Goal: Participate in discussion

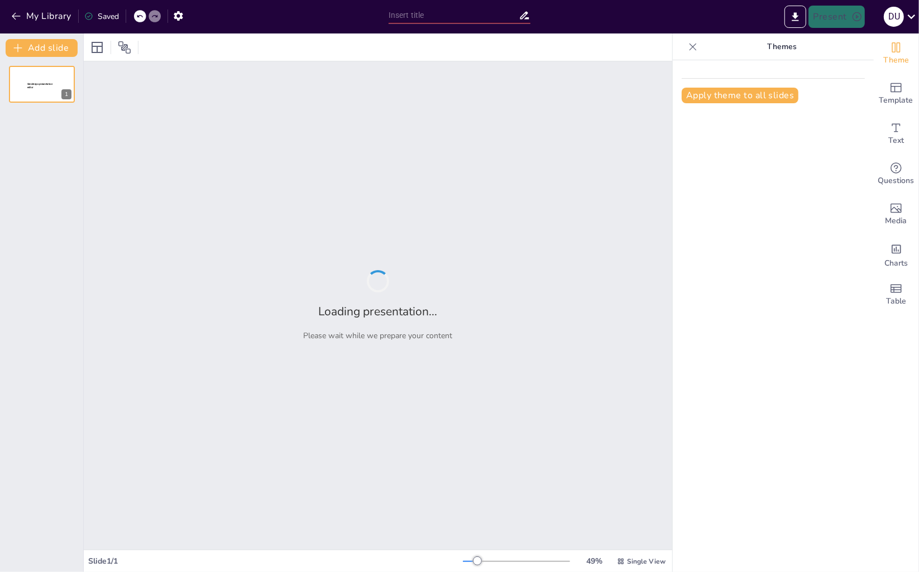
type input "¡Operaciones TI! Donde la calidad y la seguridad se dan la mano… y a veces se a…"
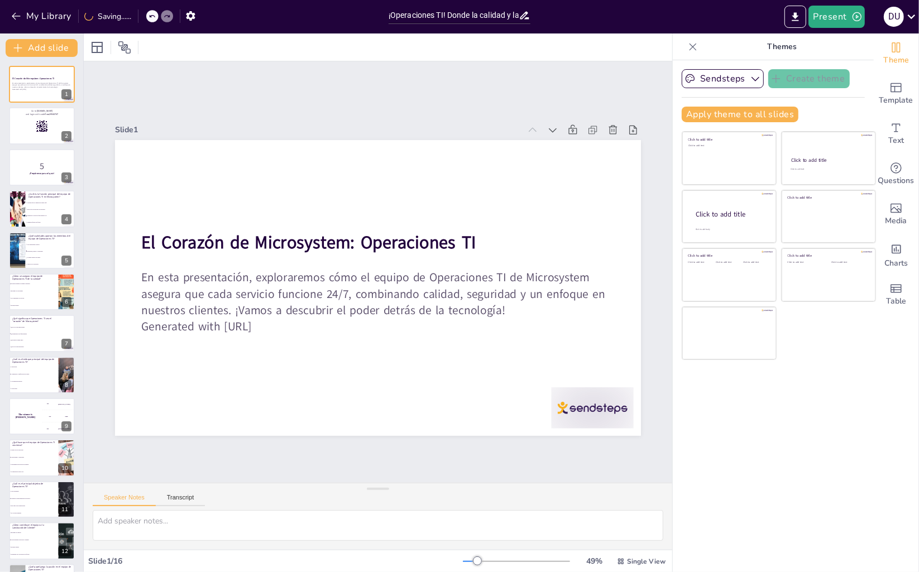
checkbox input "true"
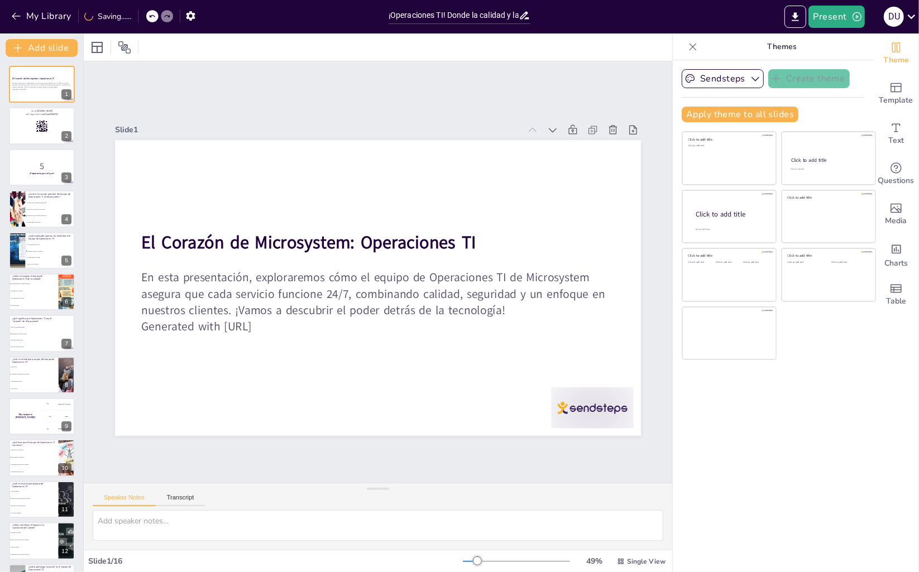
checkbox input "true"
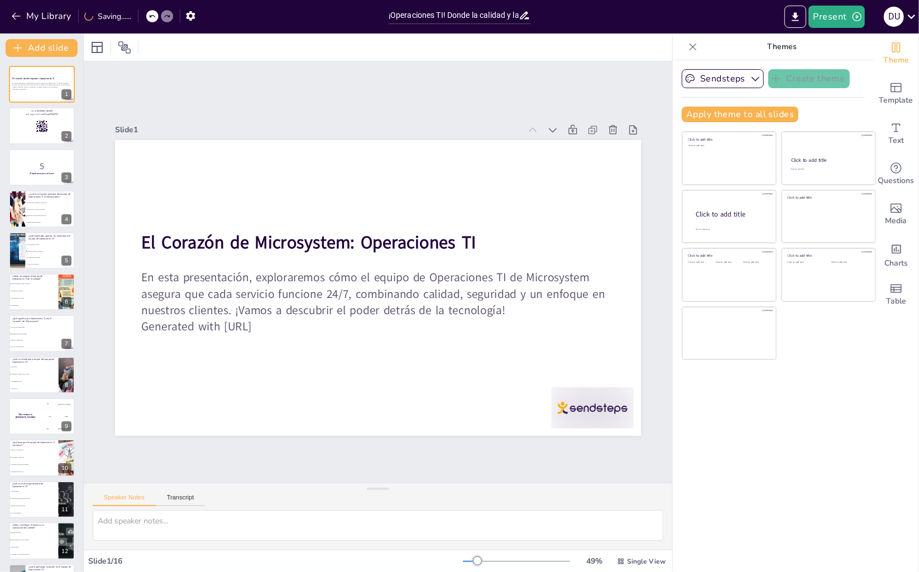
checkbox input "true"
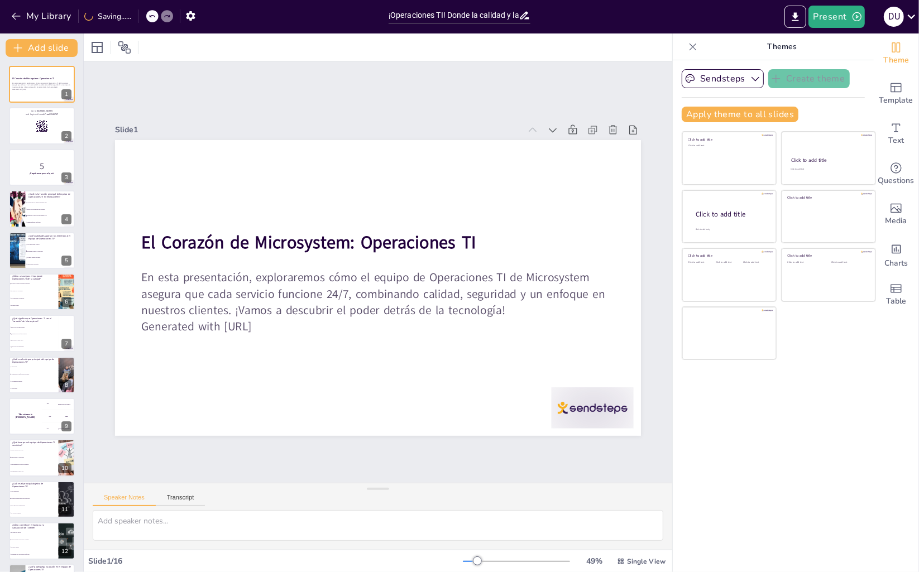
checkbox input "true"
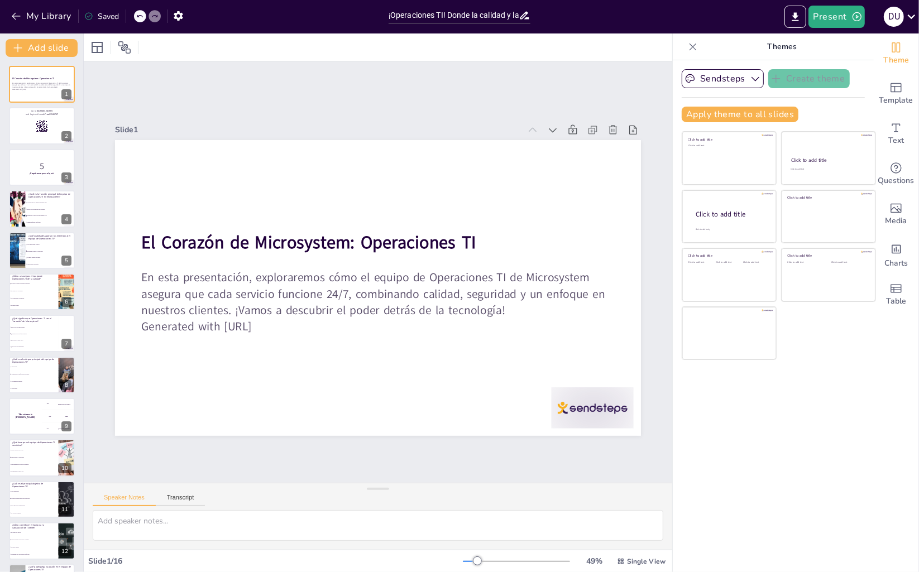
checkbox input "true"
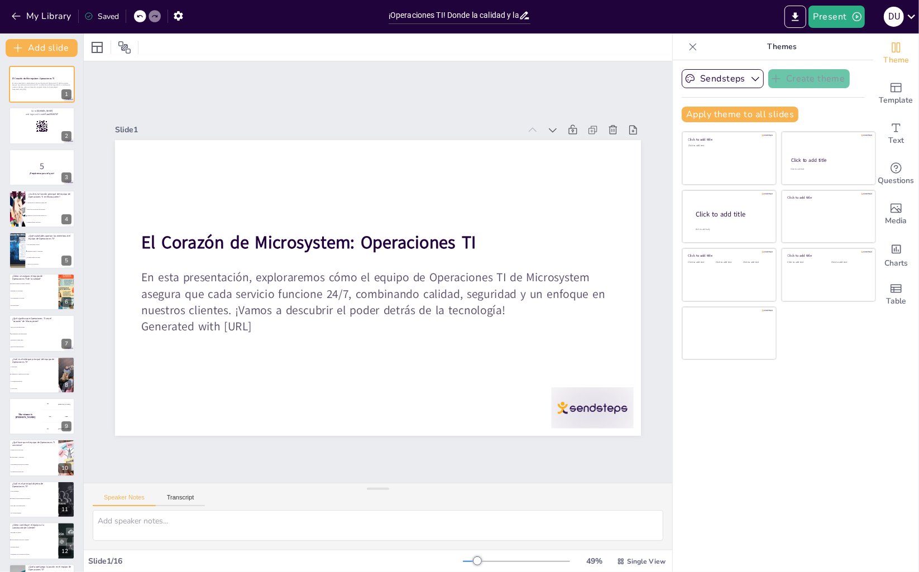
checkbox input "true"
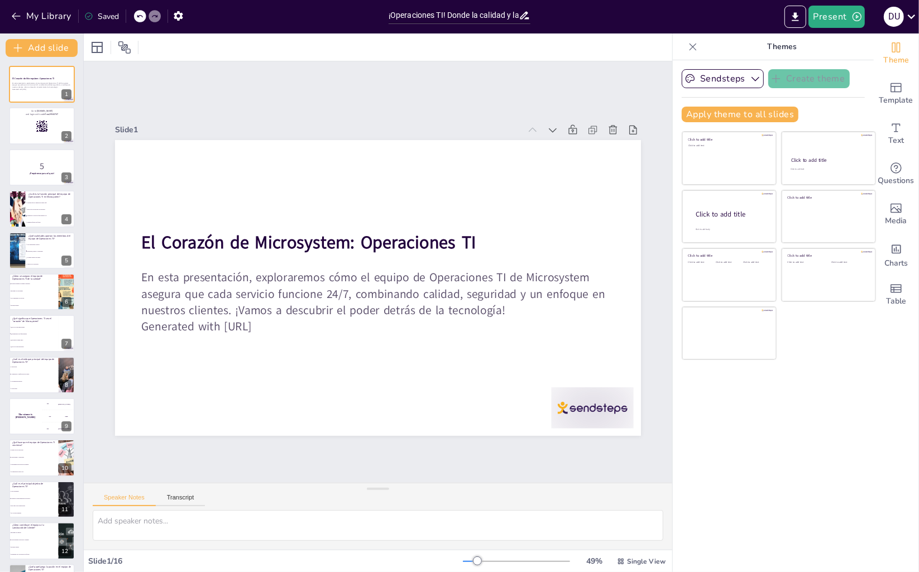
checkbox input "true"
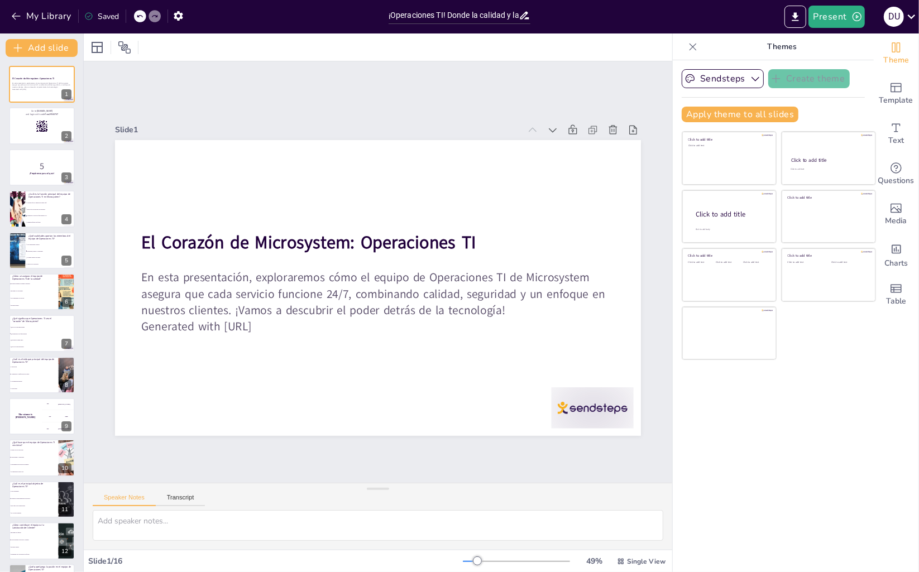
checkbox input "true"
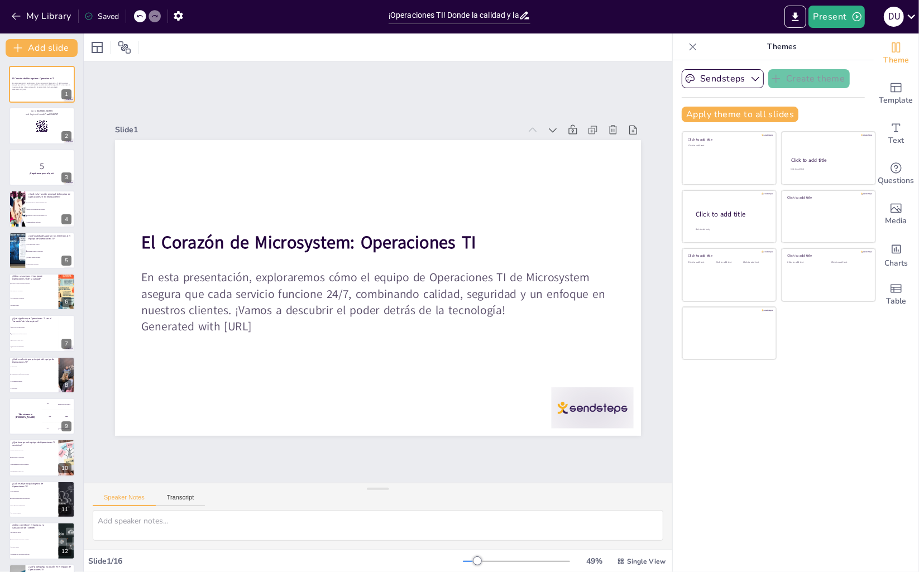
checkbox input "true"
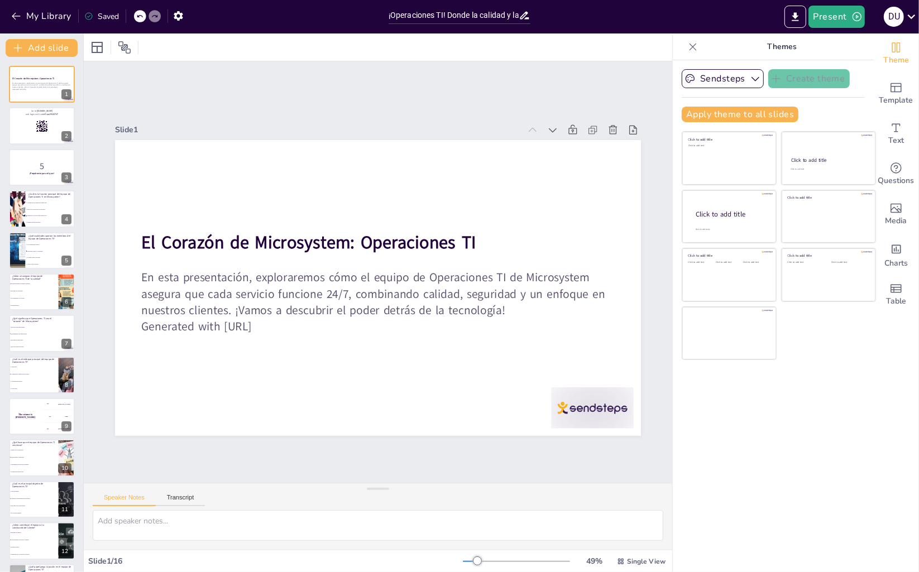
checkbox input "true"
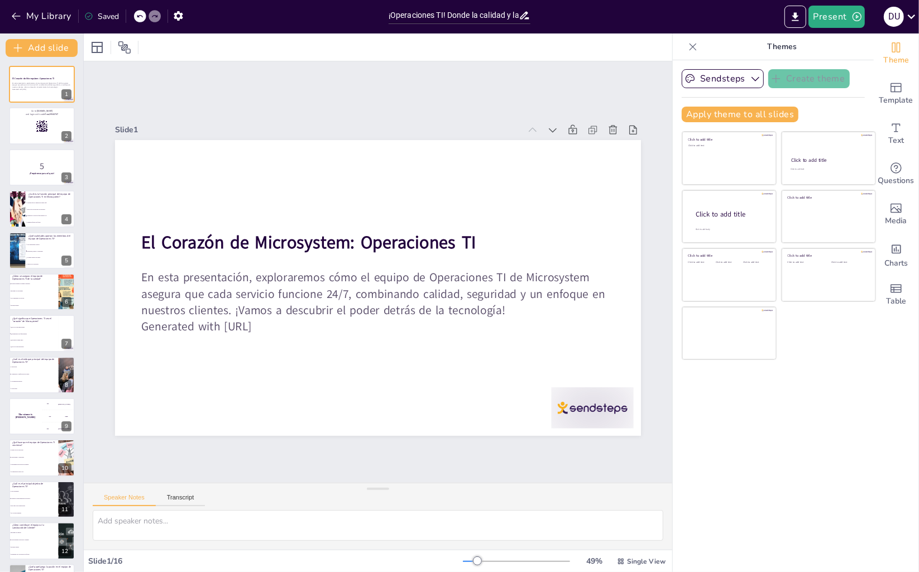
checkbox input "true"
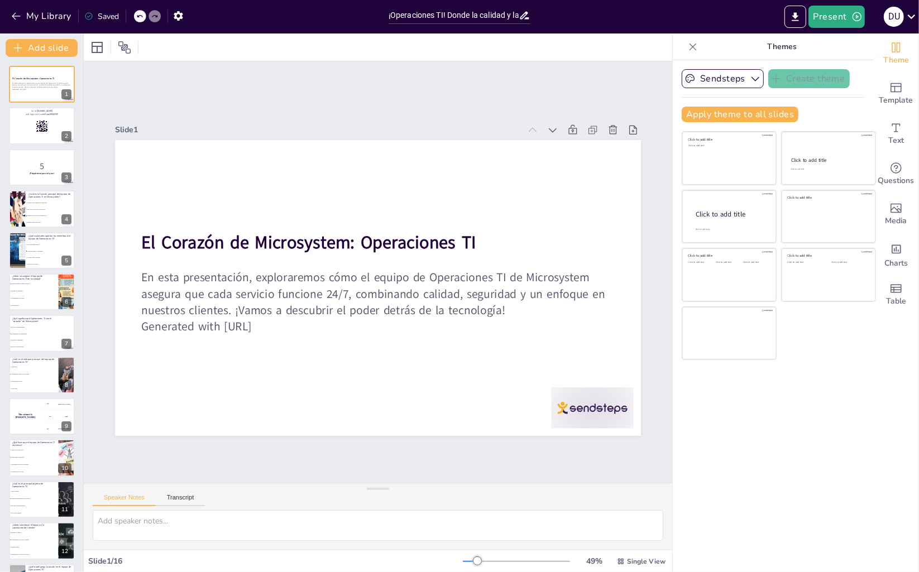
checkbox input "true"
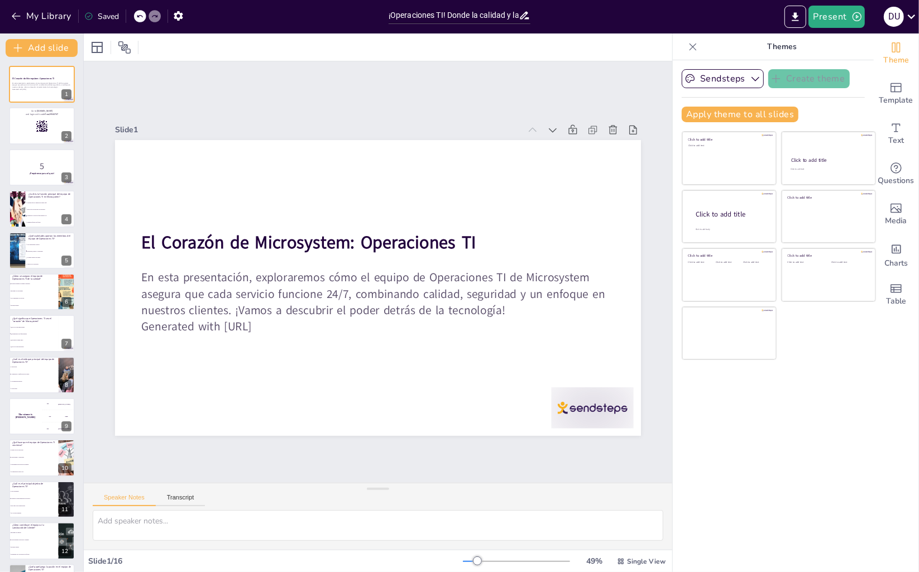
checkbox input "true"
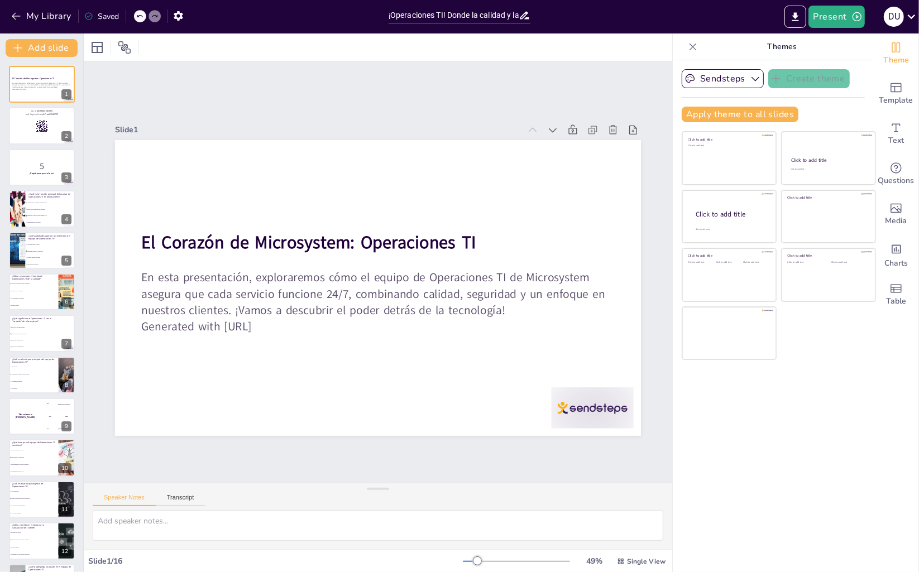
checkbox input "true"
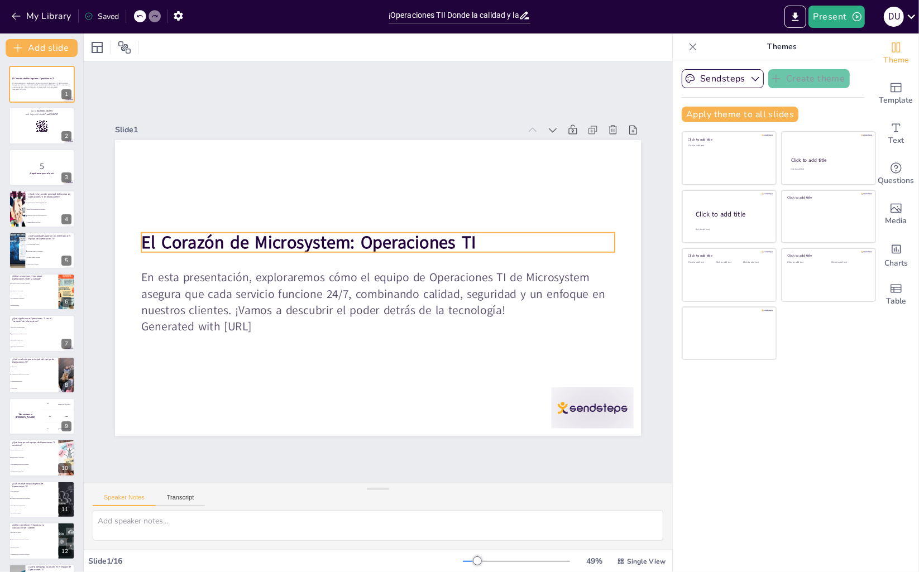
checkbox input "true"
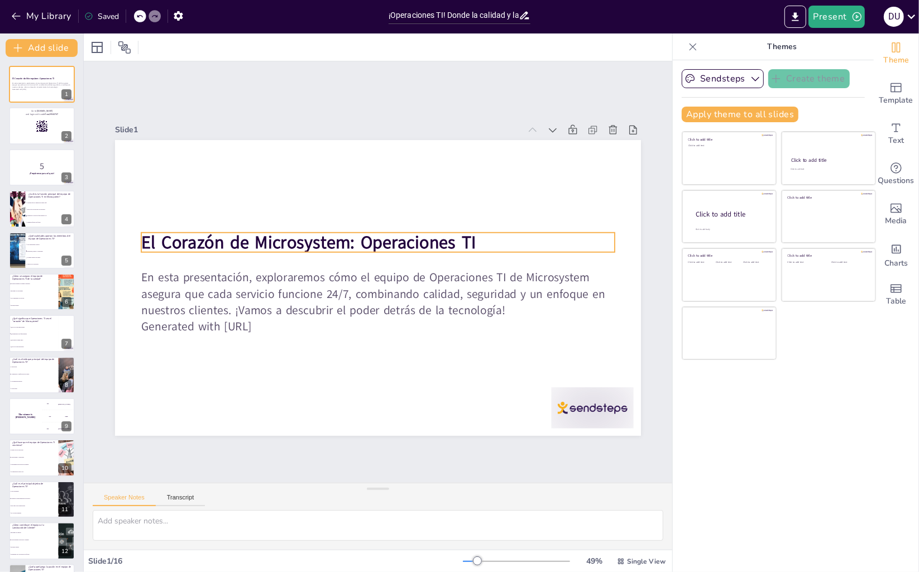
checkbox input "true"
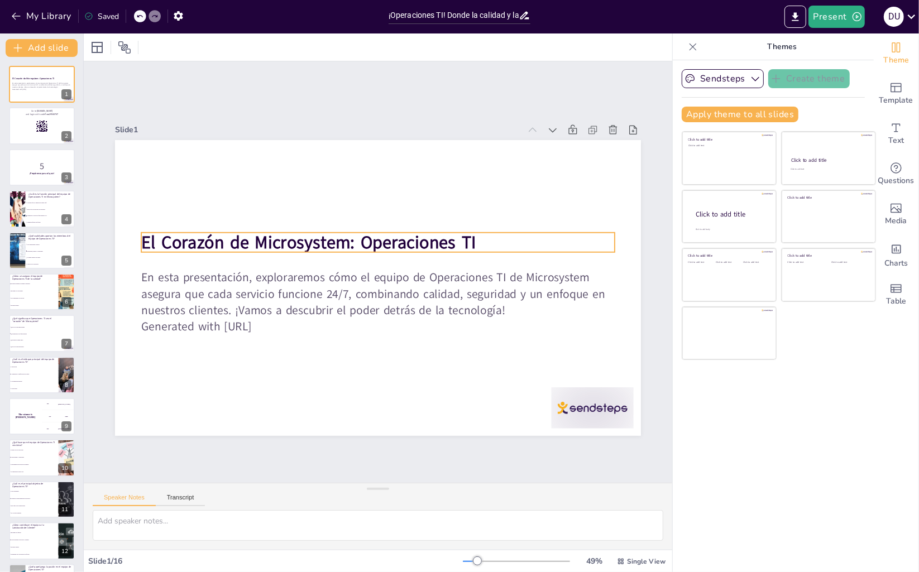
checkbox input "true"
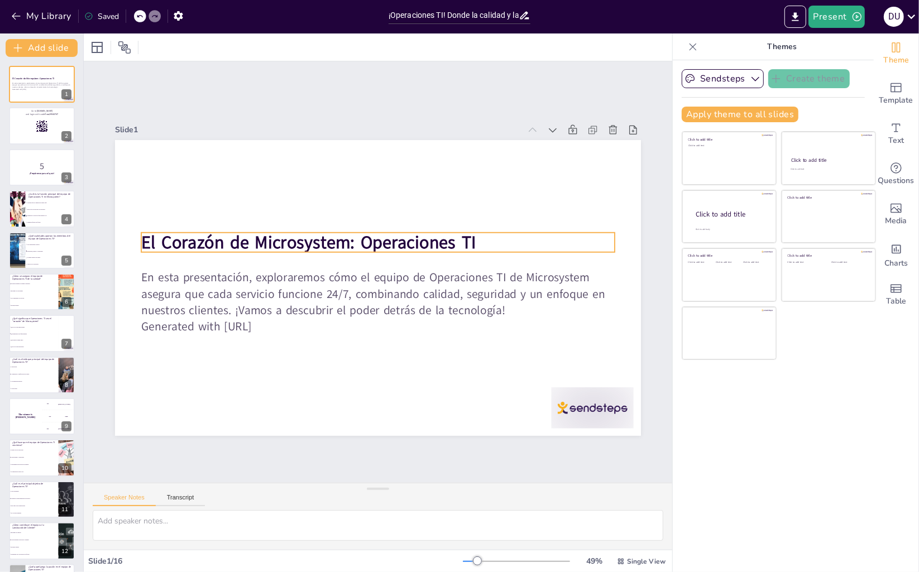
checkbox input "true"
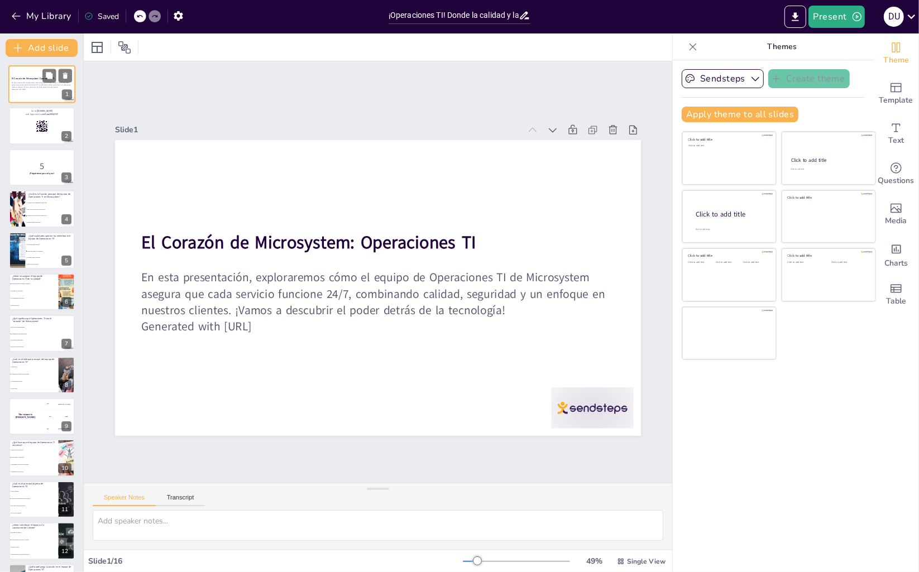
checkbox input "true"
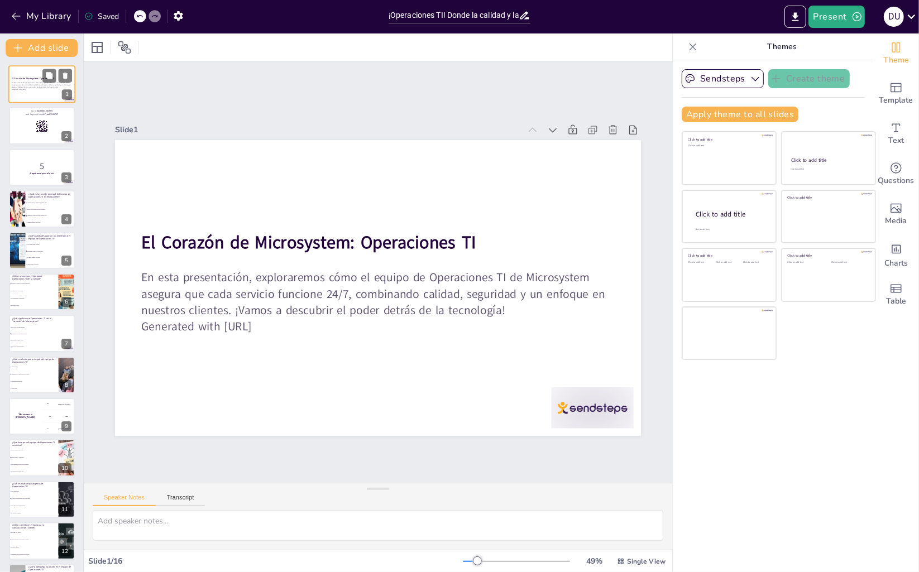
checkbox input "true"
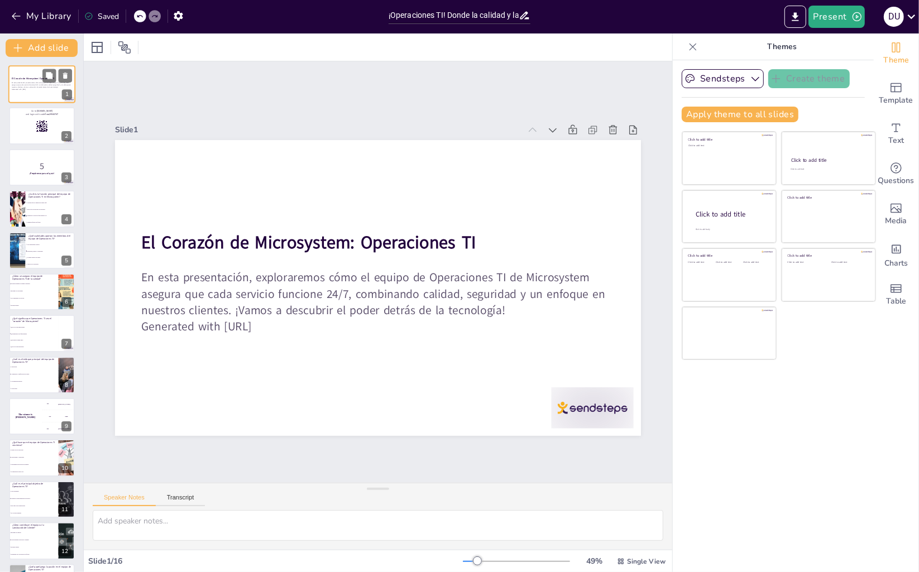
checkbox input "true"
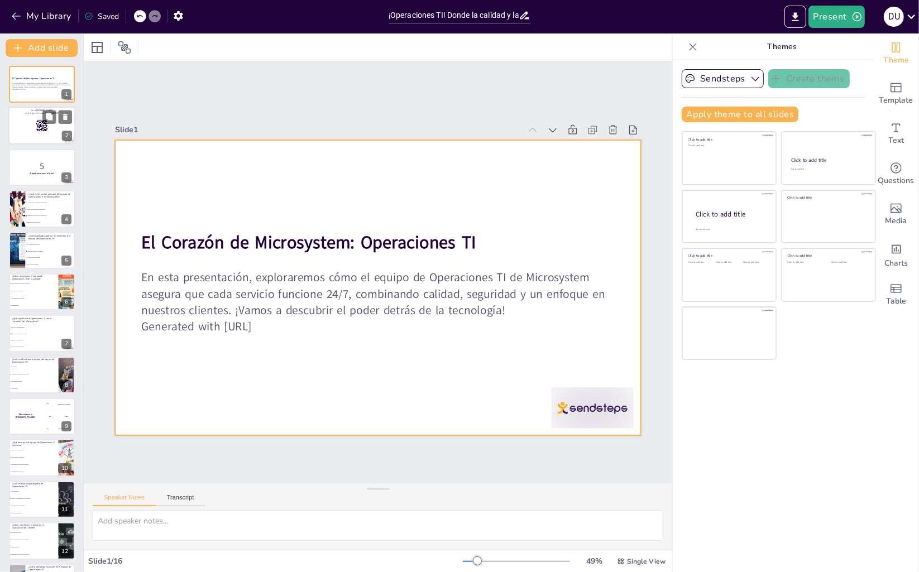
checkbox input "true"
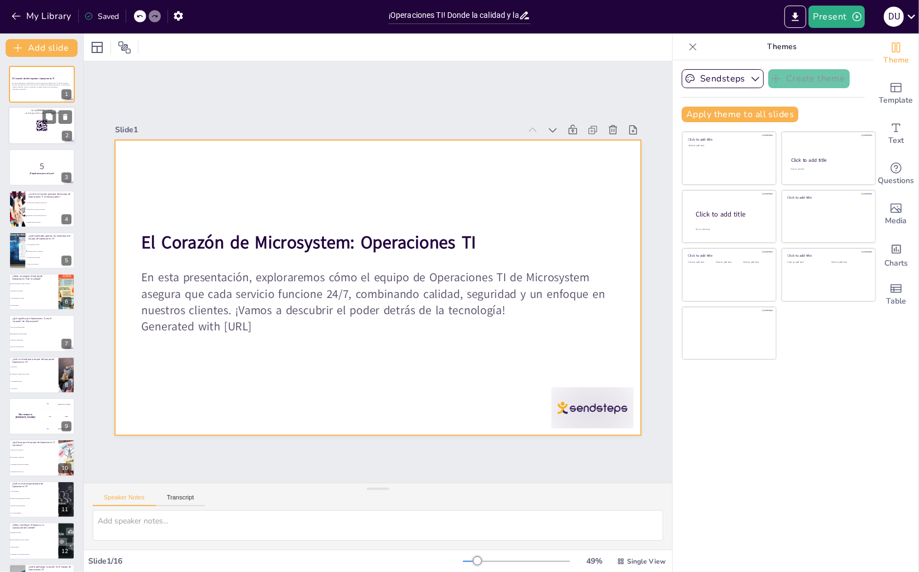
checkbox input "true"
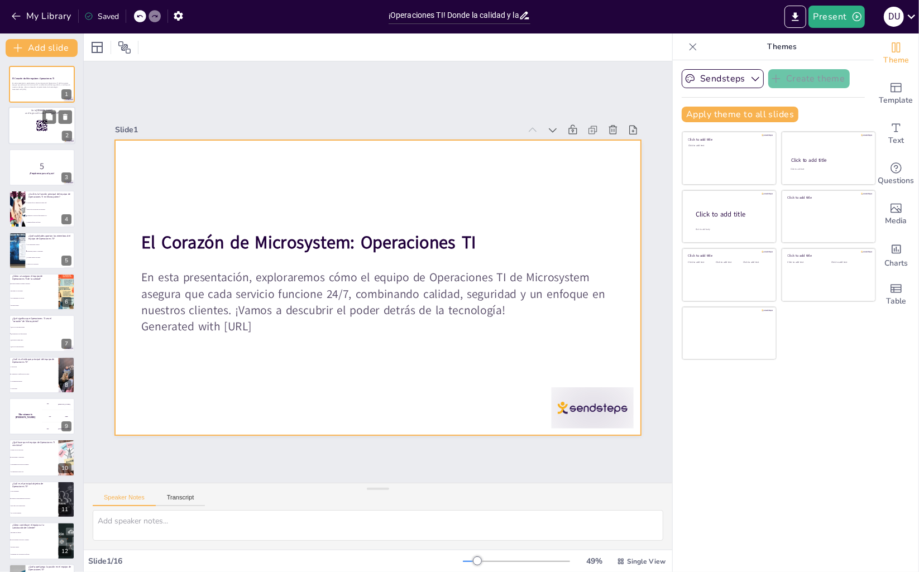
checkbox input "true"
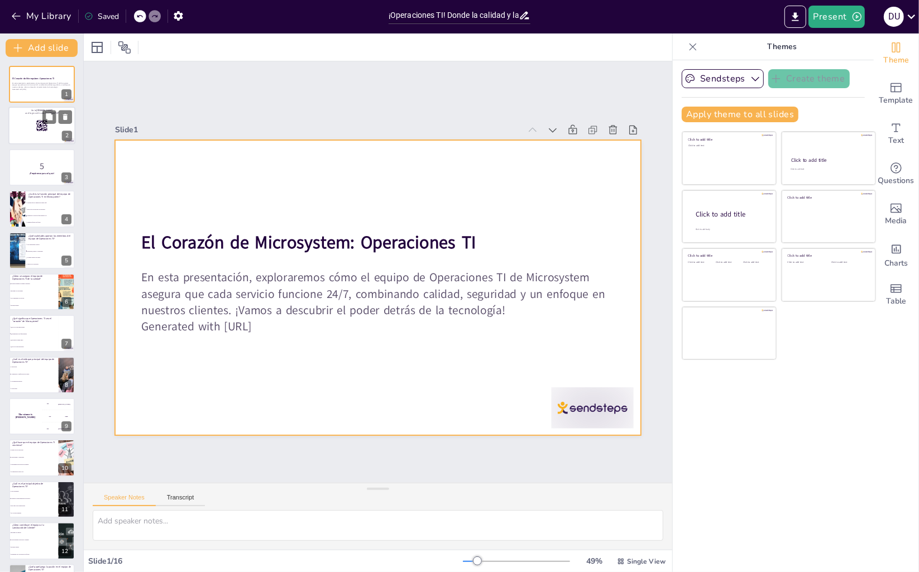
checkbox input "true"
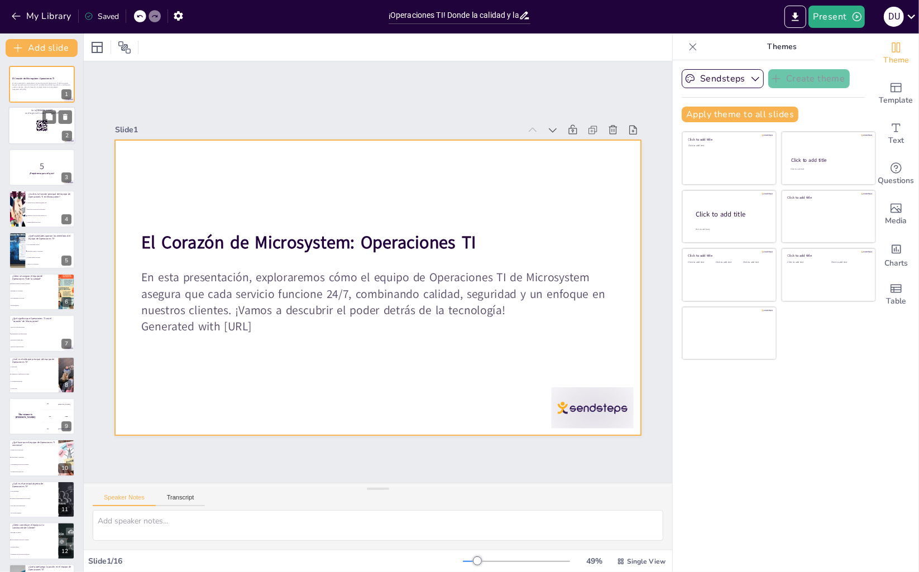
checkbox input "true"
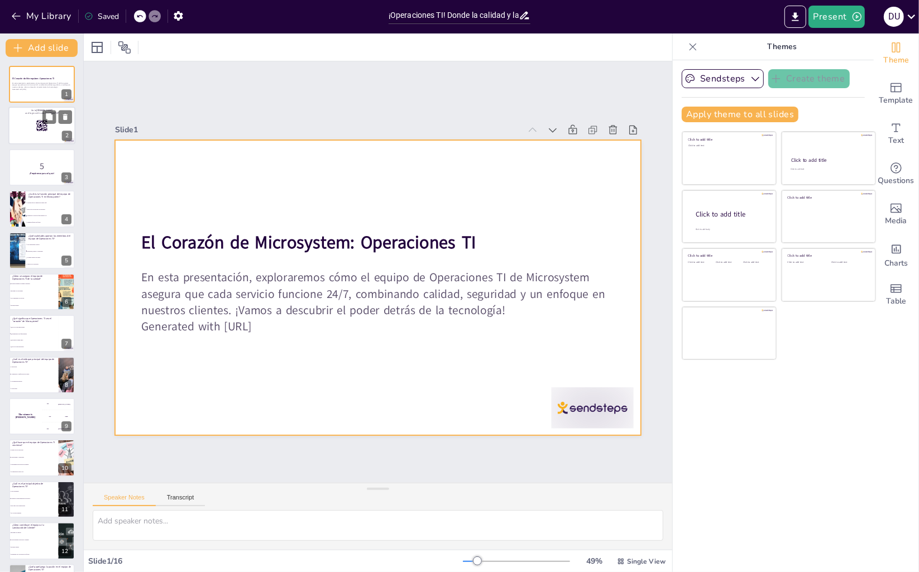
checkbox input "true"
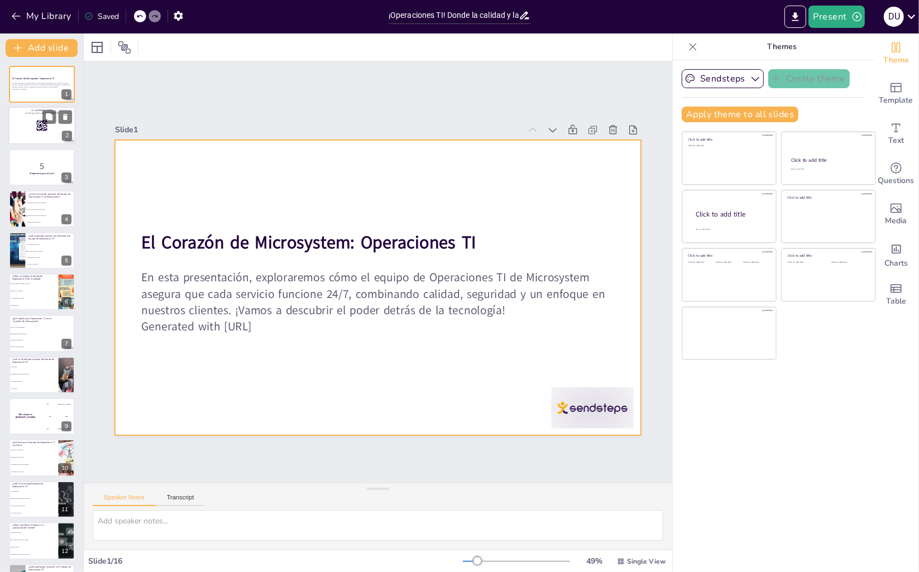
checkbox input "true"
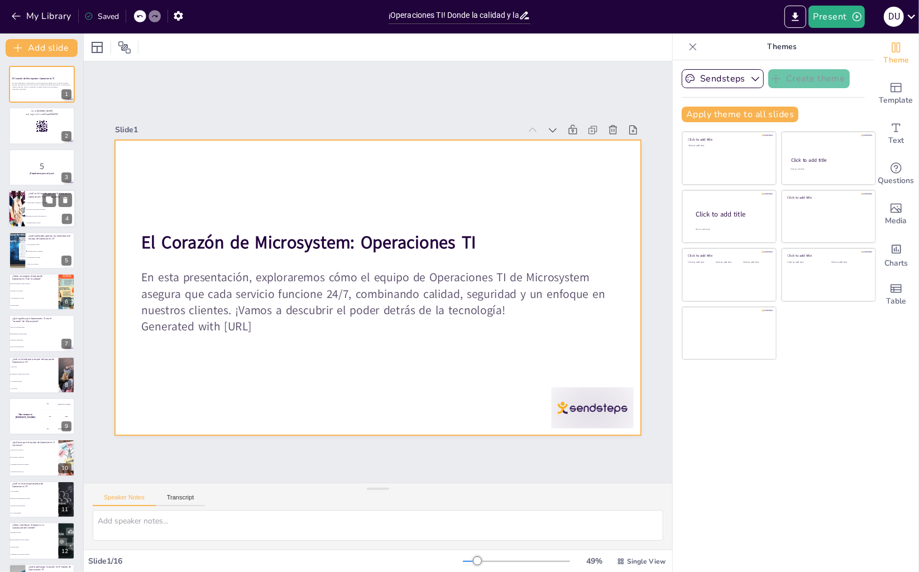
checkbox input "true"
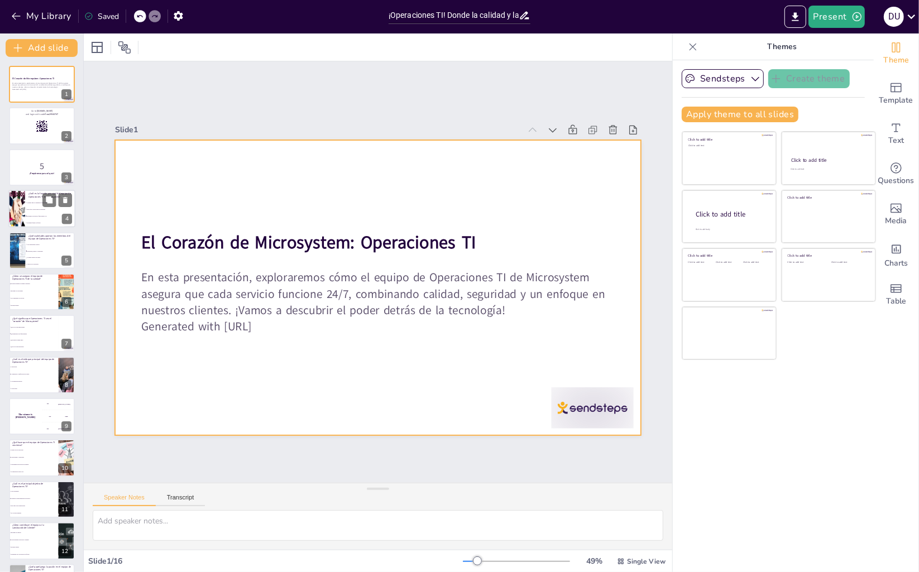
checkbox input "true"
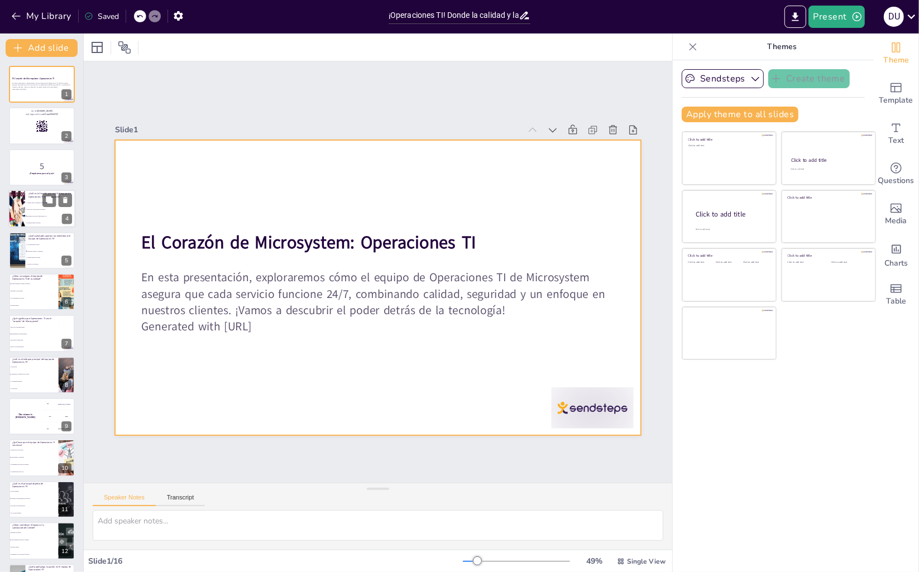
checkbox input "true"
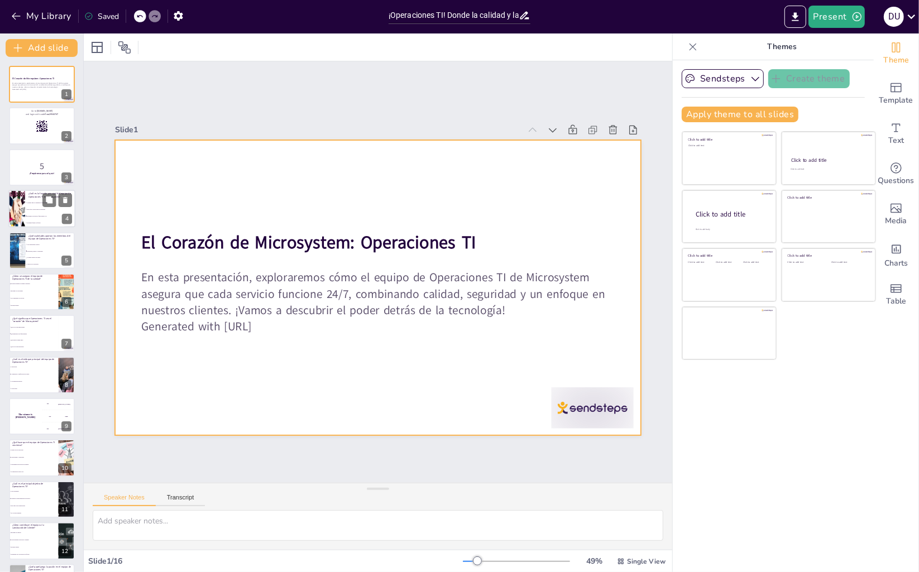
checkbox input "true"
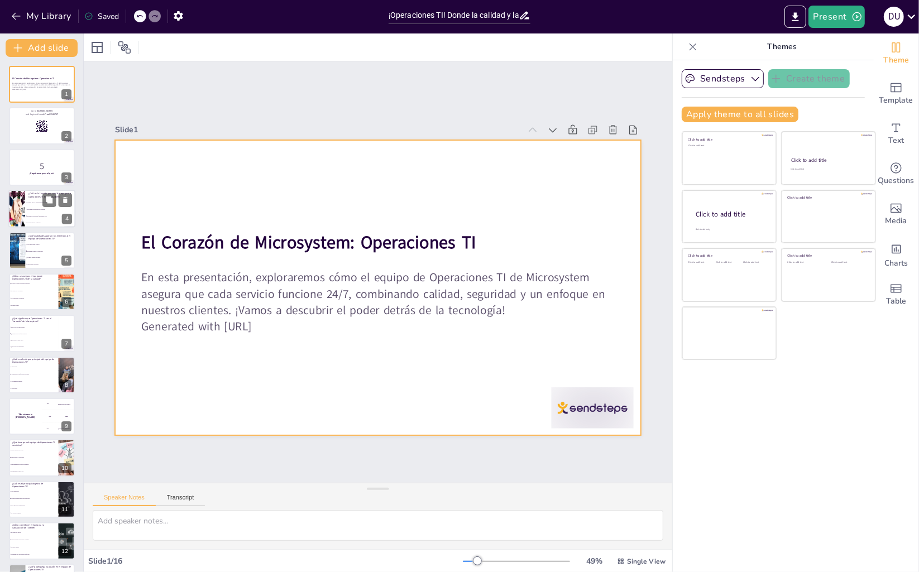
checkbox input "true"
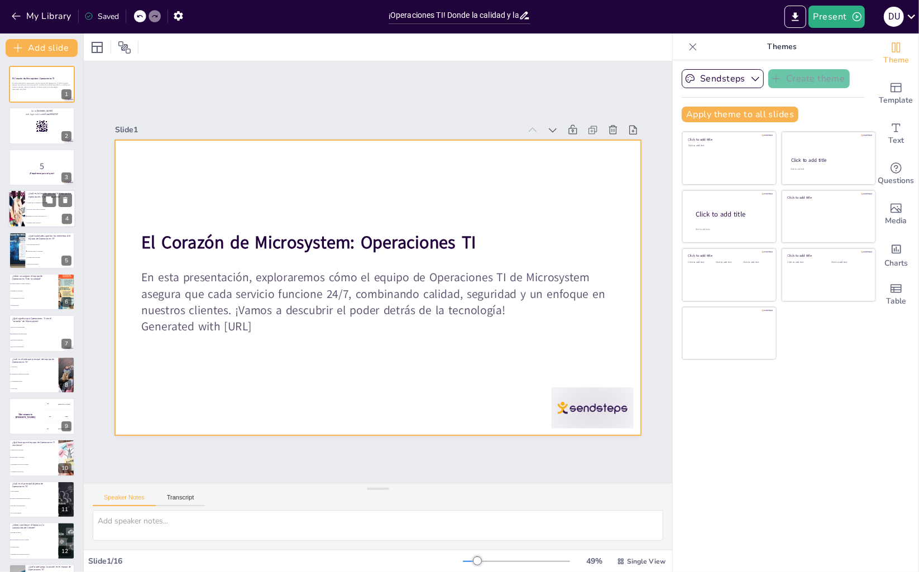
checkbox input "true"
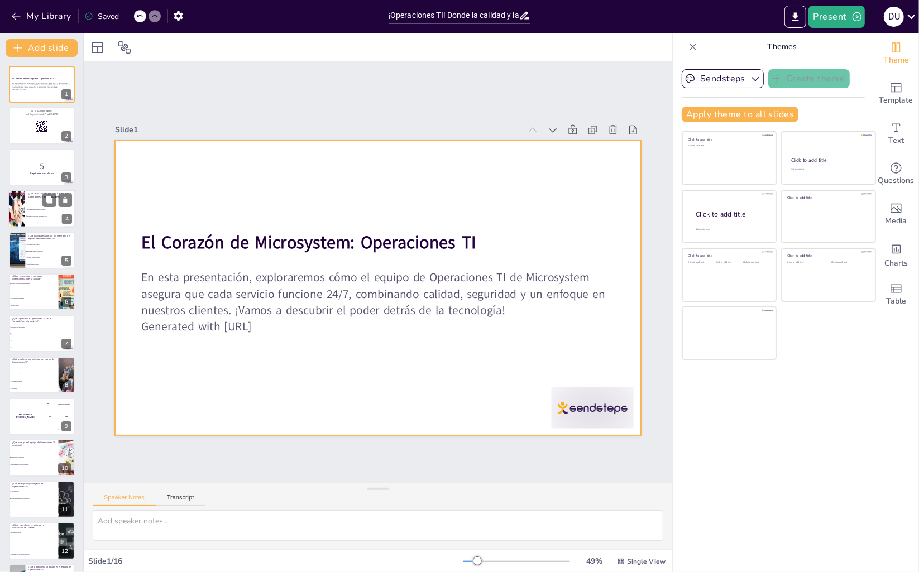
checkbox input "true"
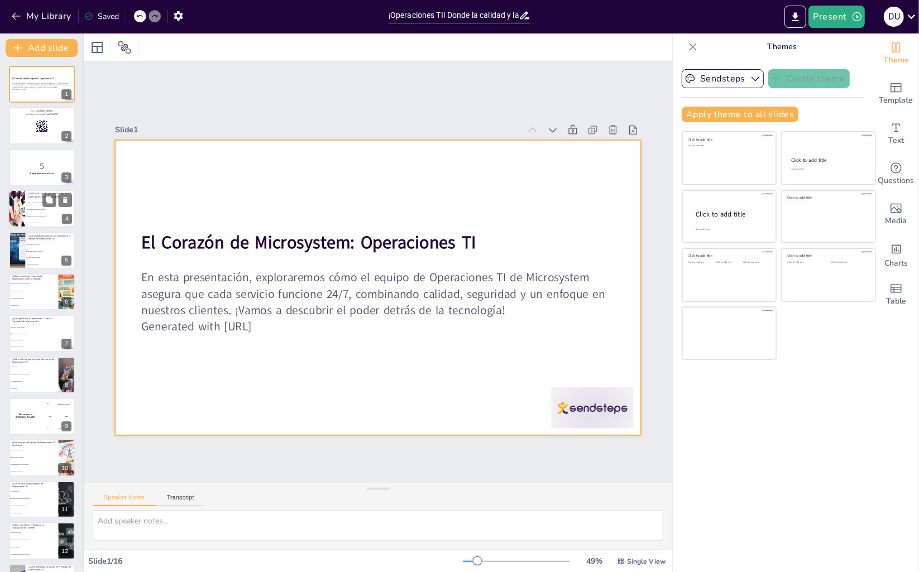
checkbox input "true"
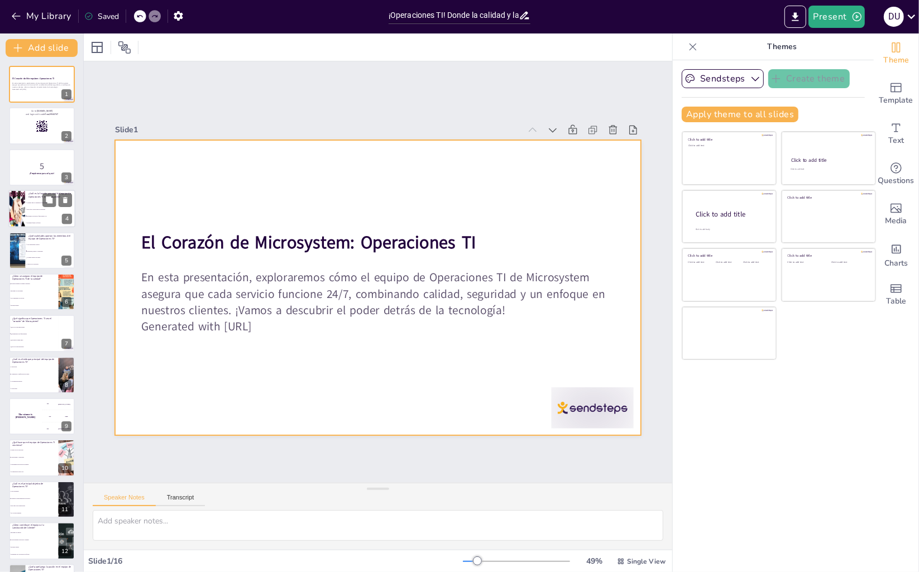
checkbox input "true"
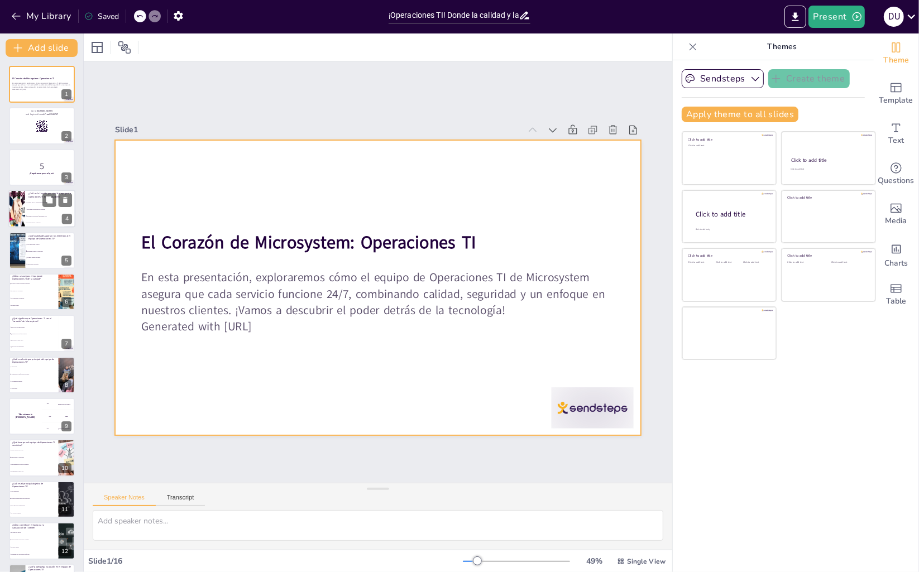
checkbox input "true"
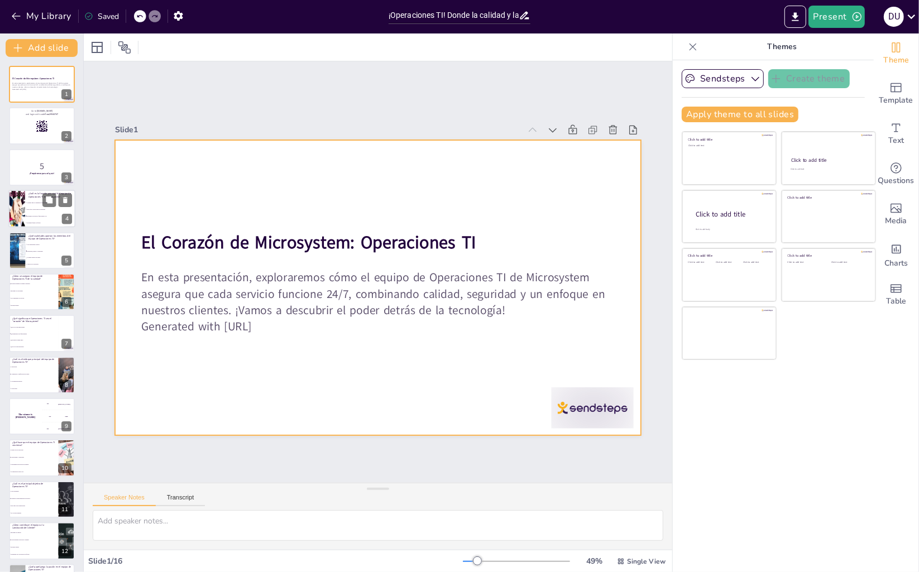
checkbox input "true"
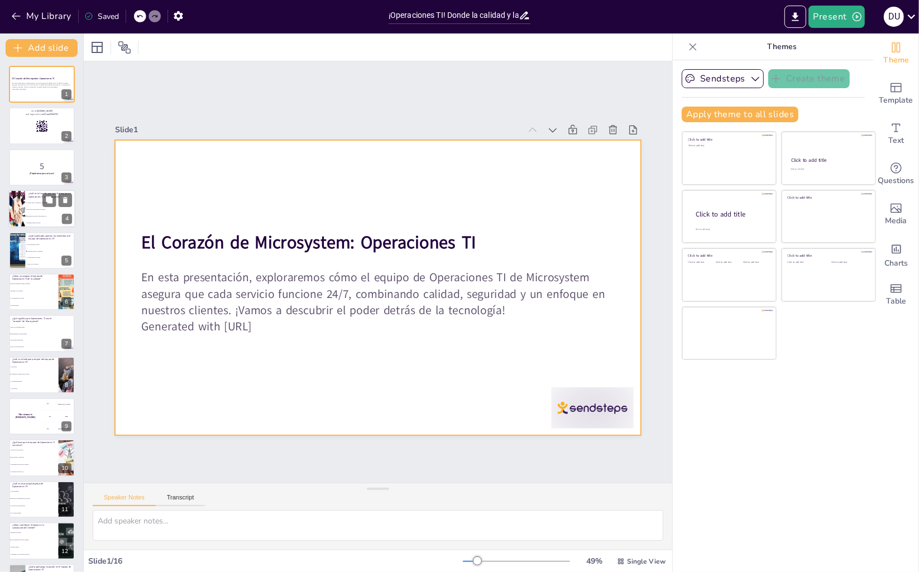
checkbox input "true"
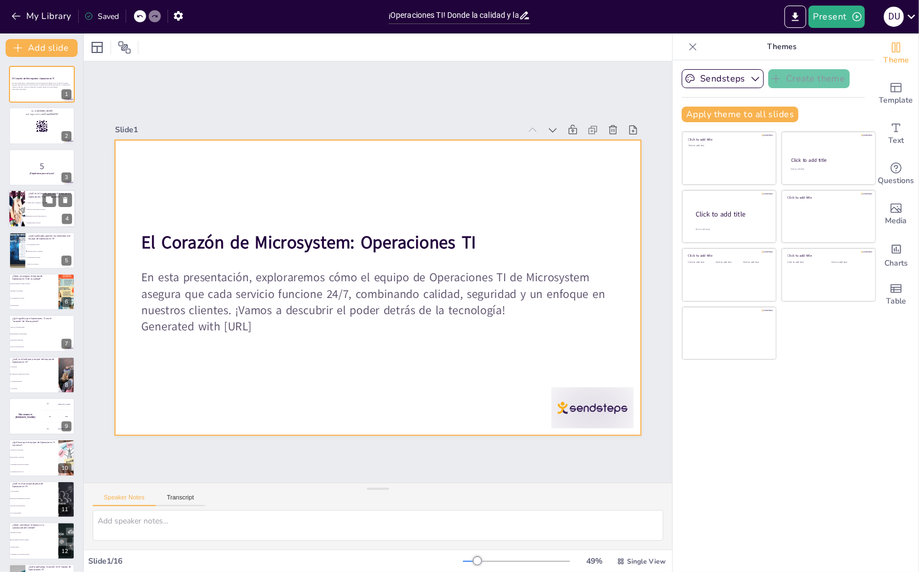
checkbox input "true"
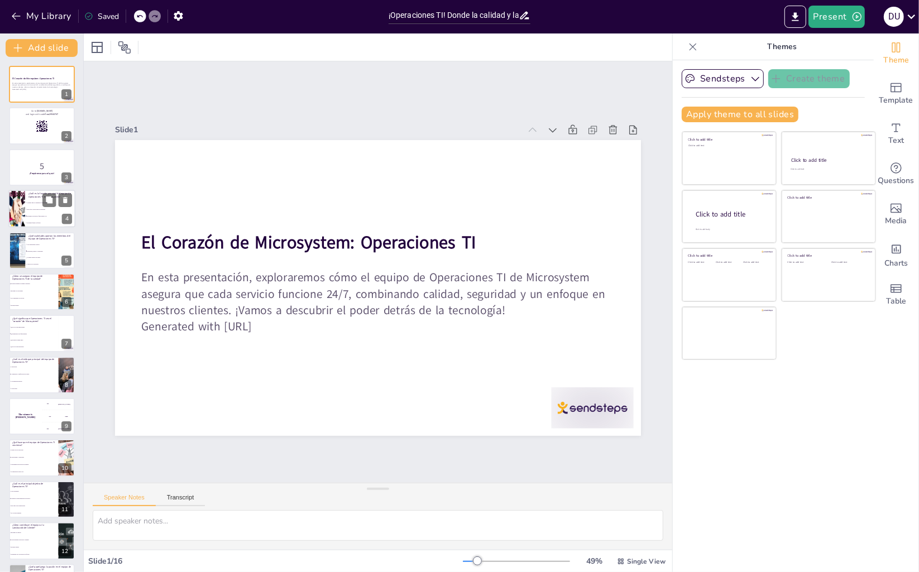
click at [42, 211] on li "Hacer que la tecnología sea divertida" at bounding box center [50, 210] width 50 height 7
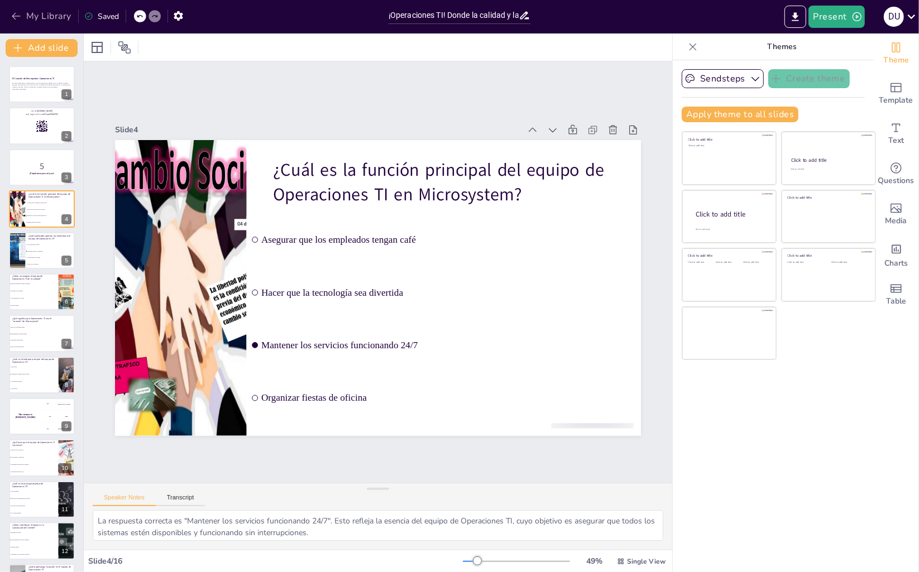
click at [12, 15] on icon "button" at bounding box center [16, 16] width 11 height 11
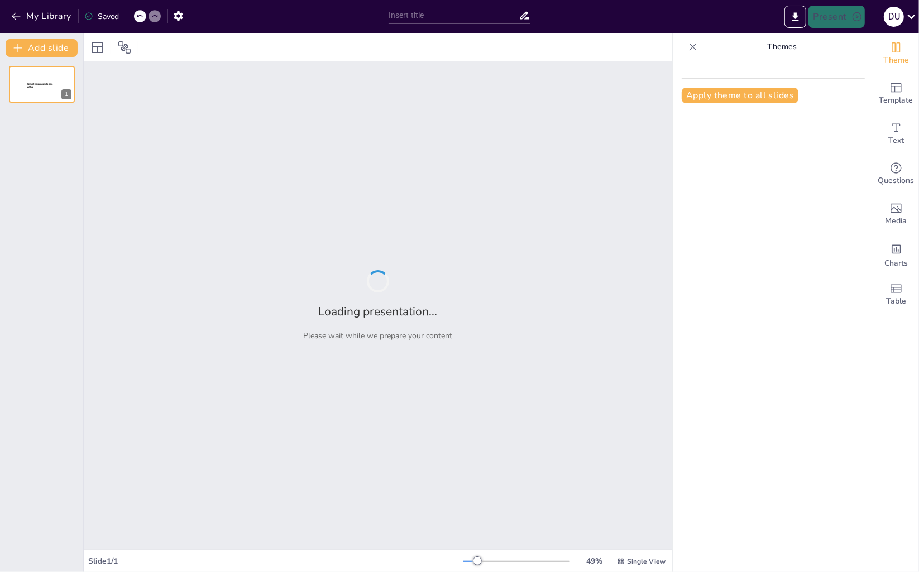
type input "¡Operaciones TI! Donde la calidad y la seguridad se dan la mano… y a veces se a…"
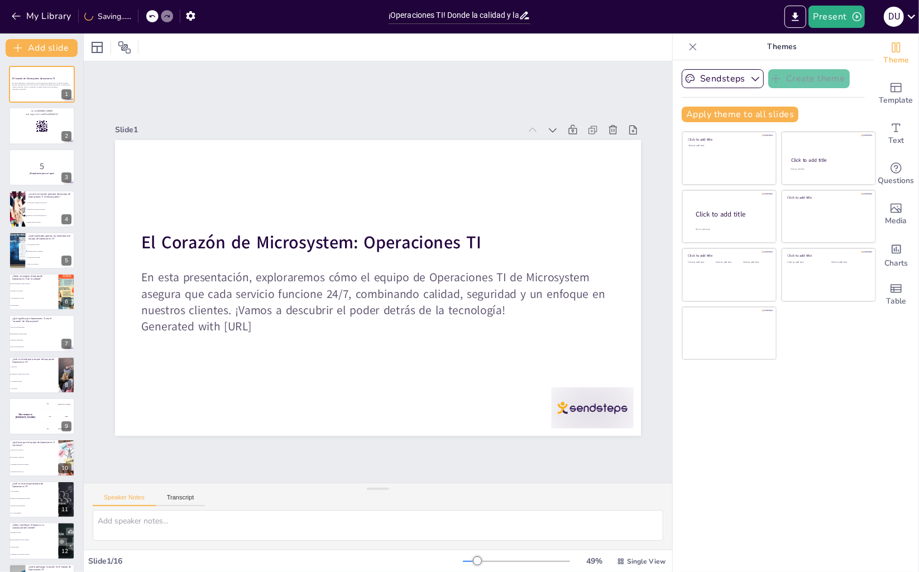
checkbox input "true"
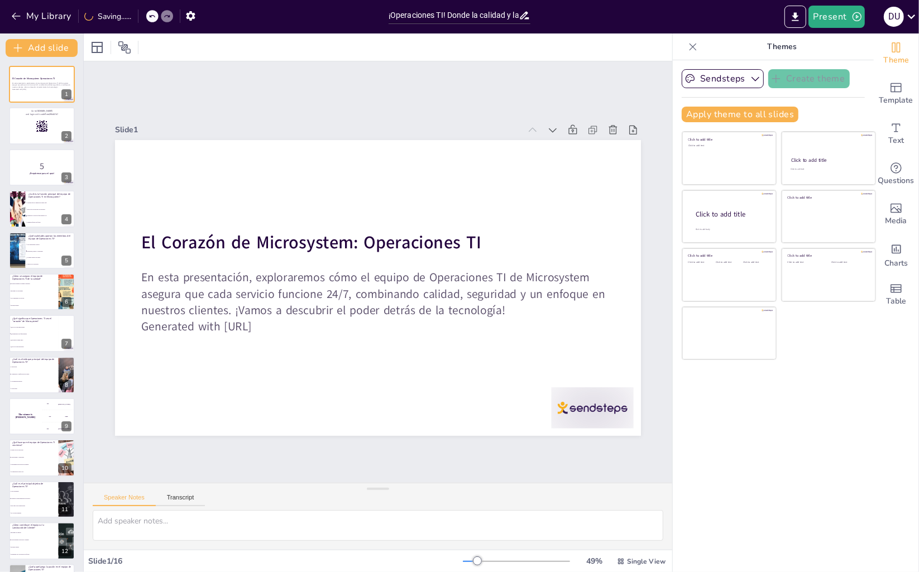
checkbox input "true"
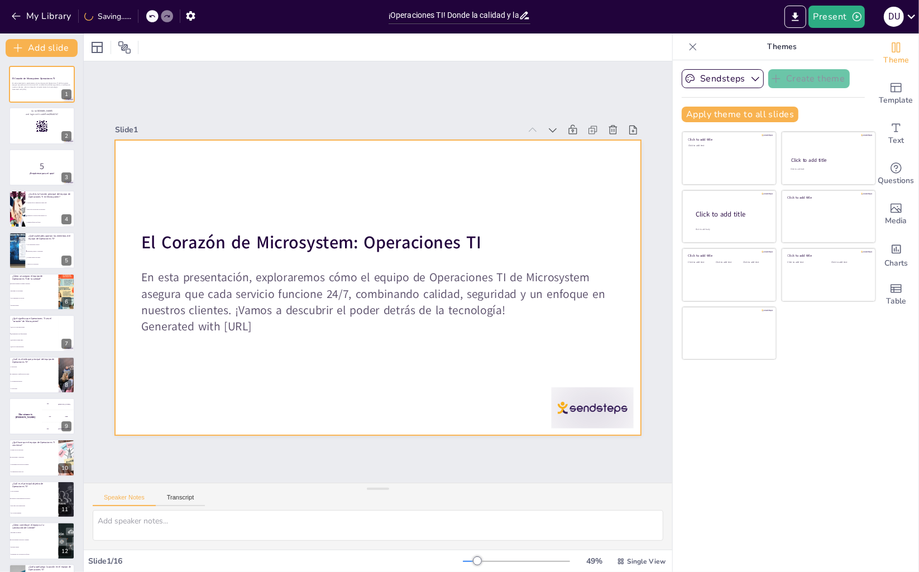
checkbox input "true"
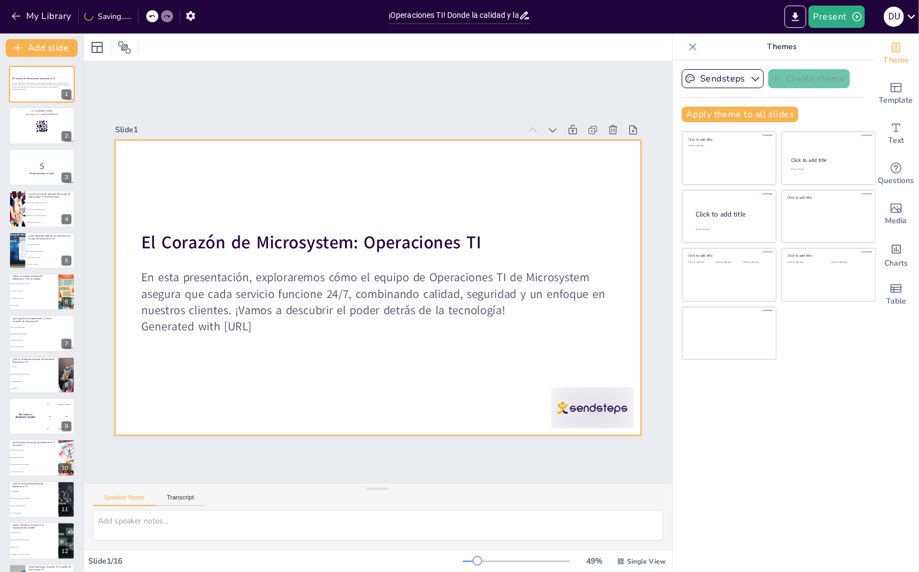
checkbox input "true"
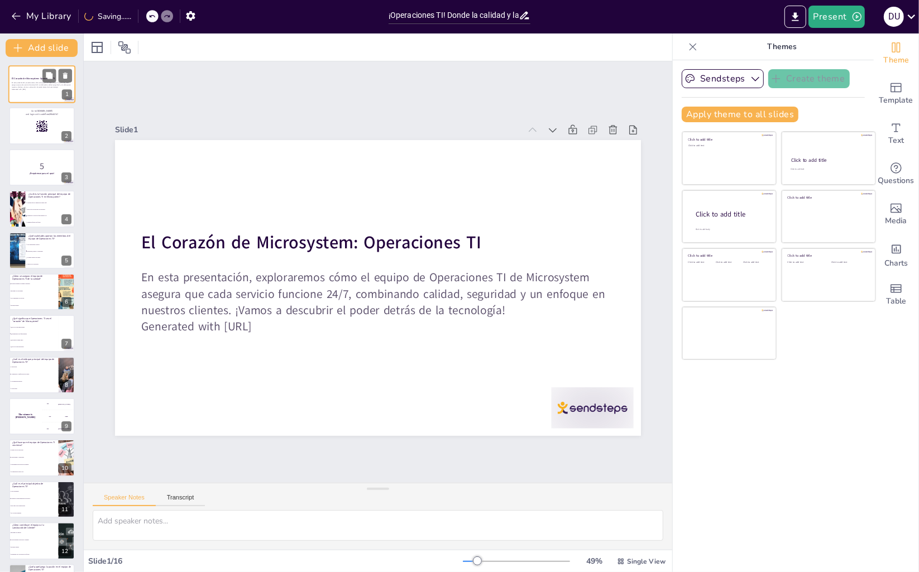
checkbox input "true"
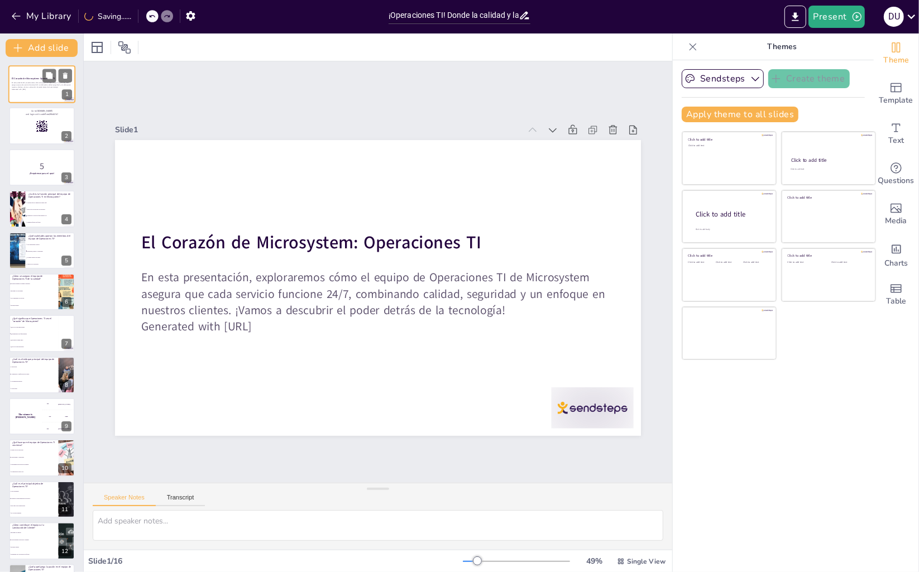
checkbox input "true"
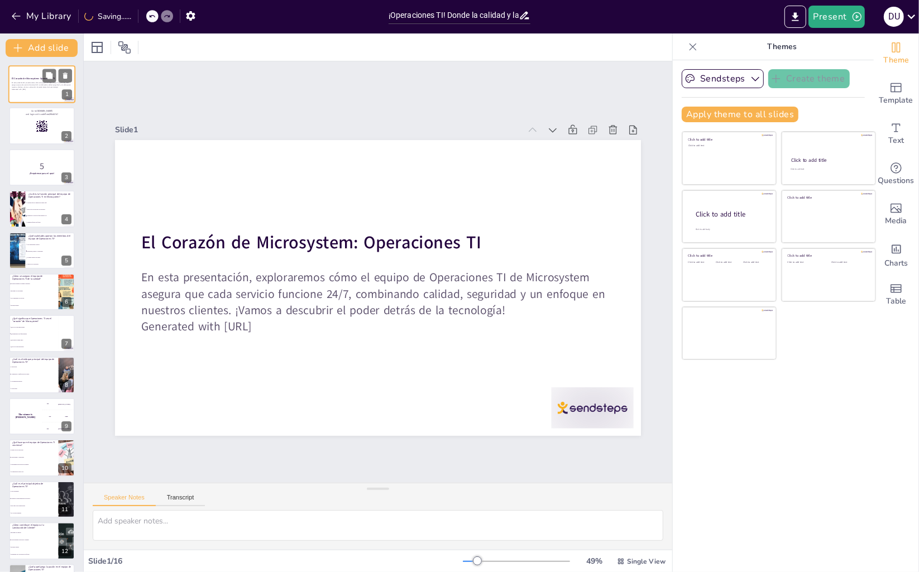
checkbox input "true"
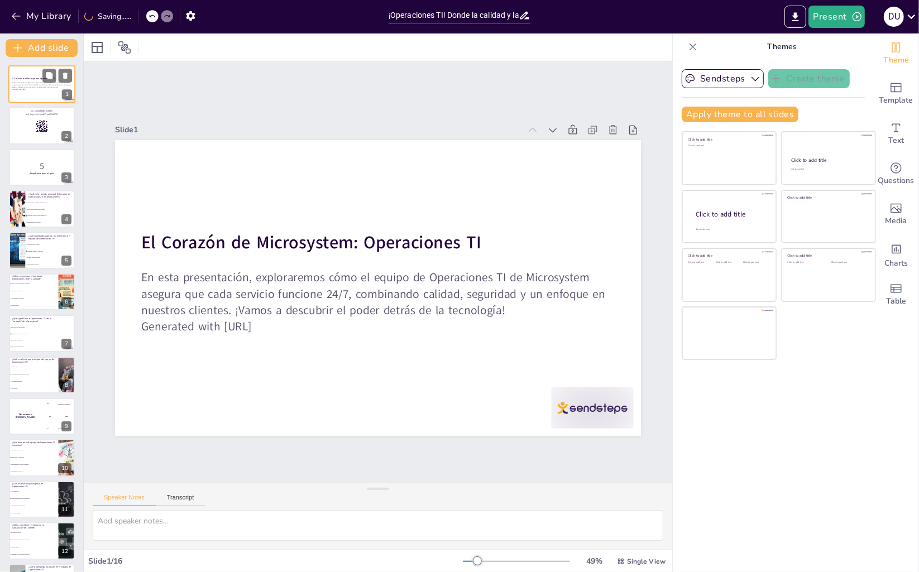
checkbox input "true"
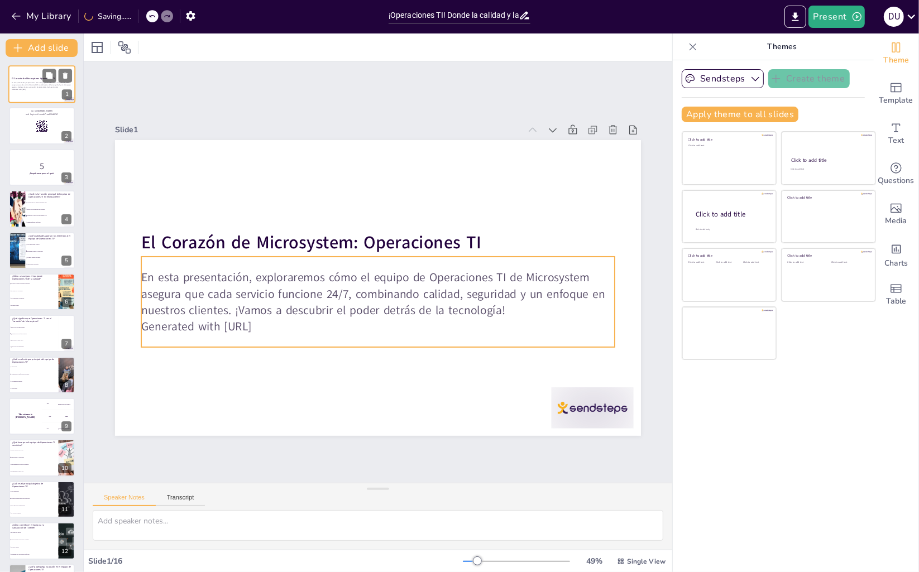
checkbox input "true"
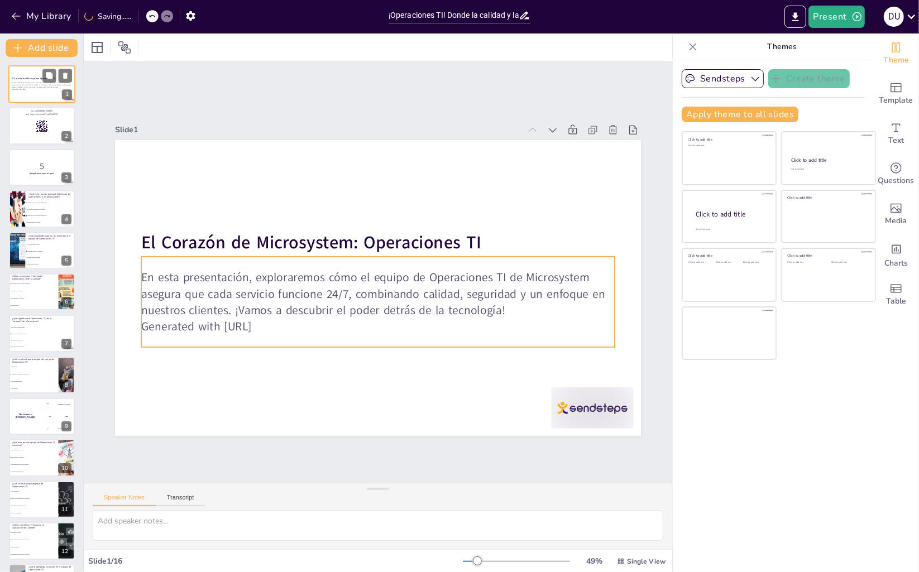
checkbox input "true"
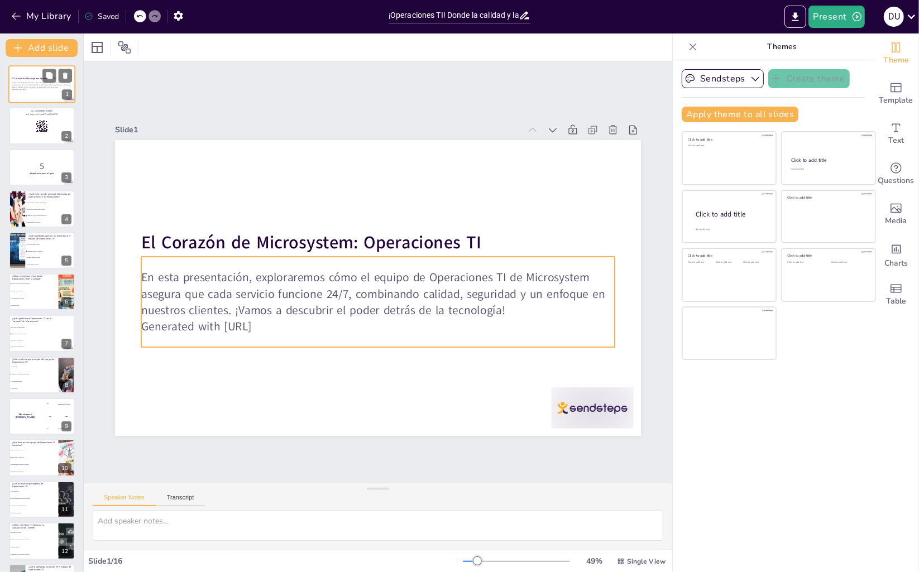
click at [52, 85] on p "En esta presentación, exploraremos cómo el equipo de Operaciones TI de Microsys…" at bounding box center [42, 85] width 60 height 6
checkbox input "true"
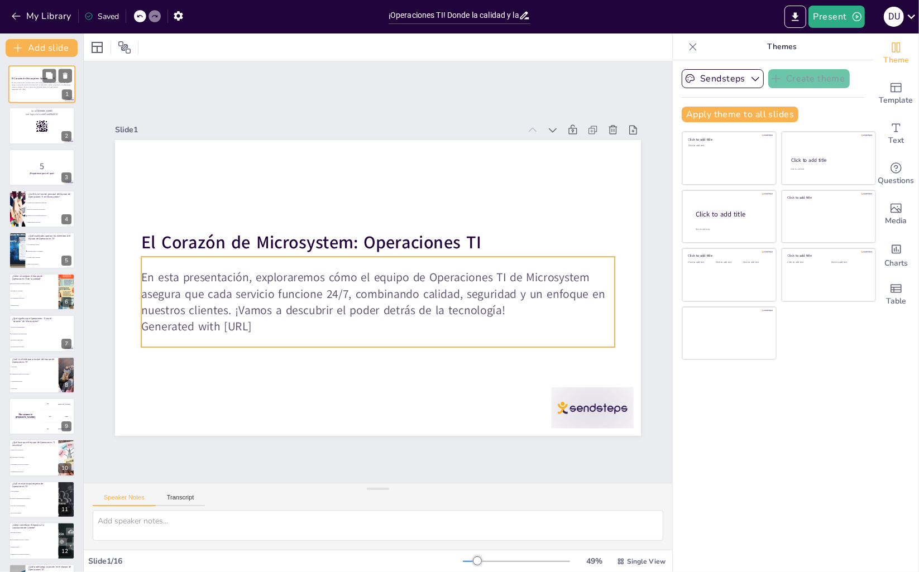
checkbox input "true"
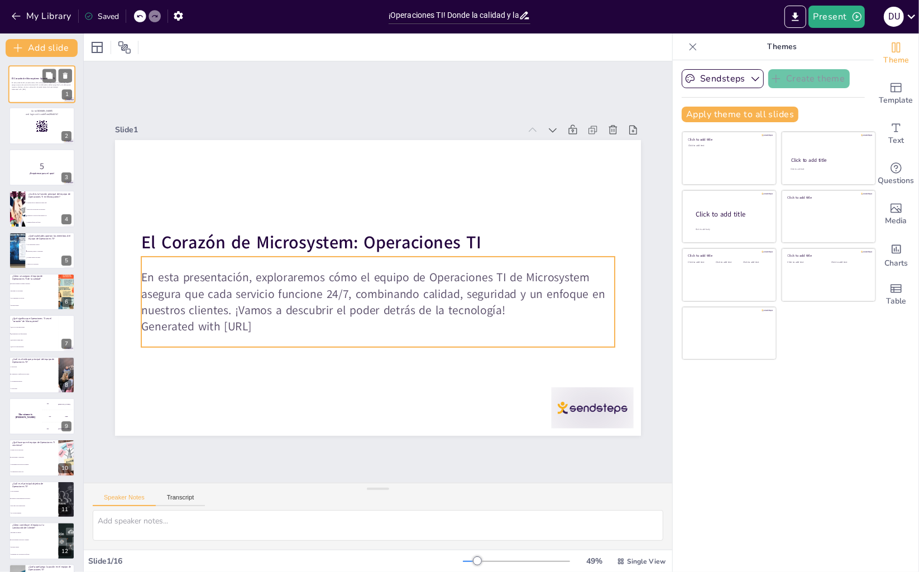
checkbox input "true"
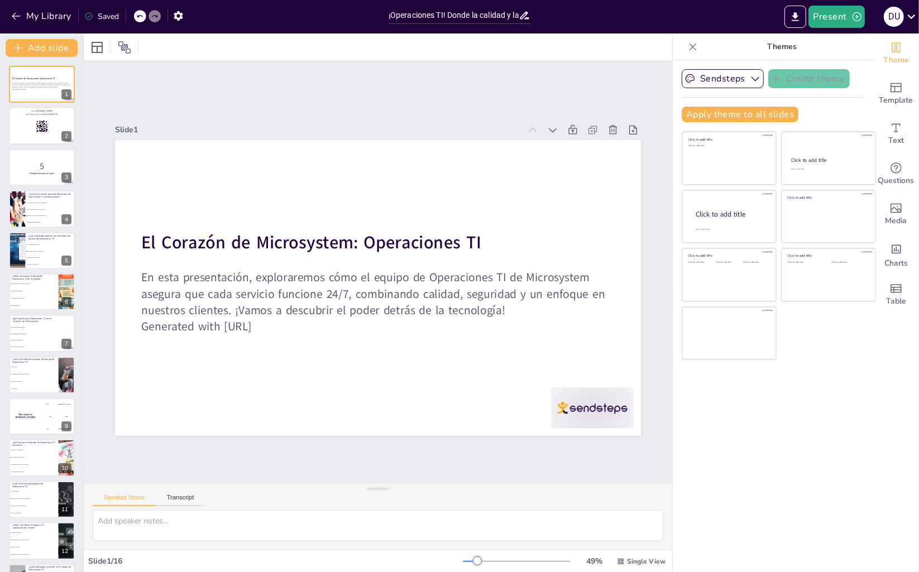
checkbox input "true"
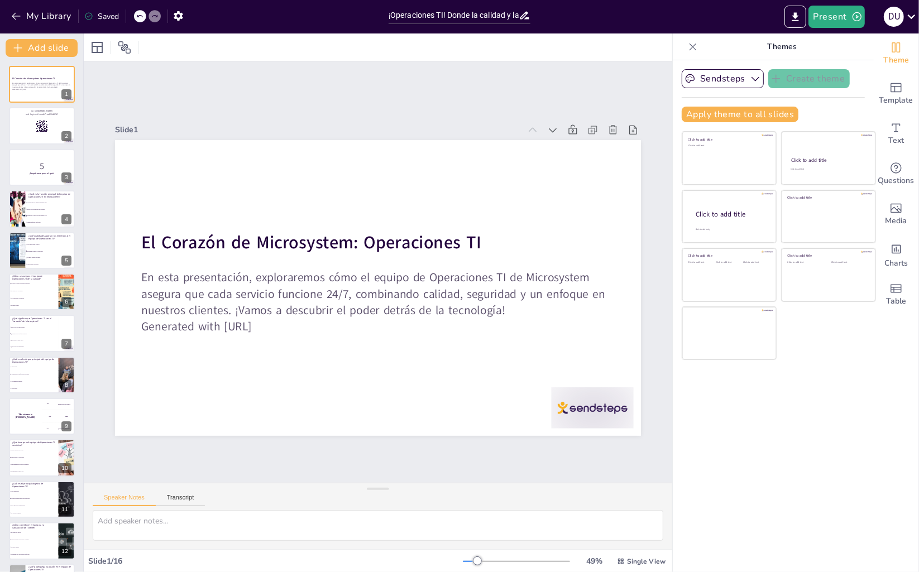
checkbox input "true"
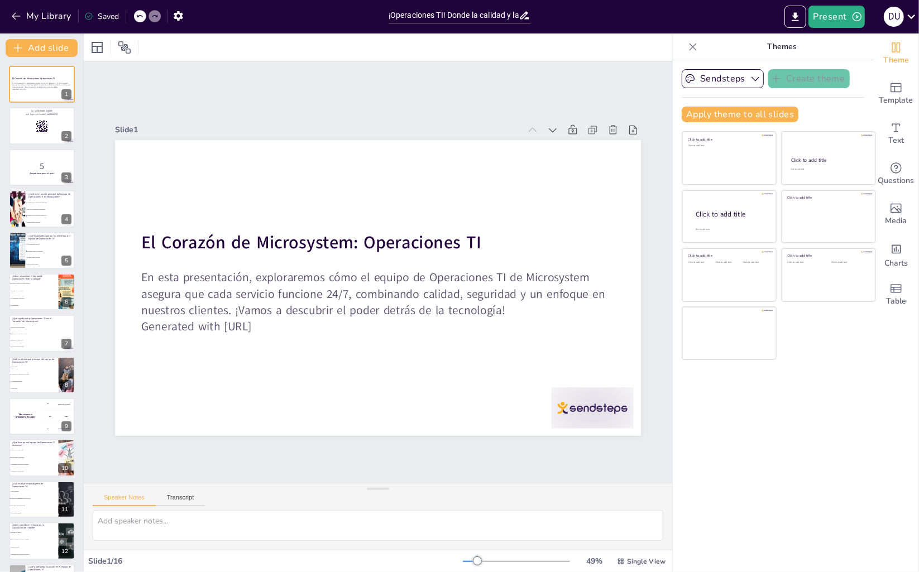
checkbox input "true"
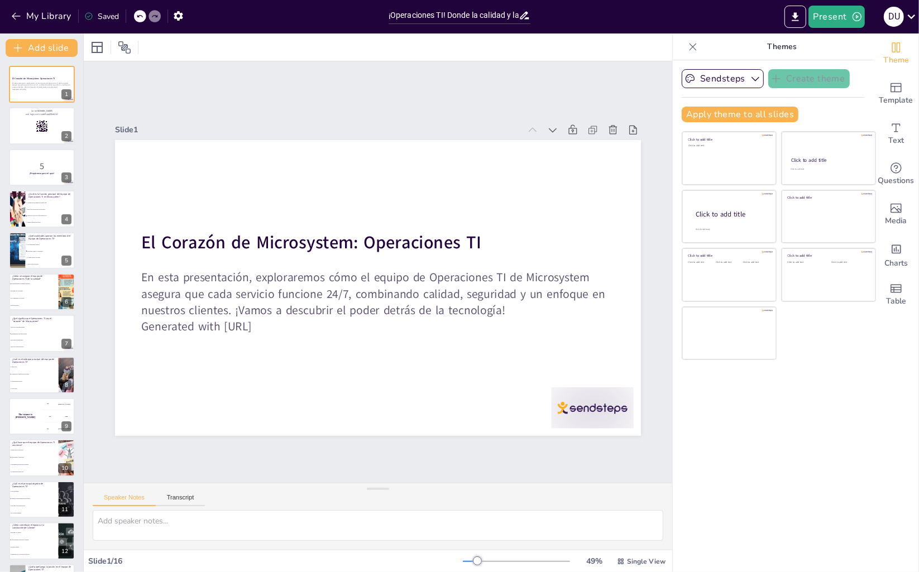
checkbox input "true"
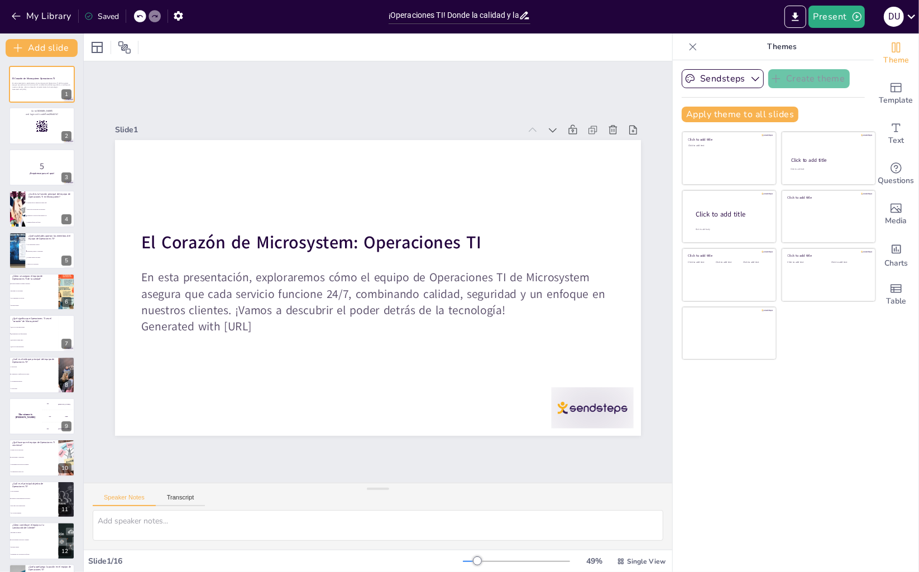
checkbox input "true"
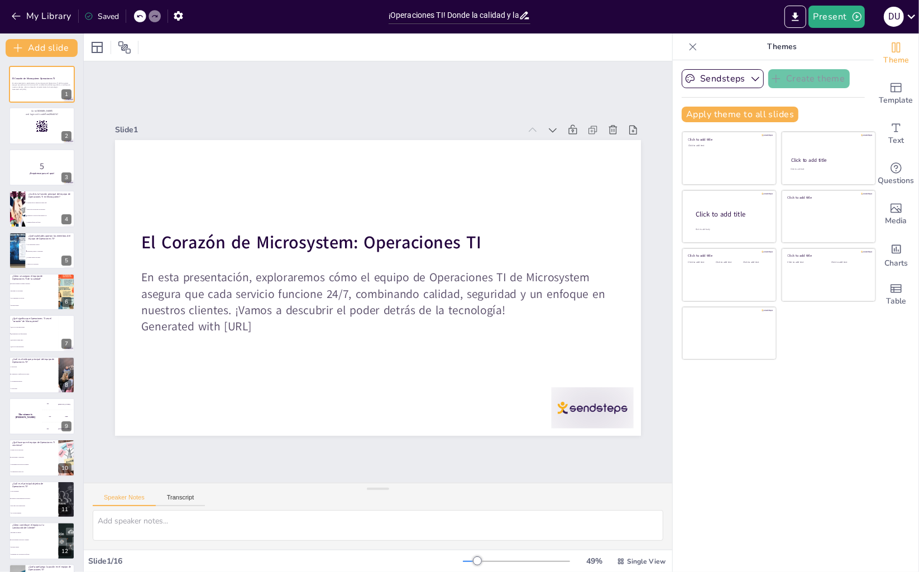
checkbox input "true"
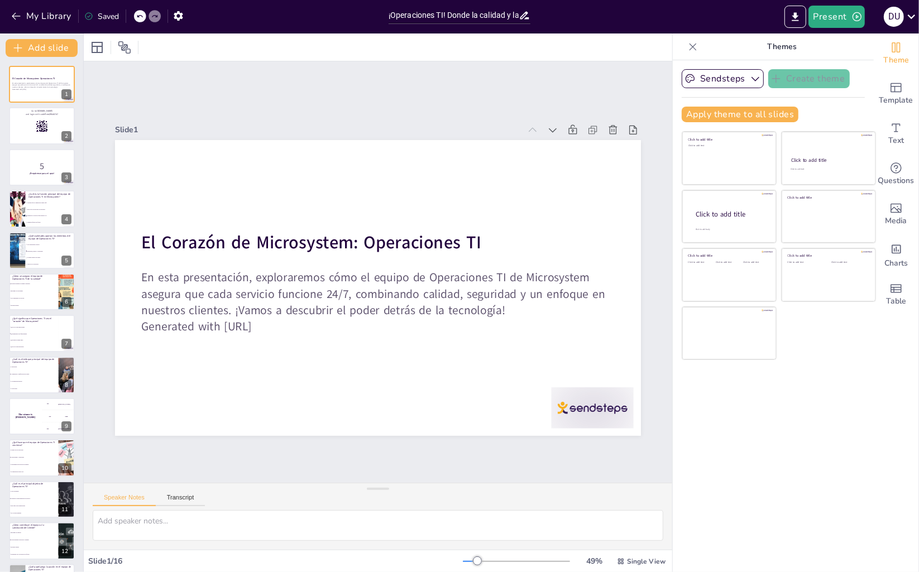
checkbox input "true"
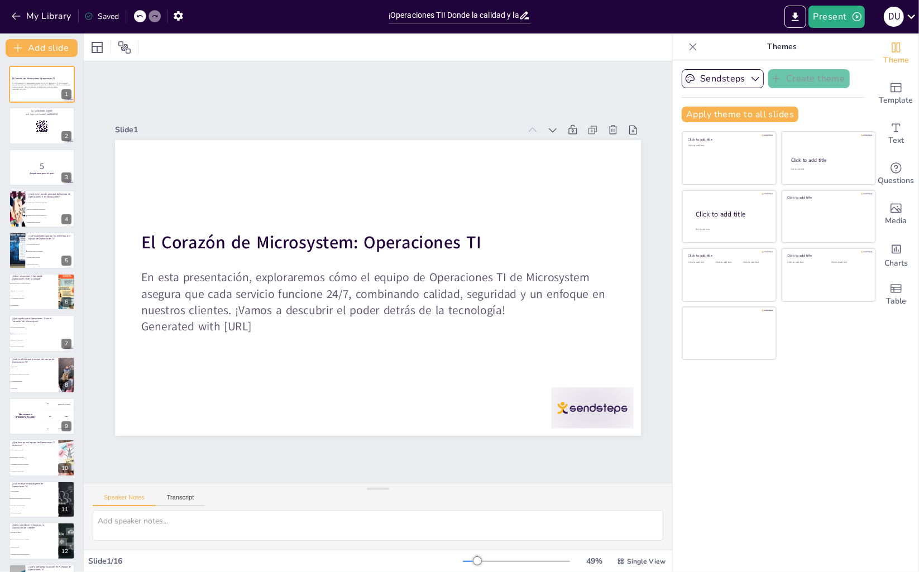
checkbox input "true"
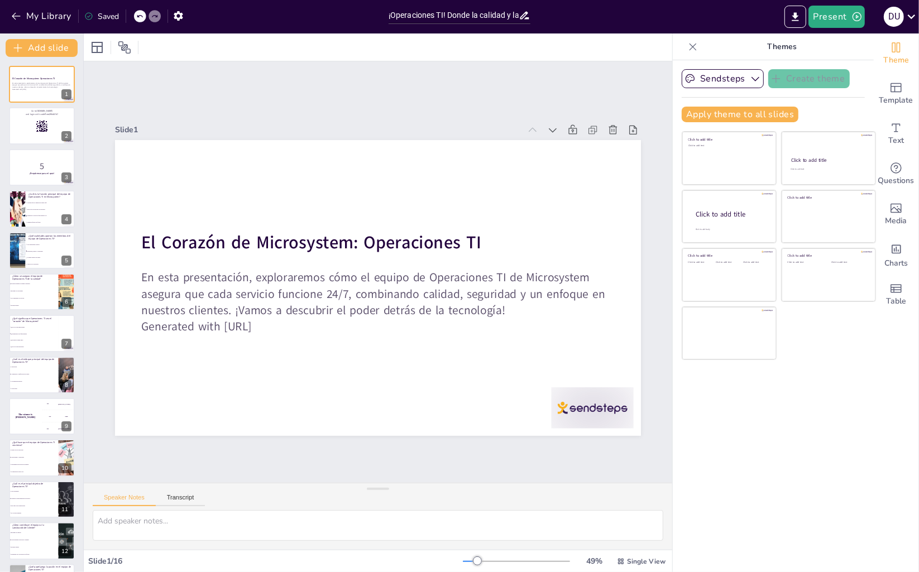
checkbox input "true"
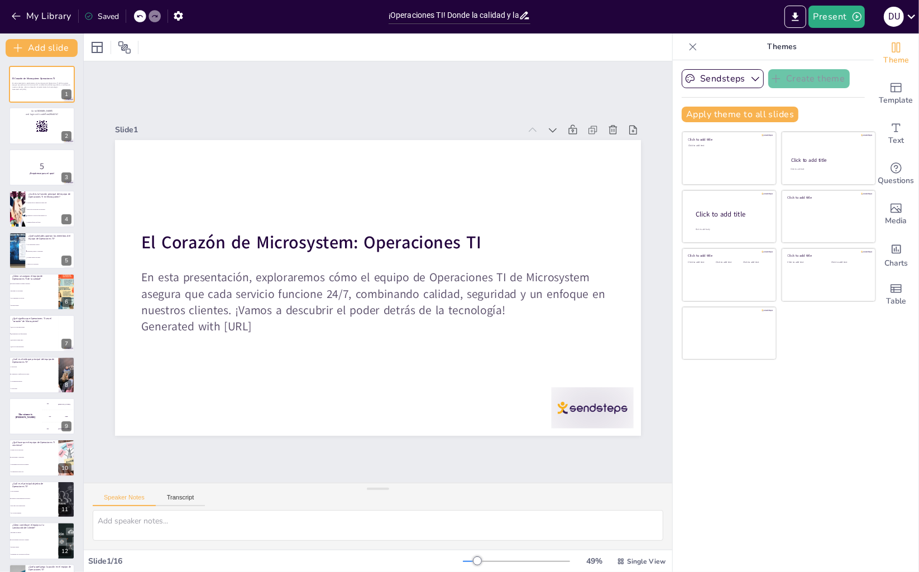
checkbox input "true"
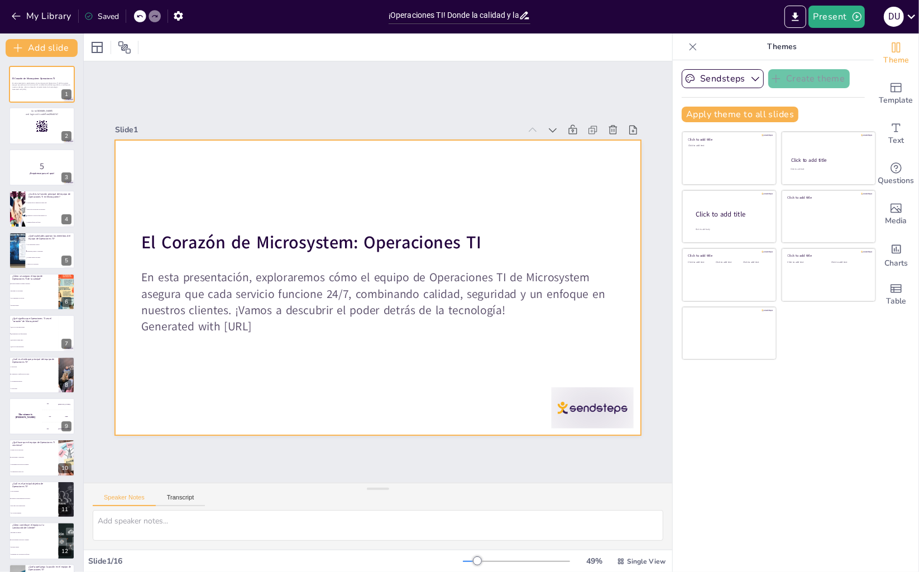
checkbox input "true"
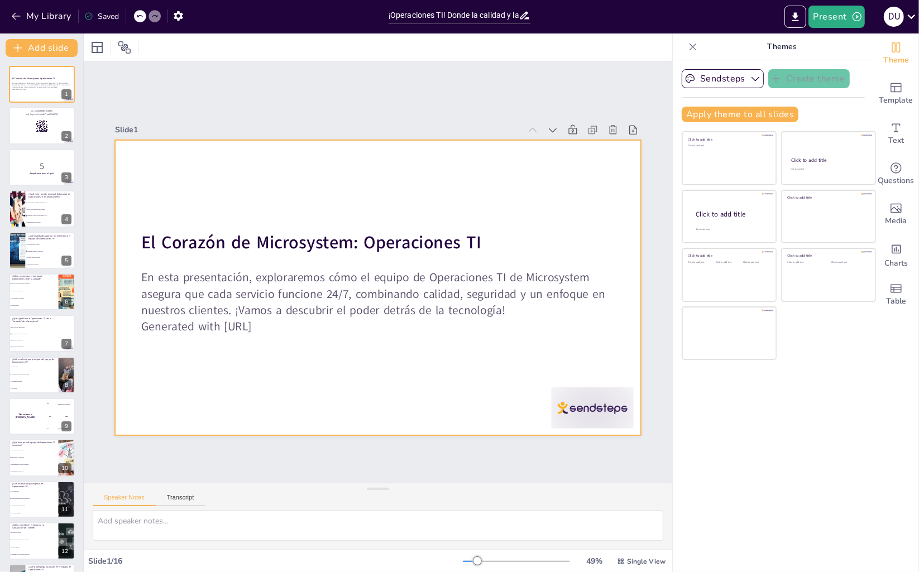
checkbox input "true"
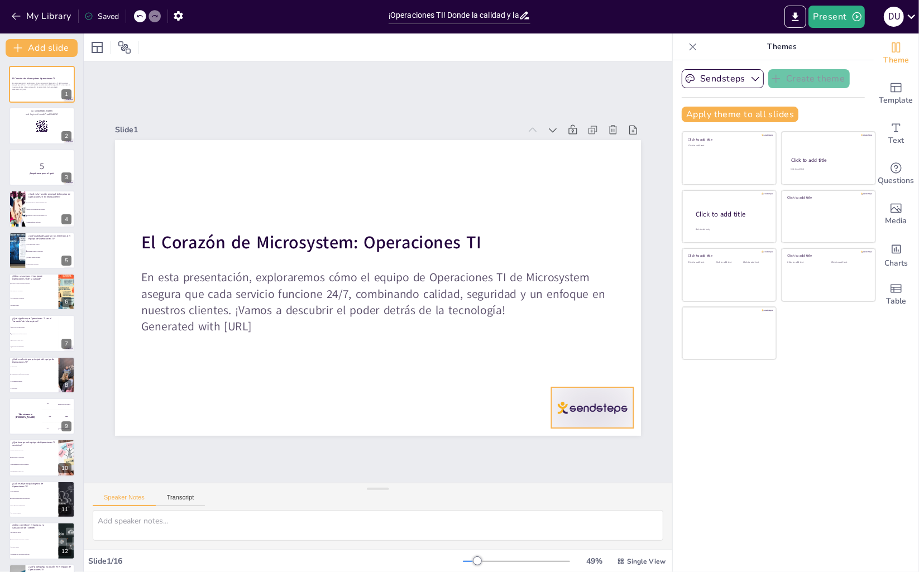
click at [377, 477] on div at bounding box center [341, 523] width 71 height 92
checkbox input "true"
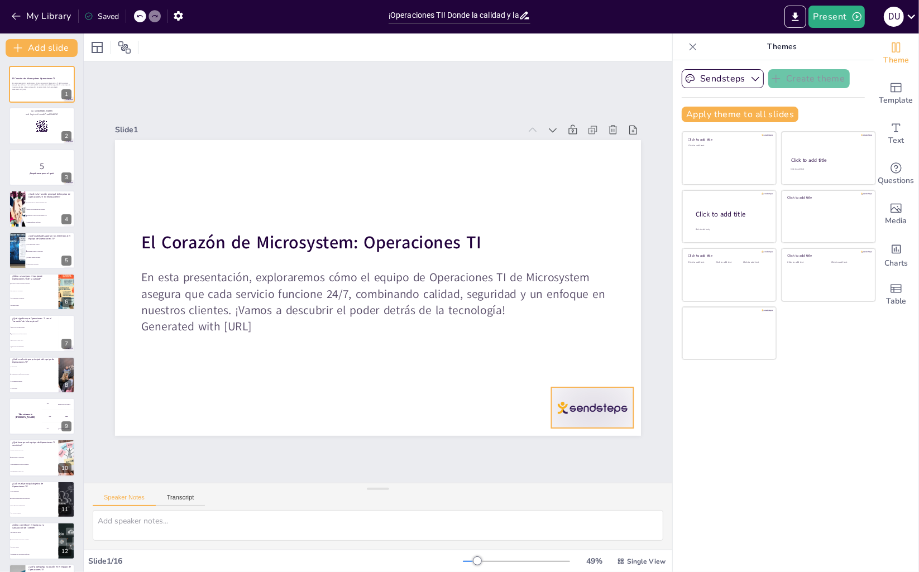
checkbox input "true"
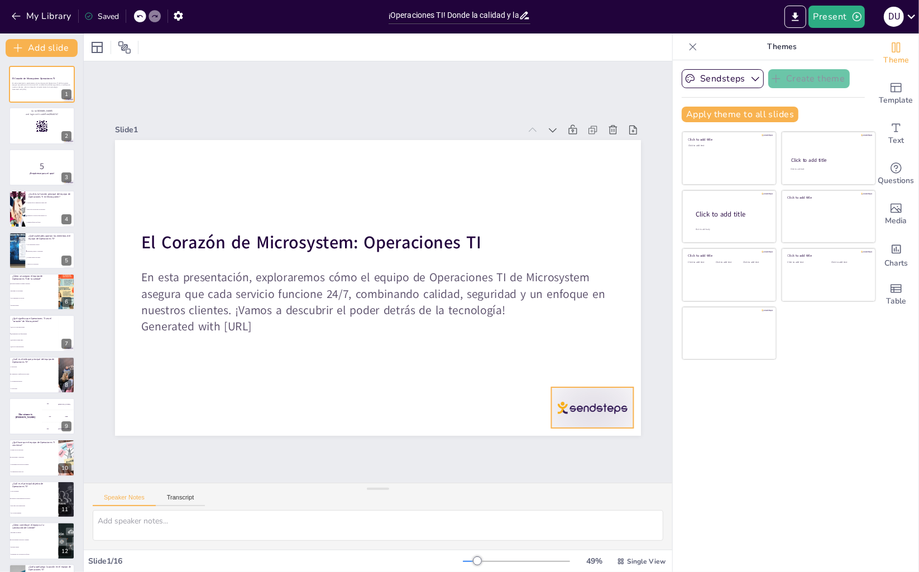
checkbox input "true"
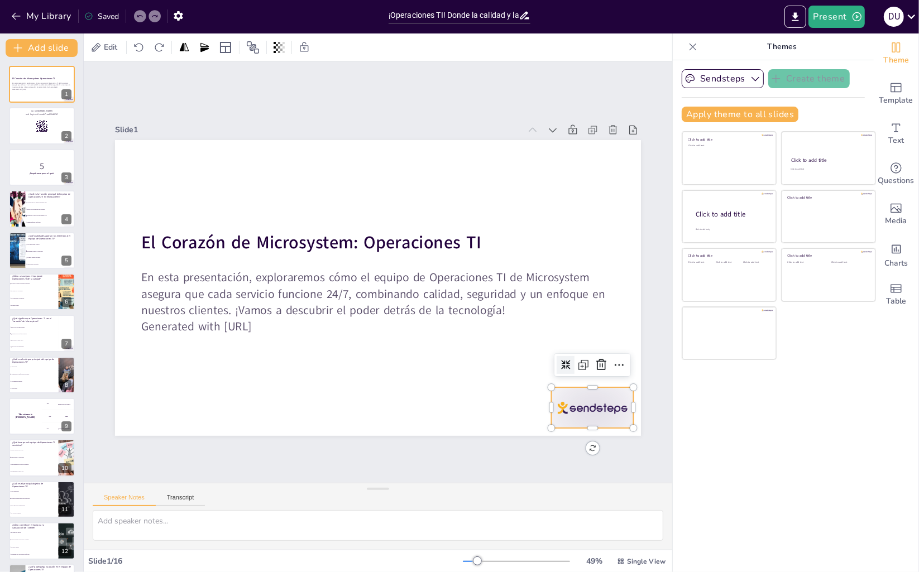
checkbox input "true"
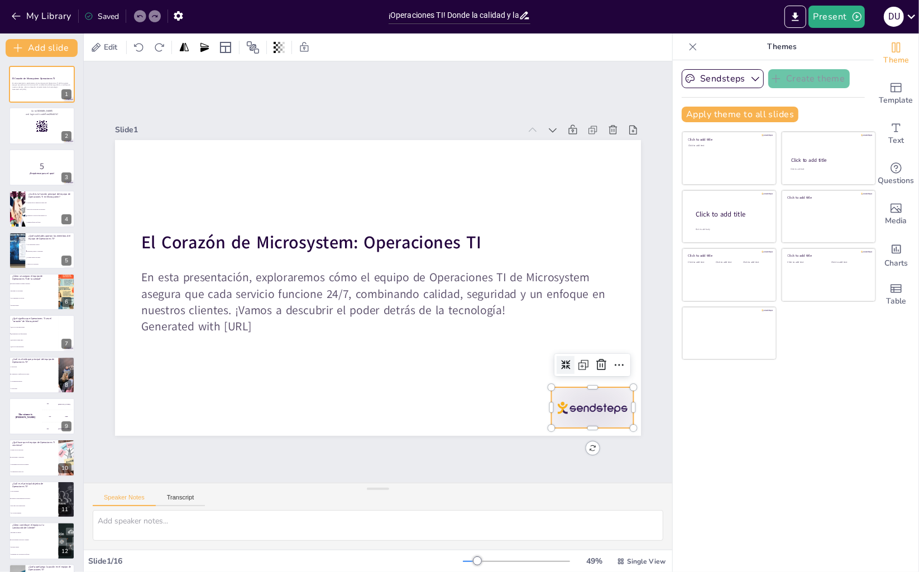
checkbox input "true"
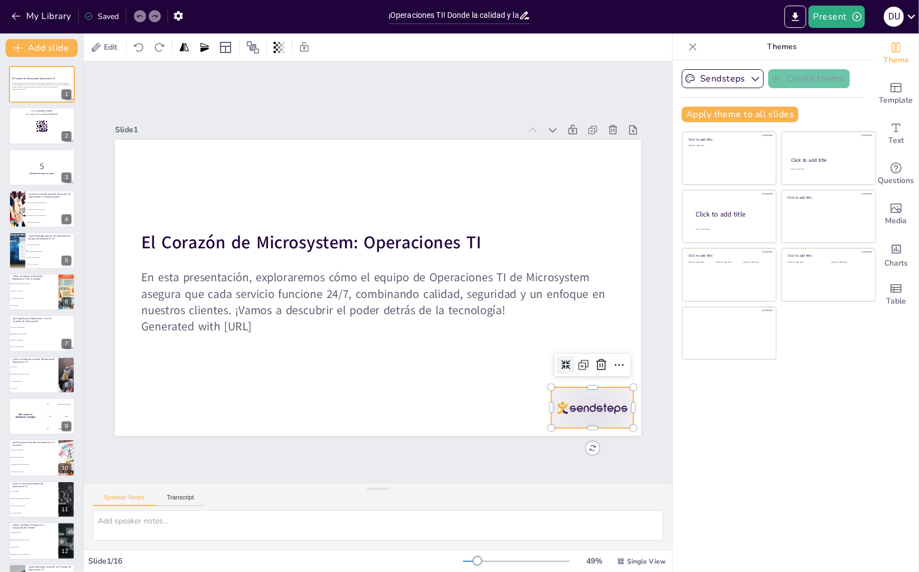
checkbox input "true"
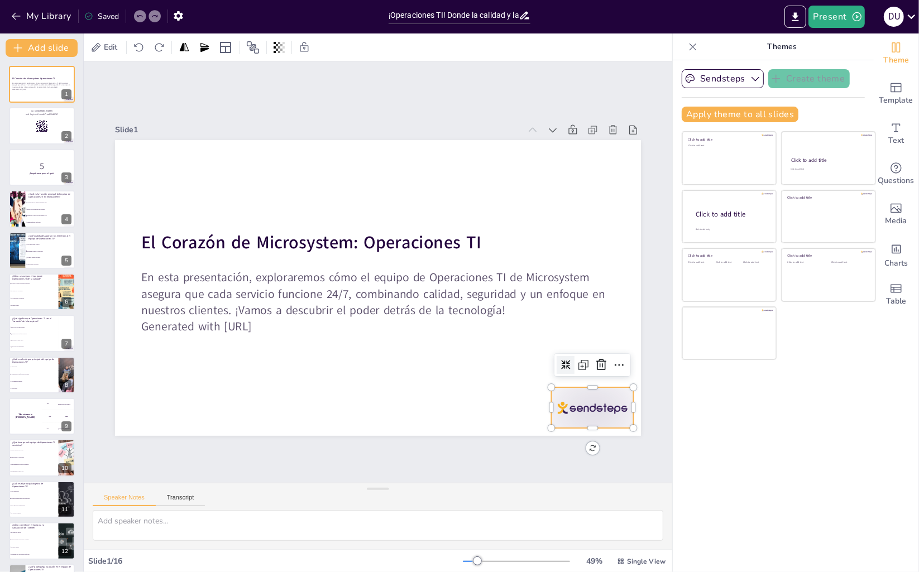
checkbox input "true"
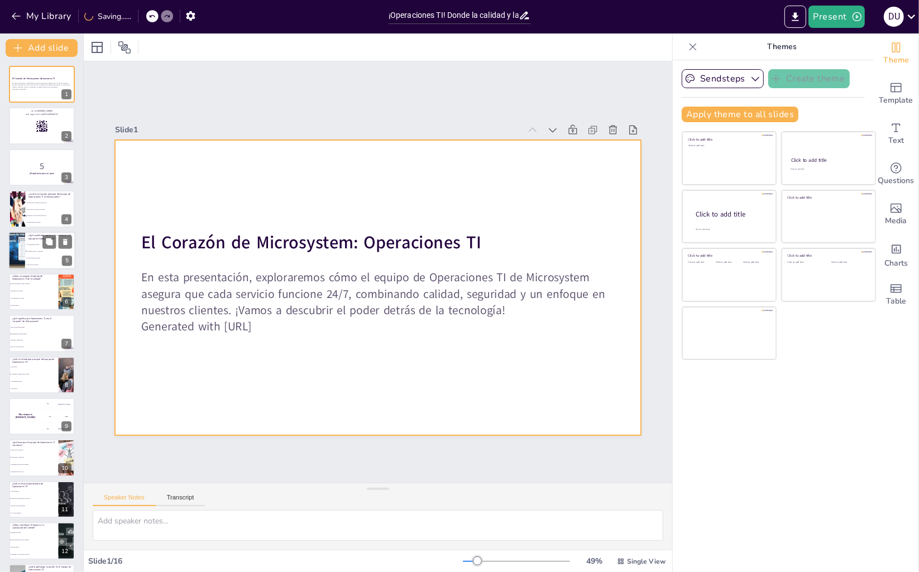
checkbox input "true"
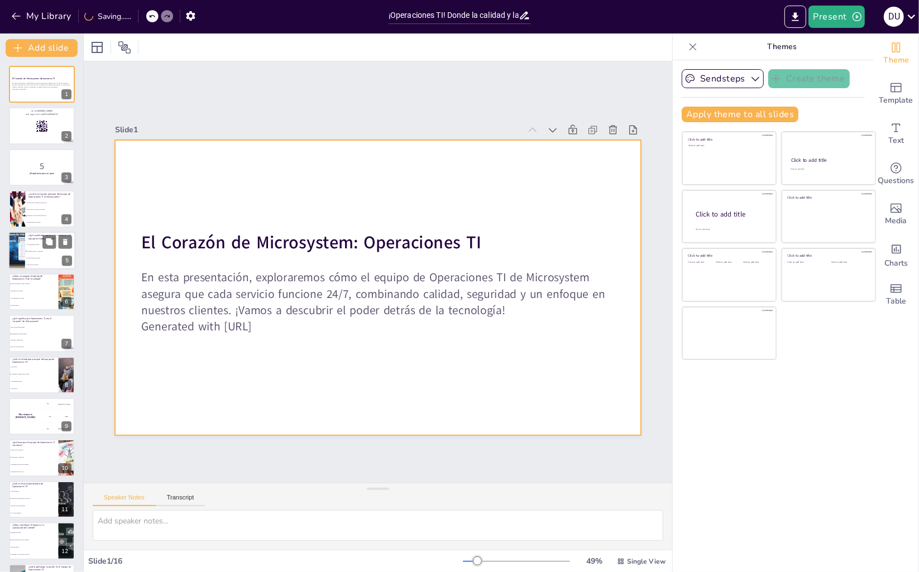
checkbox input "true"
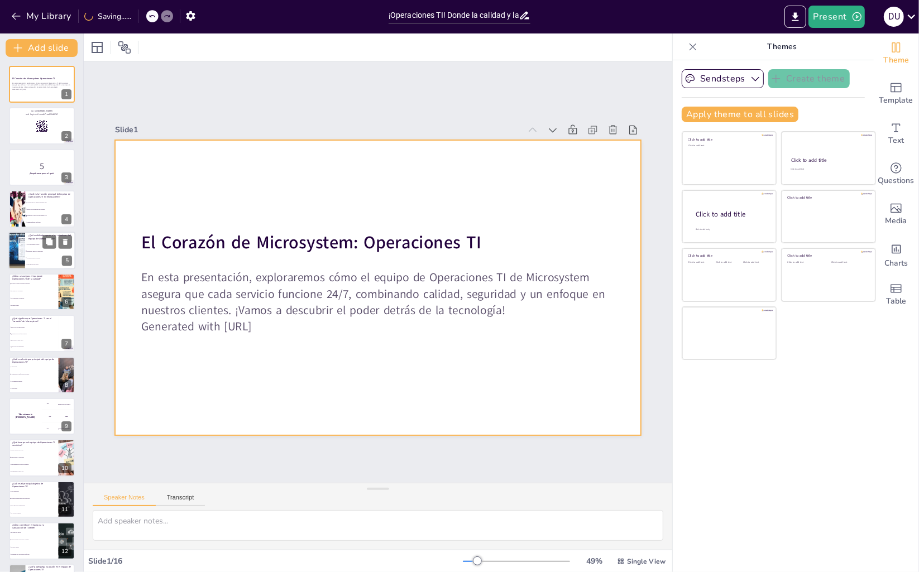
checkbox input "true"
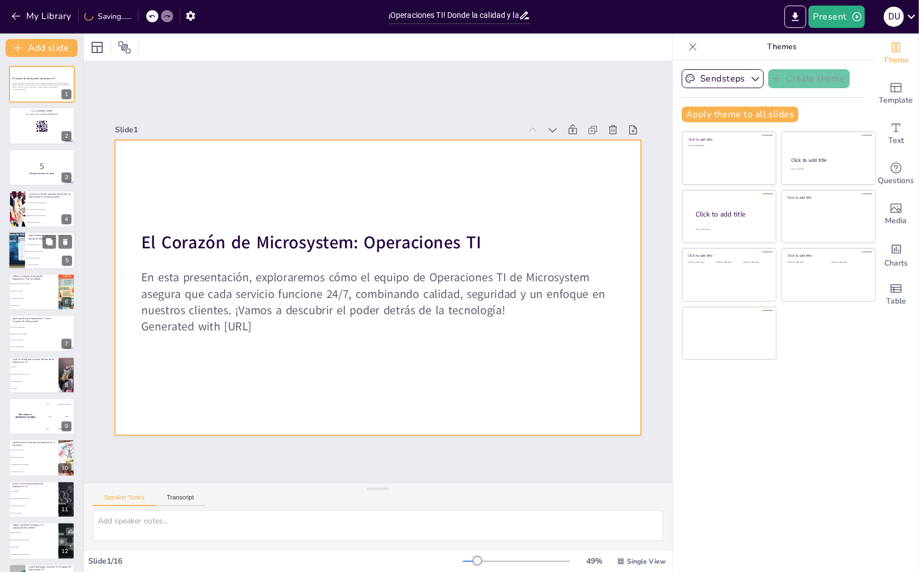
checkbox input "true"
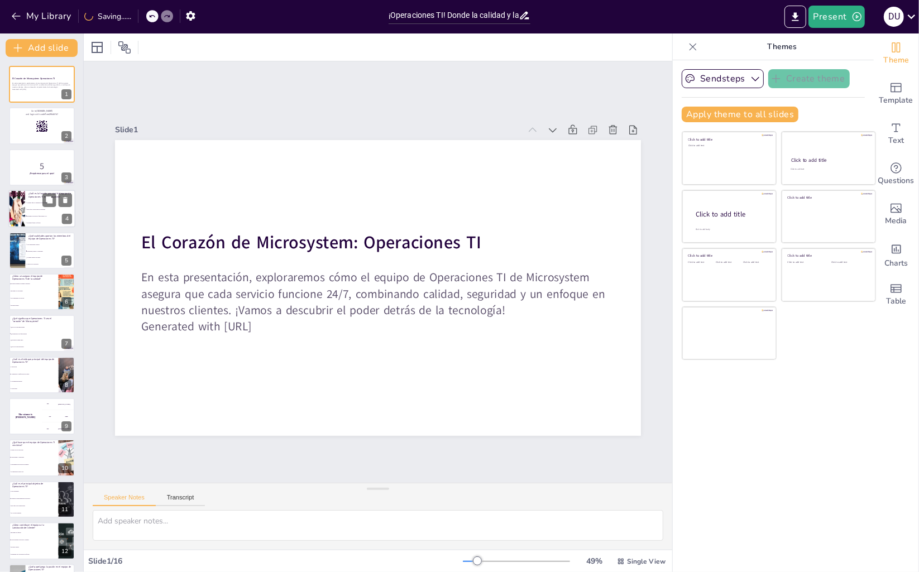
checkbox input "true"
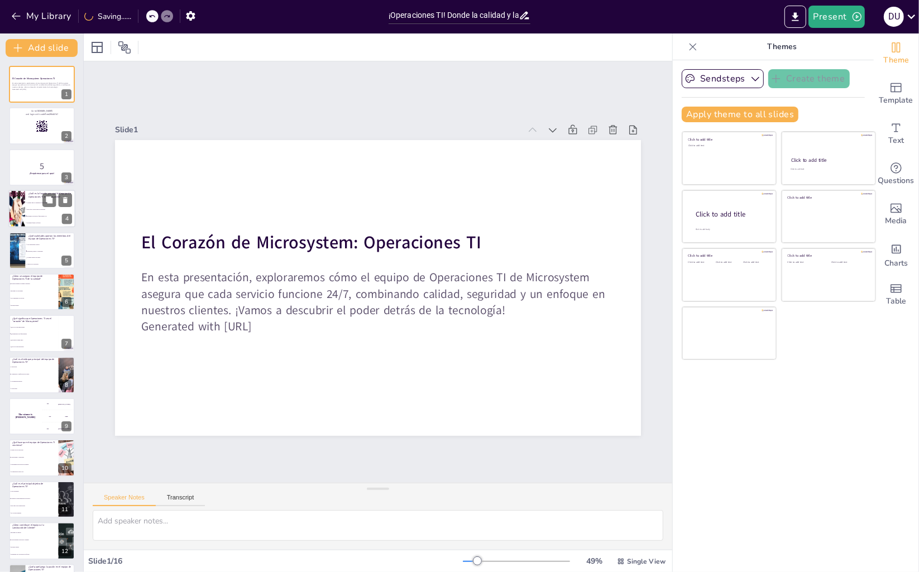
checkbox input "true"
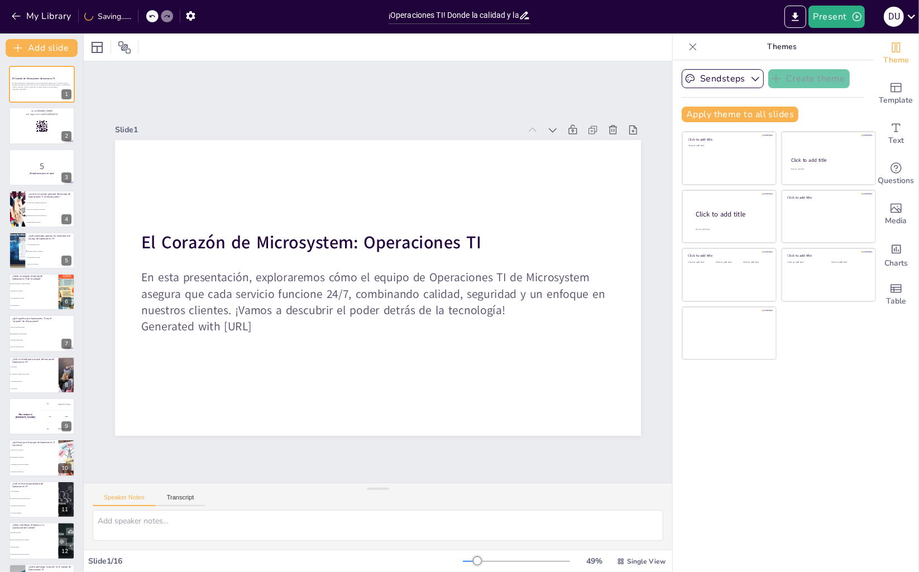
checkbox input "true"
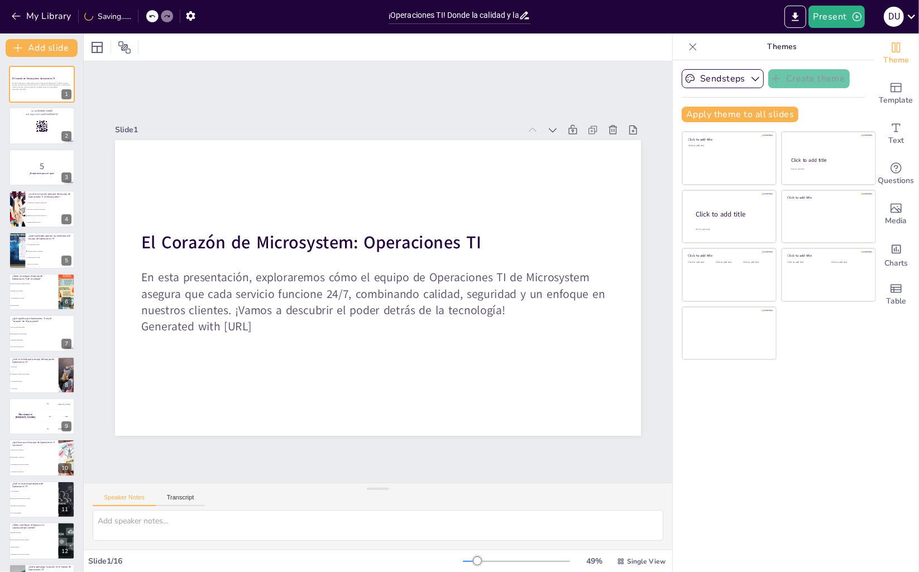
checkbox input "true"
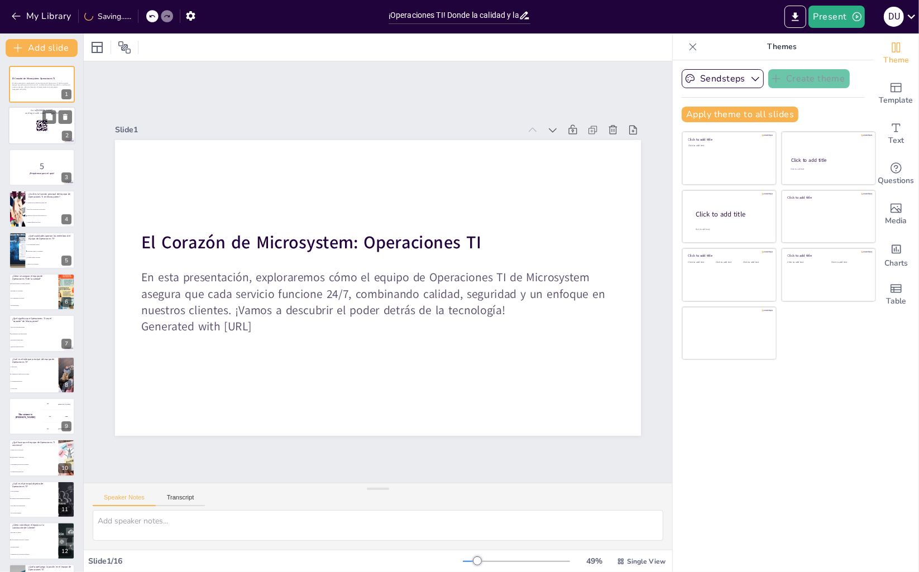
checkbox input "true"
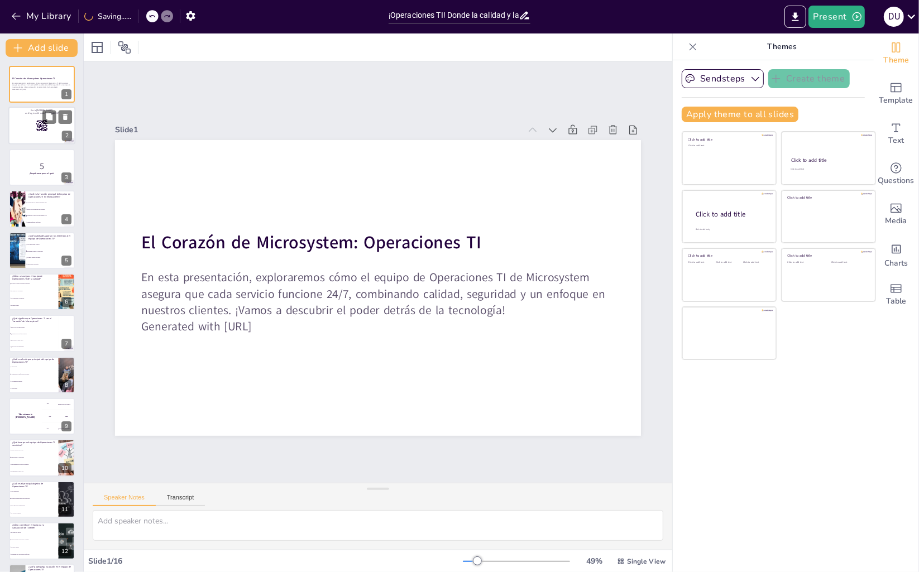
checkbox input "true"
click at [23, 130] on div at bounding box center [41, 126] width 67 height 38
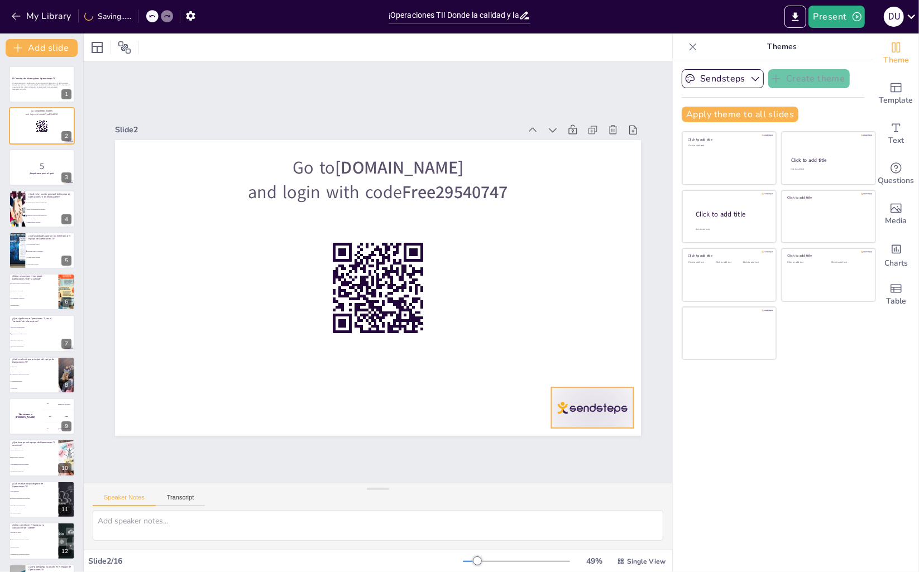
click at [584, 135] on div at bounding box center [556, 90] width 58 height 89
click at [45, 170] on p "5" at bounding box center [42, 166] width 60 height 12
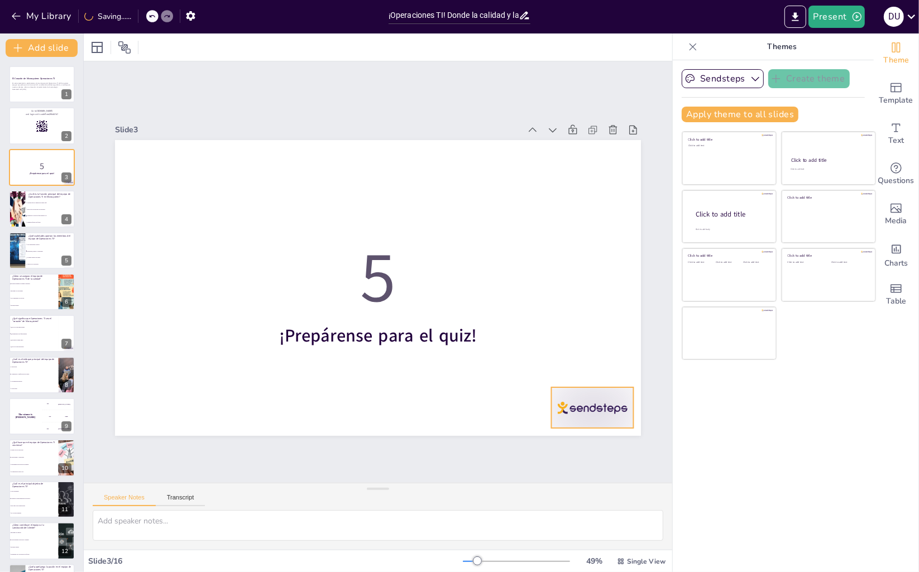
click at [564, 448] on div at bounding box center [519, 483] width 92 height 71
click at [33, 204] on li "Asegurar que los empleados tengan café" at bounding box center [50, 203] width 50 height 7
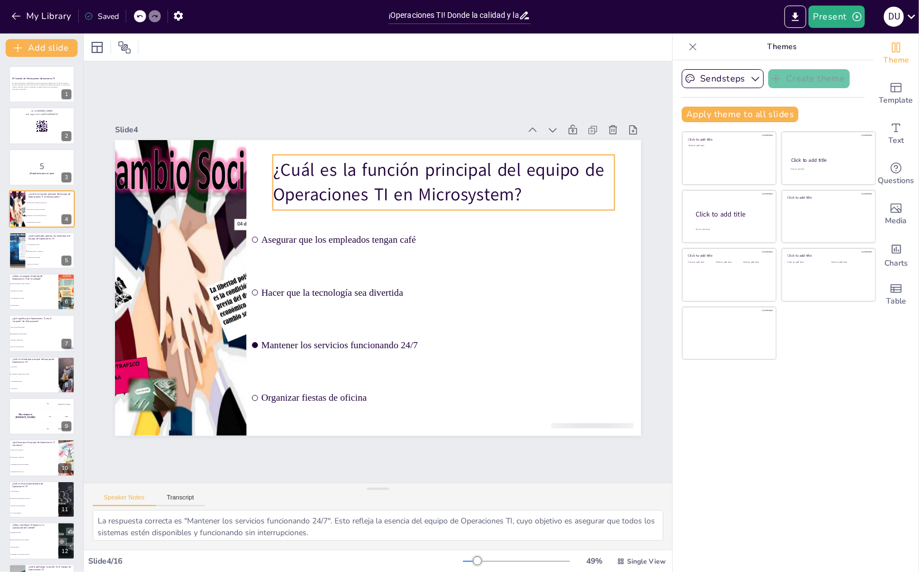
click at [276, 326] on p "¿Cuál es la función principal del equipo de Operaciones TI en Microsystem?" at bounding box center [322, 368] width 345 height 84
click at [358, 197] on p "¿Cuál es la función principal del equipo de Operaciones TI en Microsystem?" at bounding box center [474, 217] width 332 height 184
click at [358, 197] on p "¿Cuál es la función principal del equipo de Operaciones TI en Microsystem?" at bounding box center [468, 207] width 341 height 152
click at [382, 197] on p "¿Cuál es la función principal del equipo de Operaciones TI en Microsystem?" at bounding box center [488, 284] width 213 height 320
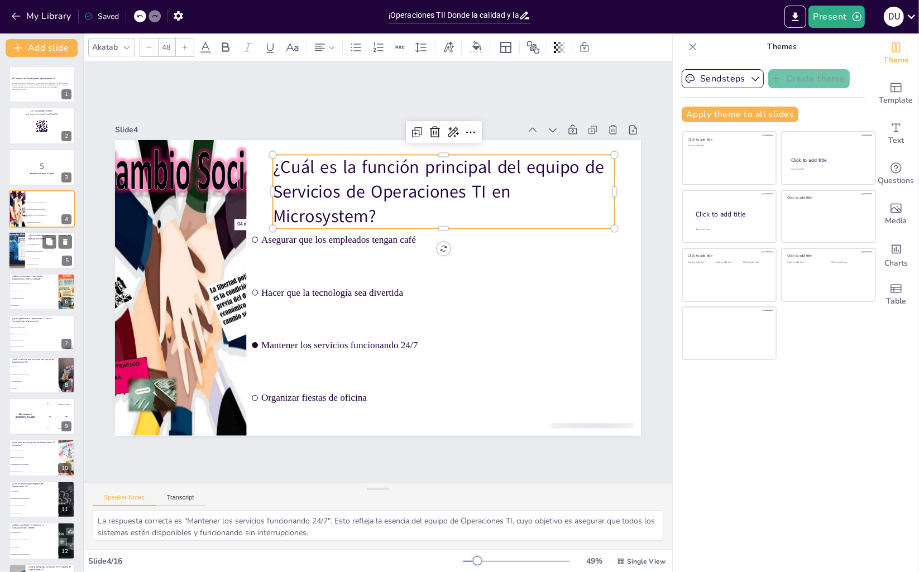
click at [43, 256] on li "Un buen sentido del humor" at bounding box center [50, 258] width 50 height 7
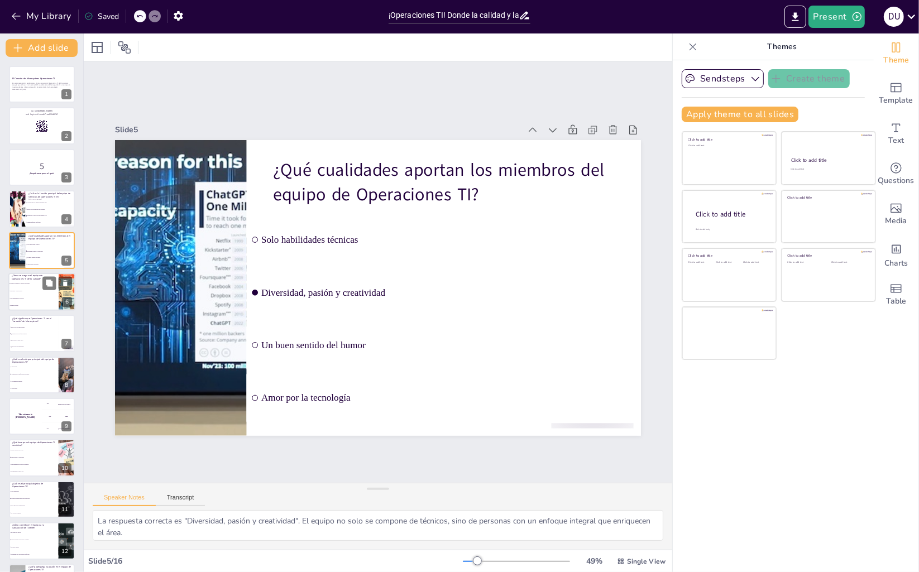
click at [39, 291] on span "Ignorando los problemas" at bounding box center [34, 291] width 48 height 2
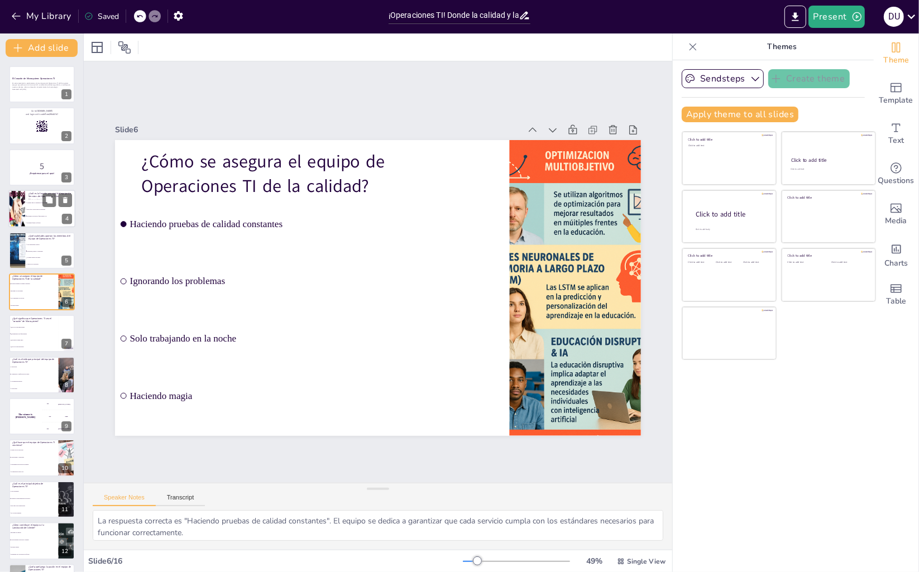
click at [40, 209] on span "Hacer que la tecnología sea divertida" at bounding box center [51, 210] width 48 height 2
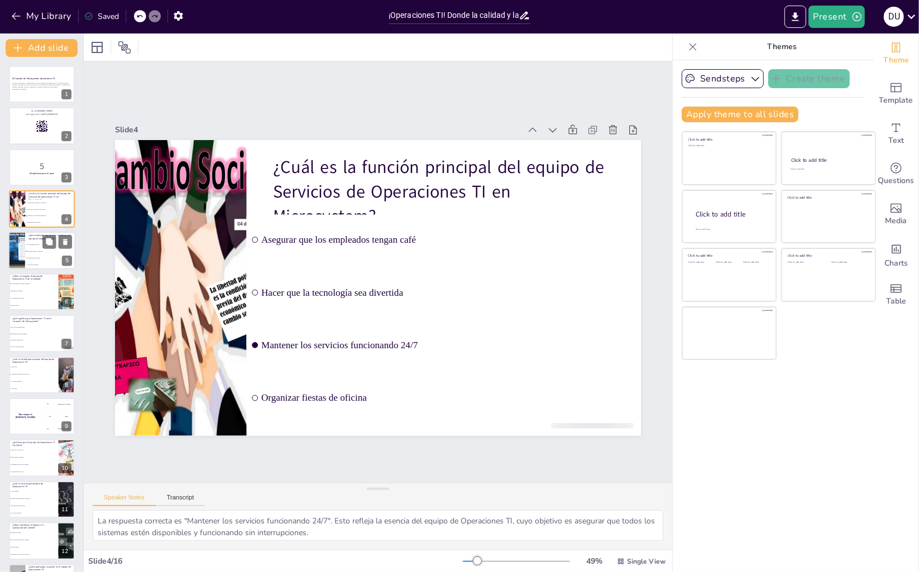
click at [39, 252] on span "Diversidad, pasión y creatividad" at bounding box center [51, 251] width 48 height 2
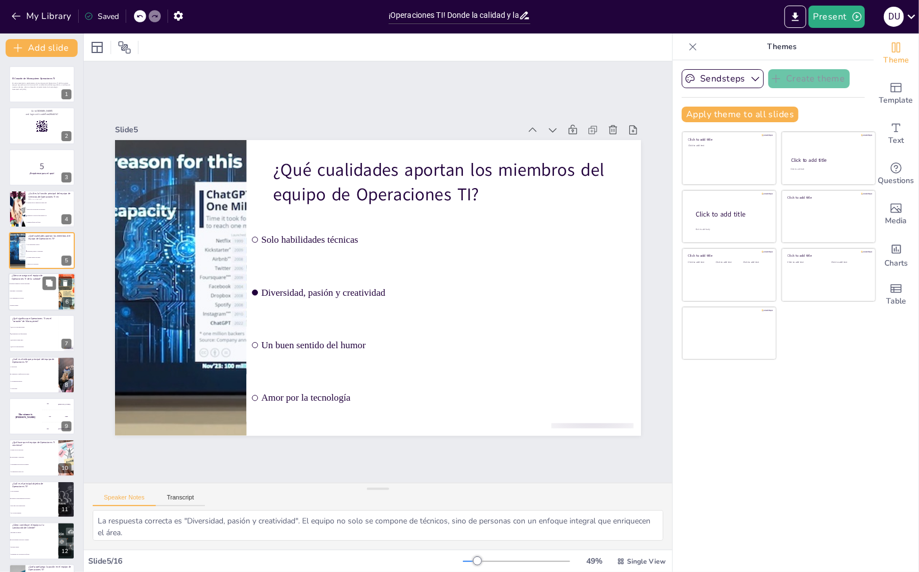
click at [36, 296] on li "Solo trabajando en la noche" at bounding box center [33, 298] width 50 height 7
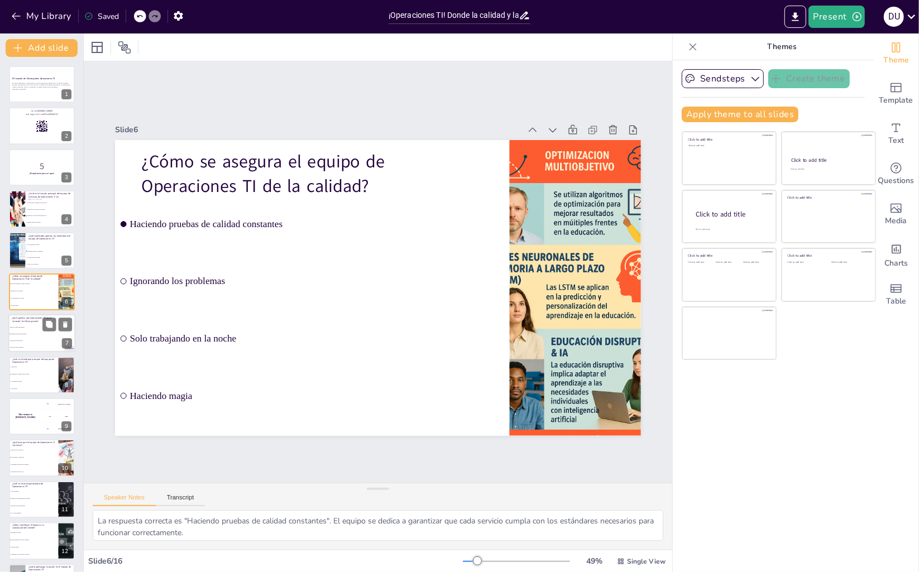
click at [40, 332] on li "Que mantienen todo funcionando" at bounding box center [33, 334] width 50 height 7
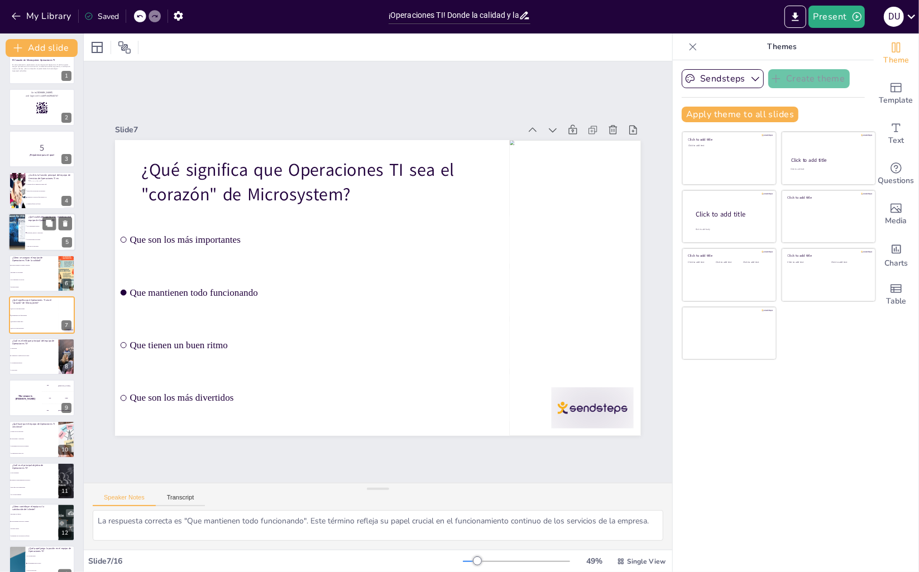
click at [50, 236] on li "Un buen sentido del humor" at bounding box center [50, 239] width 50 height 7
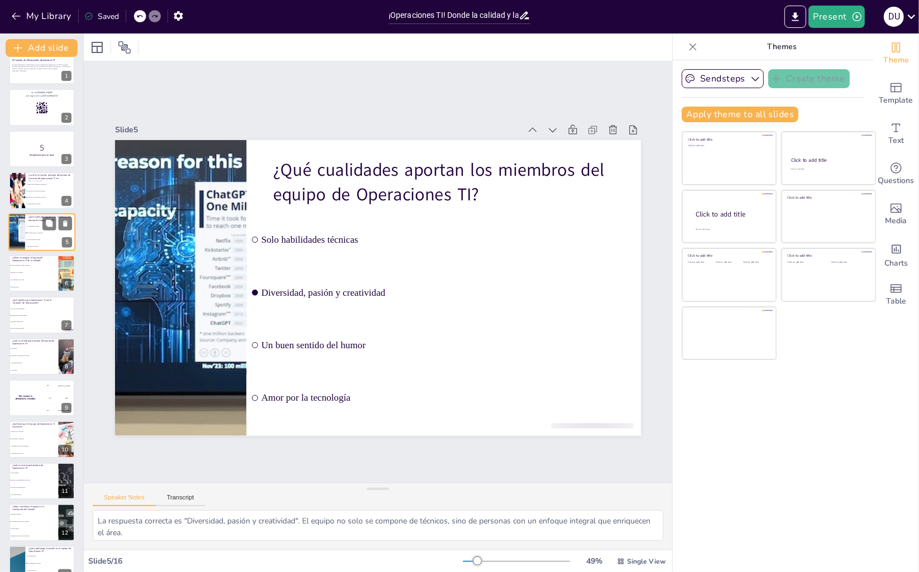
scroll to position [0, 0]
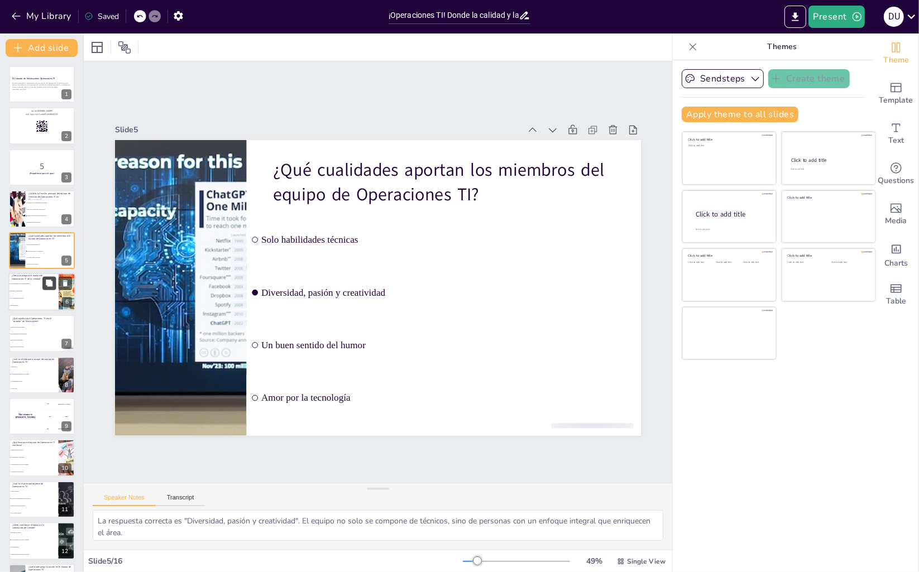
click at [43, 286] on button at bounding box center [48, 282] width 13 height 13
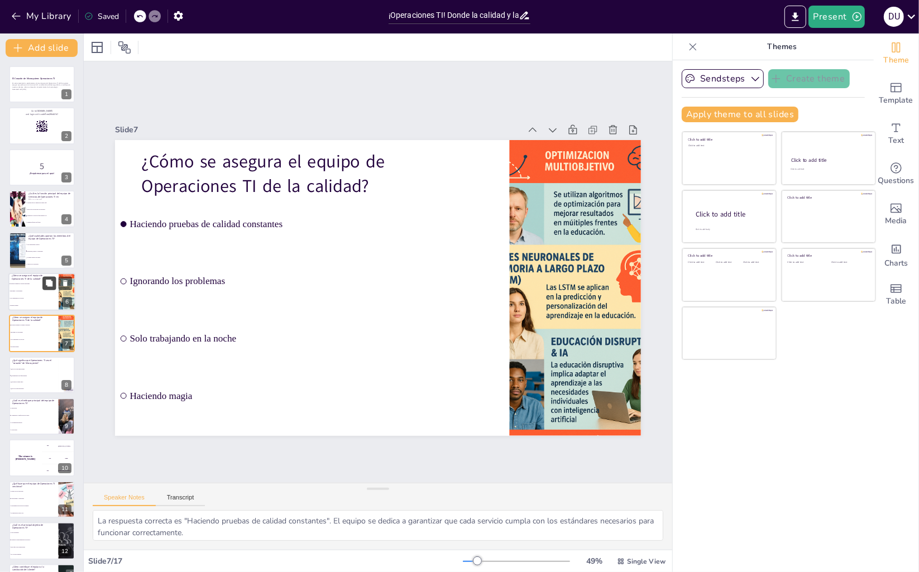
scroll to position [18, 0]
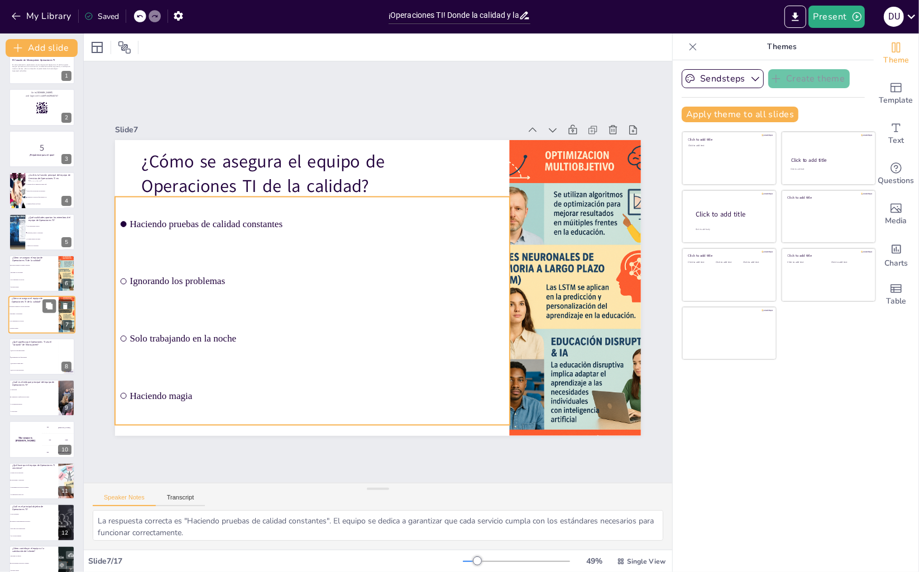
click at [26, 315] on li "Ignorando los problemas" at bounding box center [33, 314] width 50 height 7
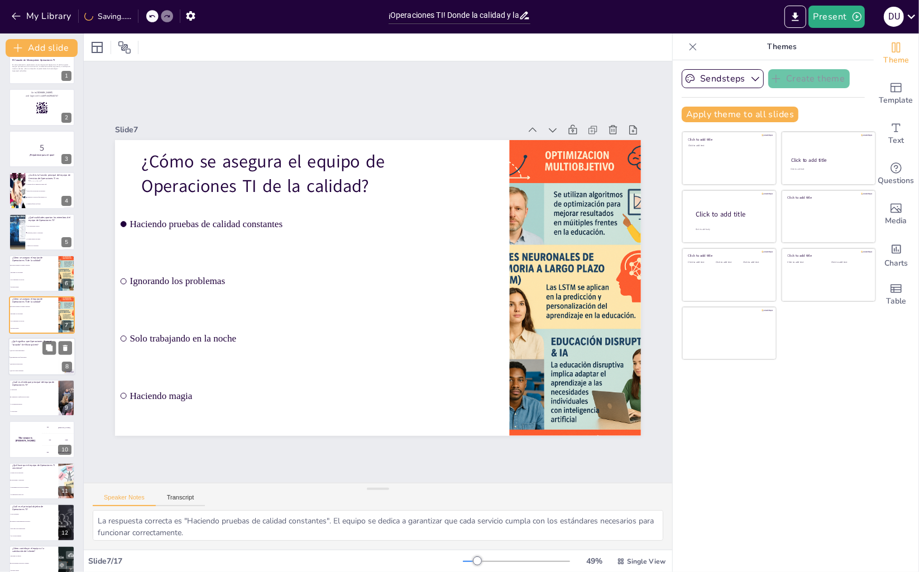
click at [38, 366] on ul "Que son los más importantes Que mantienen todo funcionando Que tienen un buen r…" at bounding box center [33, 360] width 50 height 27
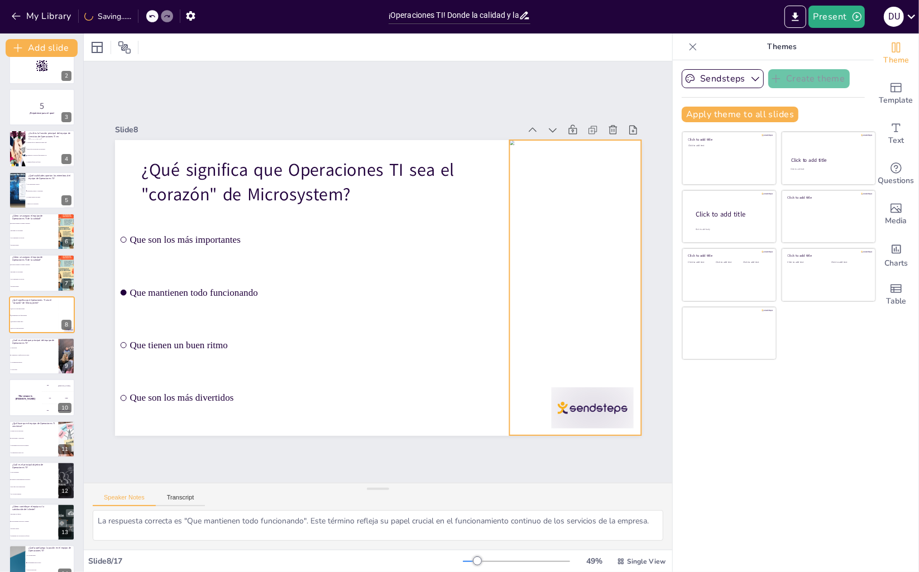
click at [592, 404] on div at bounding box center [528, 400] width 280 height 317
click at [452, 498] on icon at bounding box center [443, 507] width 18 height 18
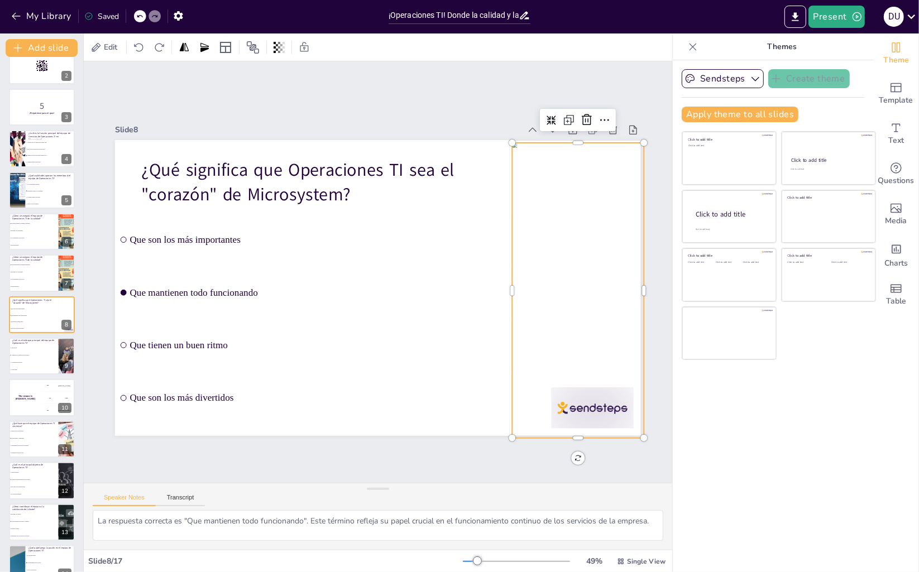
click at [564, 288] on div at bounding box center [514, 420] width 296 height 308
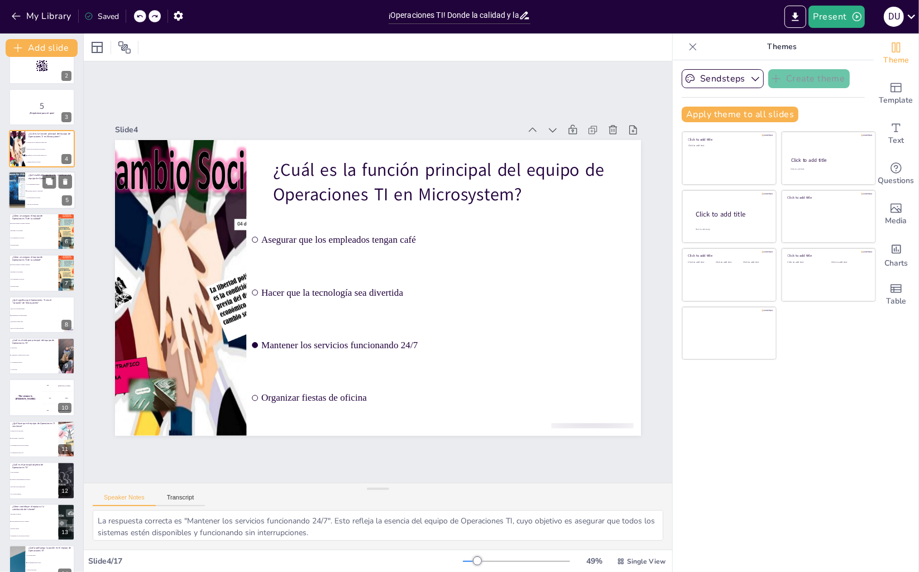
click at [37, 192] on li "Diversidad, pasión y creatividad" at bounding box center [50, 191] width 50 height 7
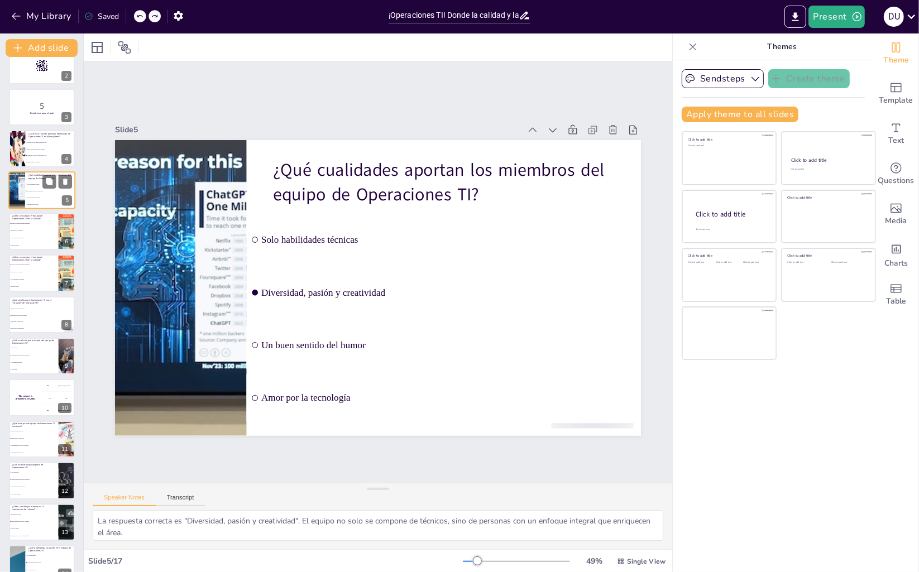
scroll to position [0, 0]
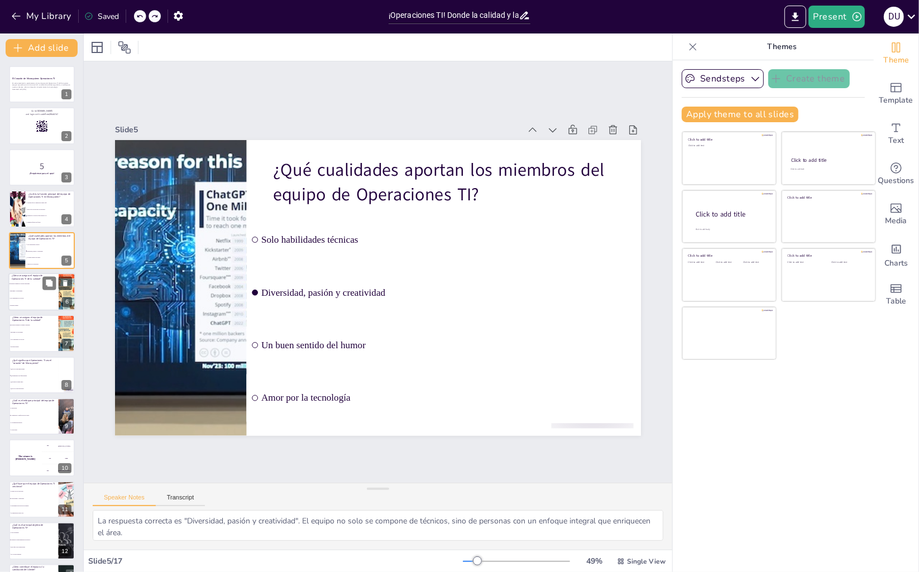
click at [36, 293] on li "Ignorando los problemas" at bounding box center [33, 291] width 50 height 7
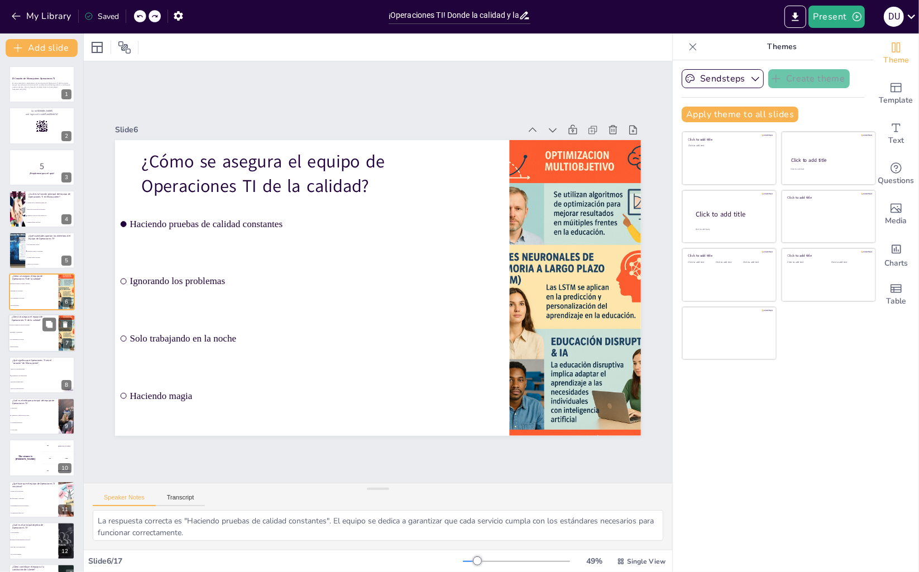
click at [36, 337] on li "Solo trabajando en la noche" at bounding box center [33, 340] width 50 height 7
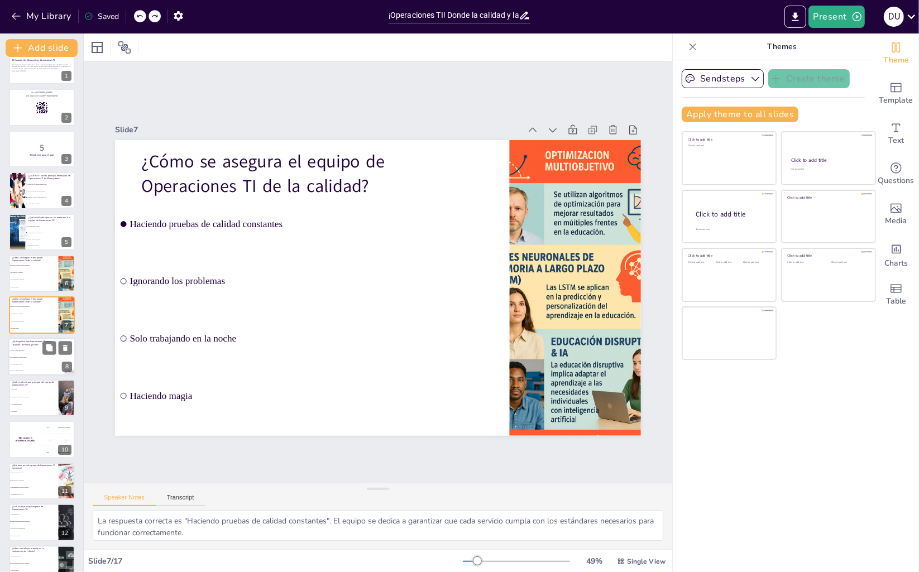
click at [34, 361] on li "Que tienen un buen ritmo" at bounding box center [33, 364] width 50 height 7
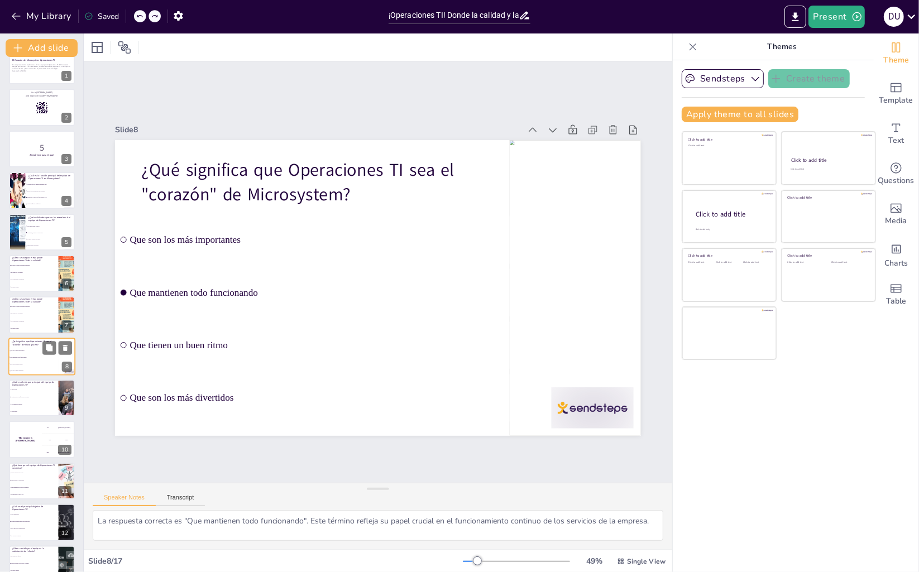
scroll to position [60, 0]
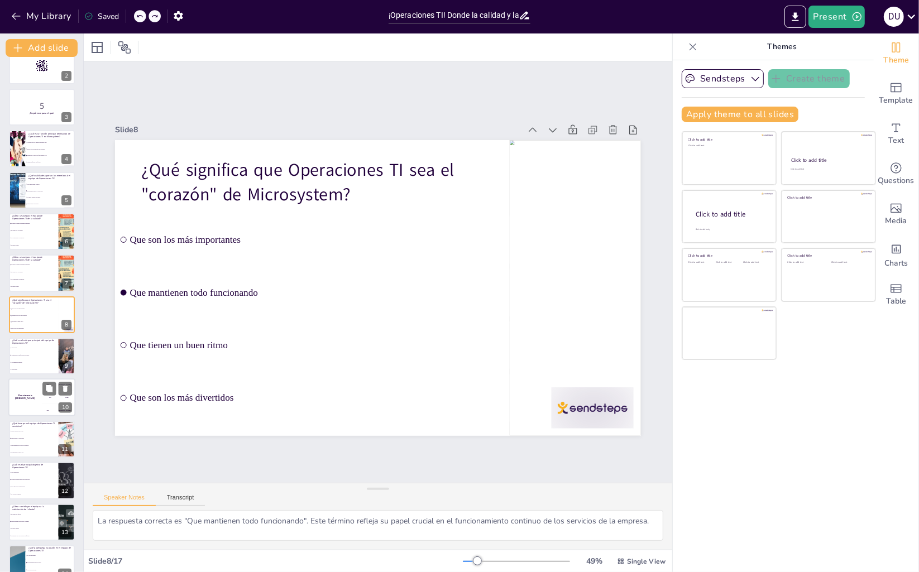
click at [35, 396] on h4 "The winner is [PERSON_NAME]" at bounding box center [24, 398] width 33 height 6
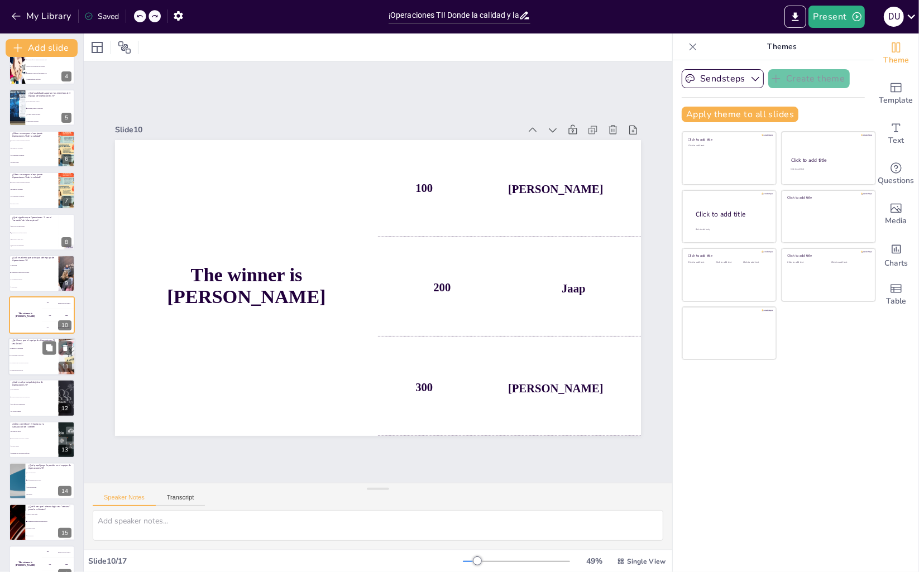
click at [37, 358] on li "Su diversidad y creatividad" at bounding box center [33, 355] width 50 height 7
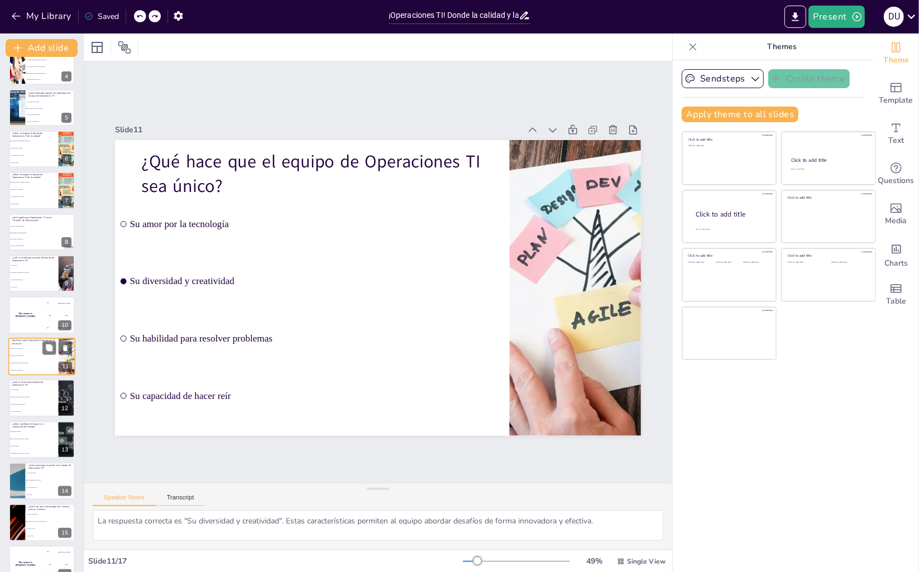
scroll to position [185, 0]
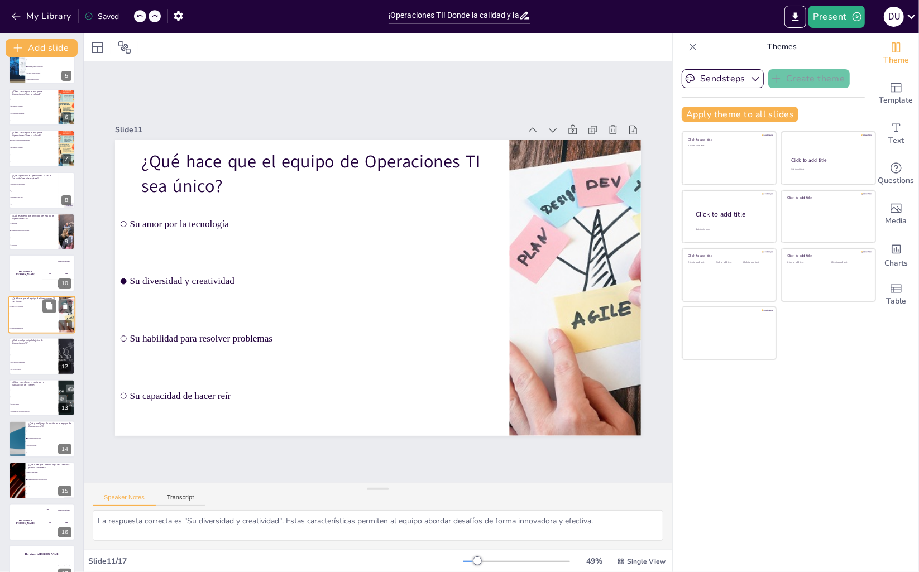
click at [37, 358] on li "Garantizar la disponibilidad de servicios" at bounding box center [34, 355] width 50 height 7
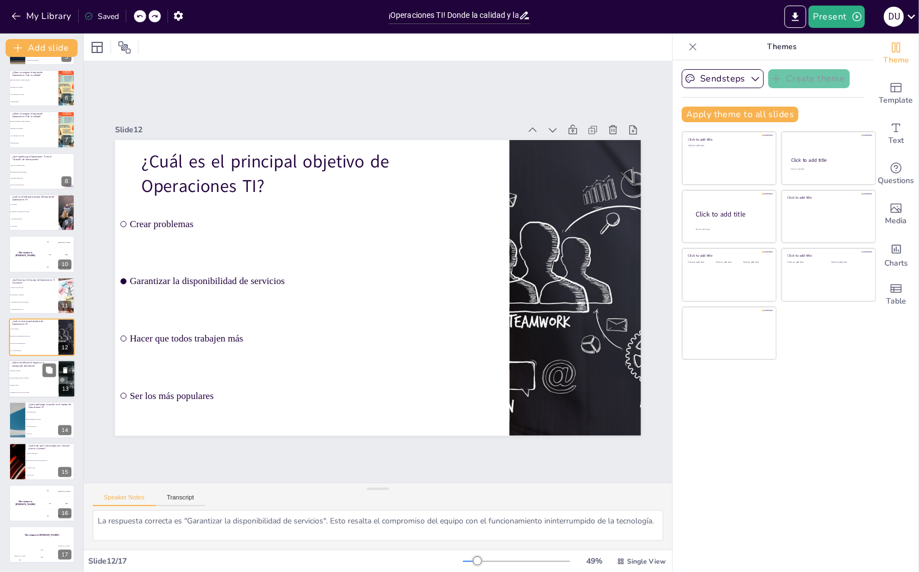
click at [28, 370] on span "Ignorando sus quejas" at bounding box center [34, 371] width 48 height 2
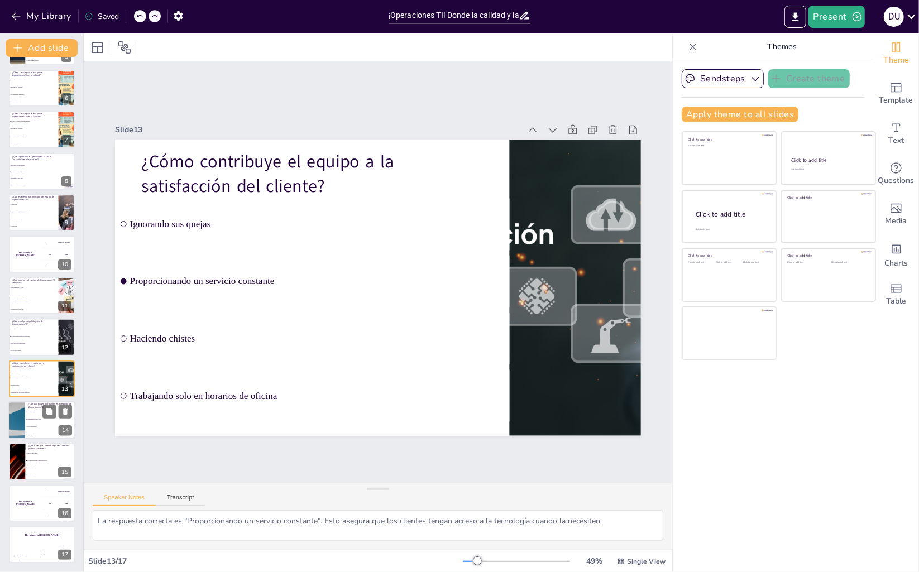
click at [39, 408] on p "¿Qué papel juega la pasión en el equipo de Operaciones TI?" at bounding box center [50, 406] width 44 height 6
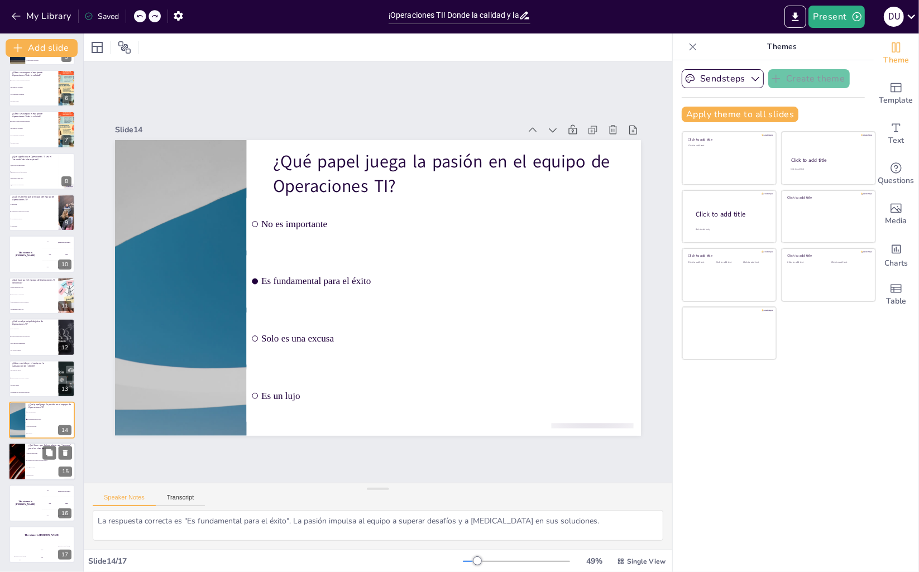
click at [37, 458] on li "La atención del equipo de Operaciones TI" at bounding box center [50, 461] width 50 height 7
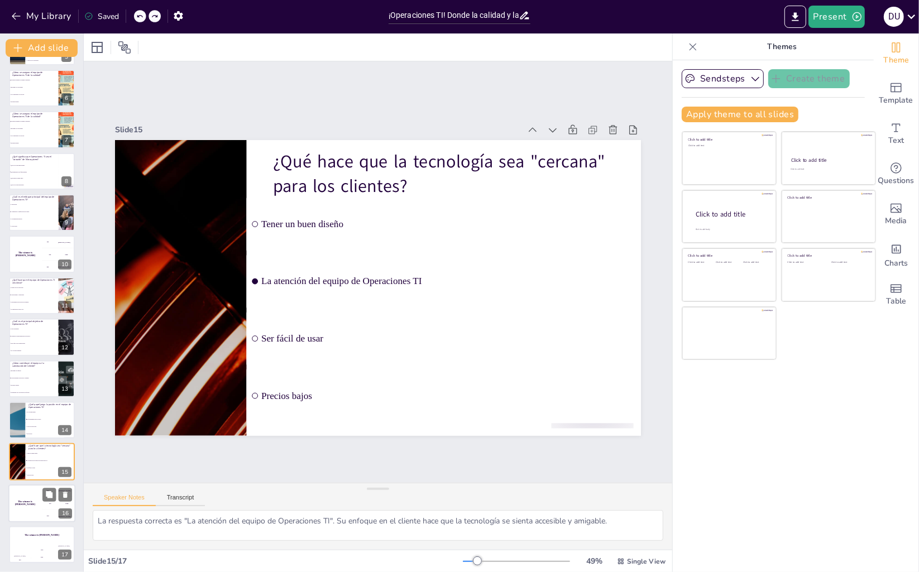
click at [40, 502] on h4 "The winner is [PERSON_NAME]" at bounding box center [24, 503] width 33 height 6
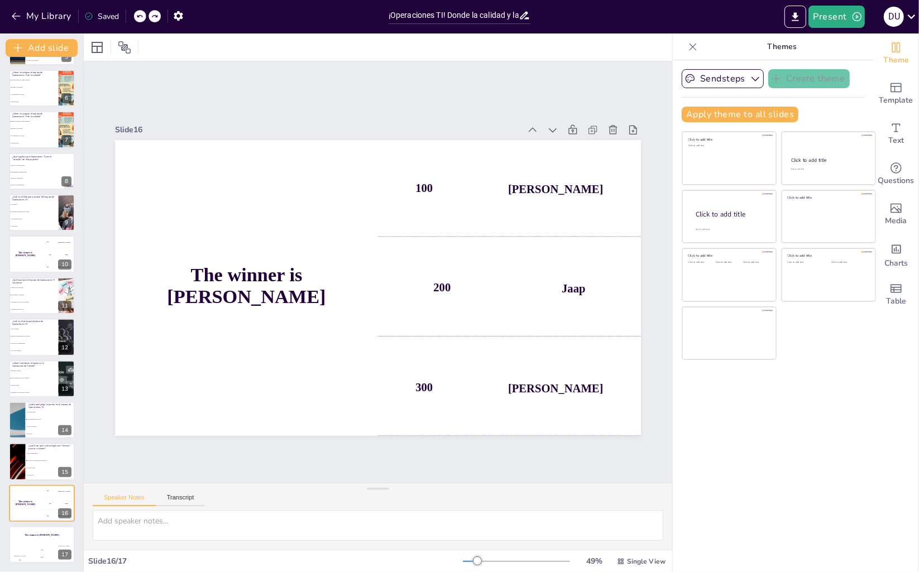
scroll to position [0, 0]
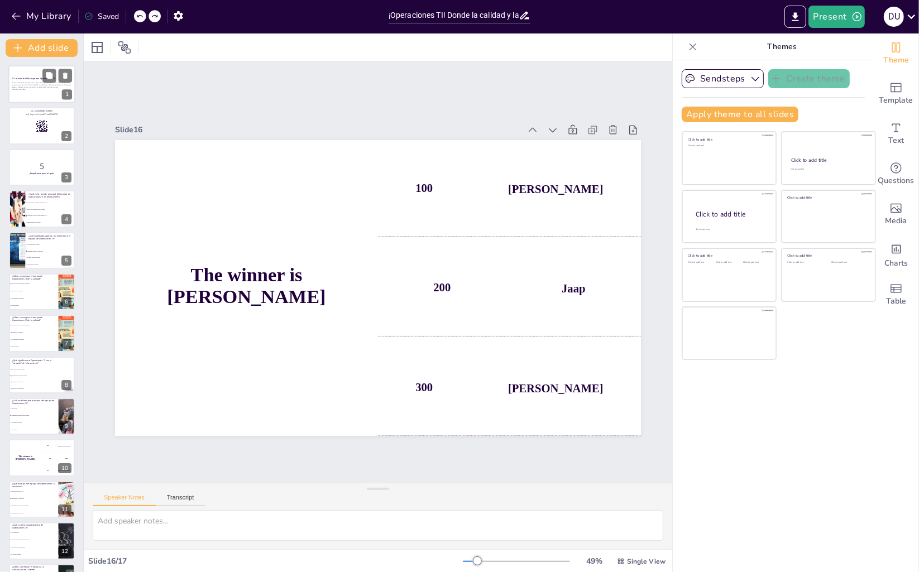
click at [27, 87] on p "En esta presentación, exploraremos cómo el equipo de Operaciones TI de Microsys…" at bounding box center [42, 85] width 60 height 6
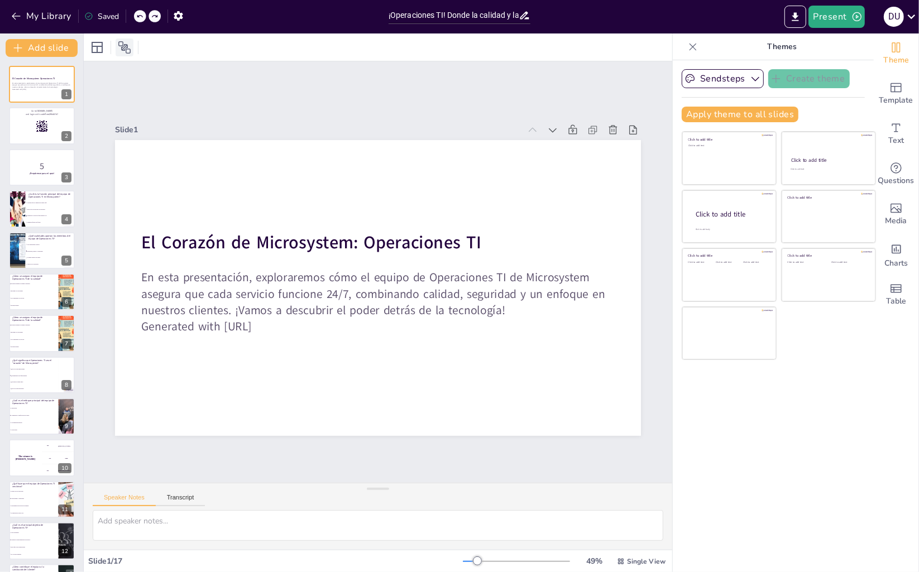
click at [127, 44] on icon at bounding box center [124, 47] width 13 height 13
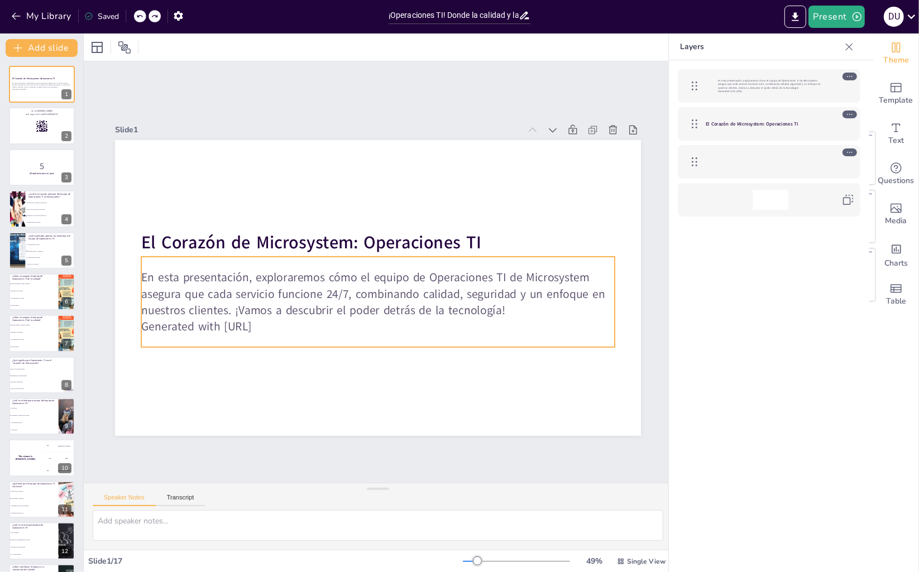
click at [744, 88] on p "En esta presentación, exploraremos cómo el equipo de Operaciones TI de Microsys…" at bounding box center [770, 84] width 105 height 11
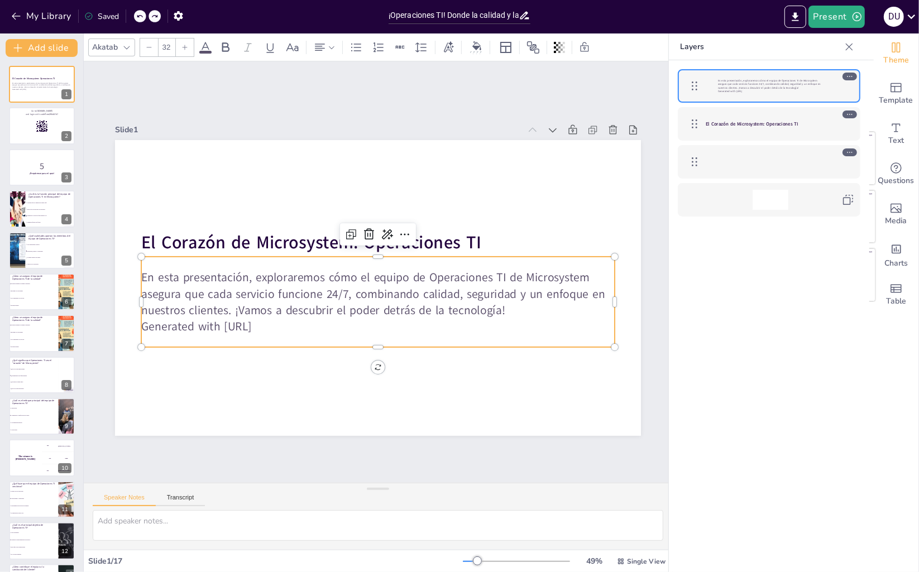
click at [744, 88] on p "En esta presentación, exploraremos cómo el equipo de Operaciones TI de Microsys…" at bounding box center [770, 84] width 105 height 11
click at [429, 277] on p "En esta presentación, exploraremos cómo el equipo de Operaciones TI de Microsys…" at bounding box center [376, 294] width 476 height 98
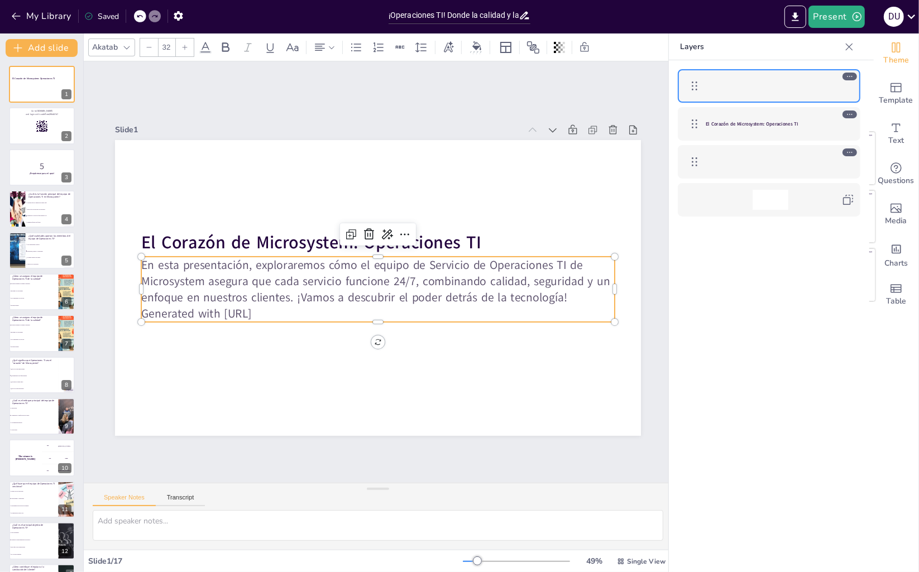
click at [308, 465] on div "Slide 1 El Corazón de Microsystem: Operaciones TI En esta presentación, explora…" at bounding box center [378, 272] width 690 height 583
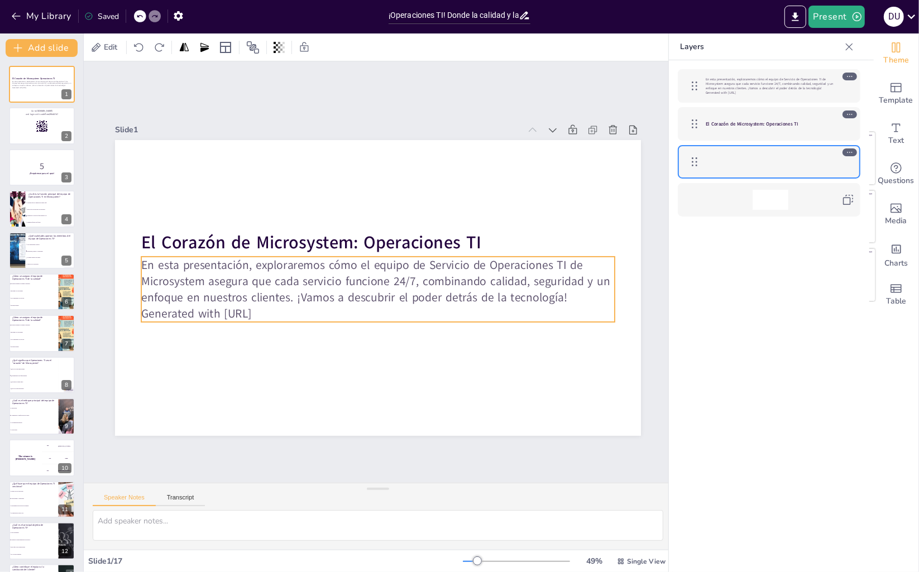
click at [288, 313] on p "Generated with [URL]" at bounding box center [347, 300] width 329 height 363
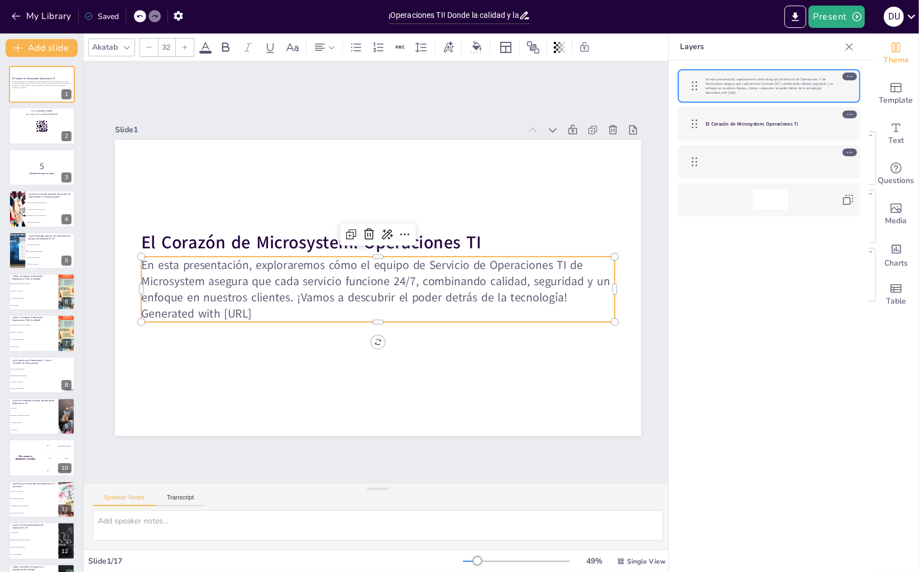
click at [288, 313] on p "Generated with [URL]" at bounding box center [364, 312] width 455 height 162
click at [770, 130] on div "El Corazón de Microsystem: Operaciones TI" at bounding box center [770, 124] width 129 height 20
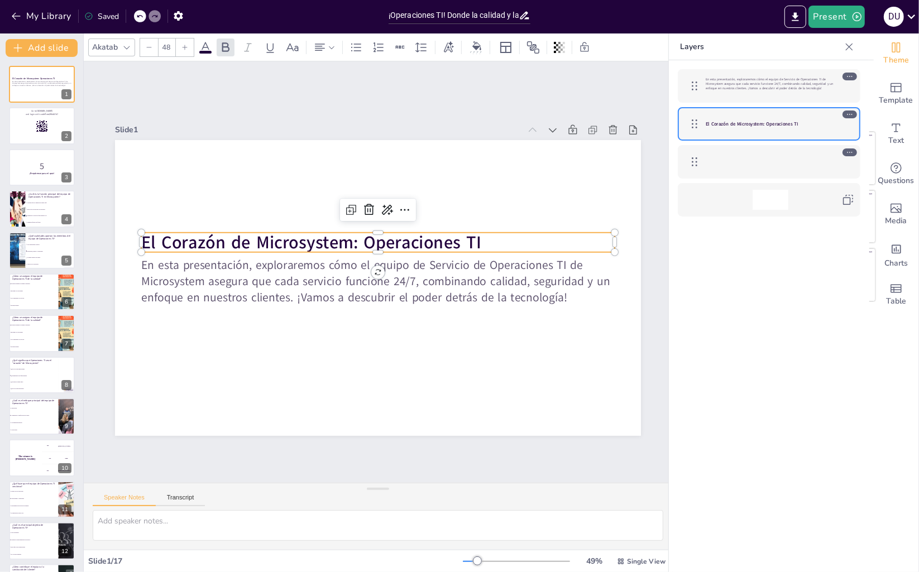
click at [767, 169] on div at bounding box center [770, 162] width 129 height 20
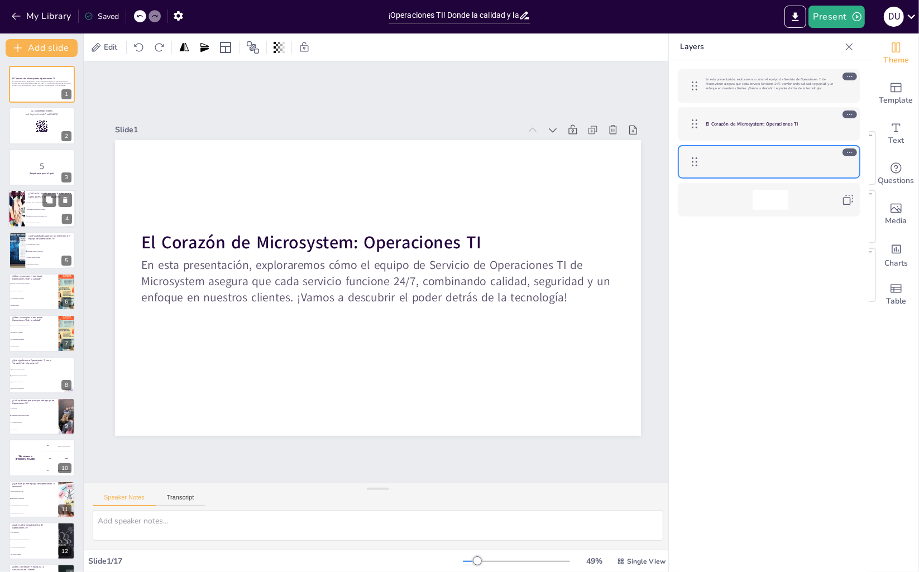
click at [38, 214] on li "Mantener los servicios funcionando 24/7" at bounding box center [50, 216] width 50 height 7
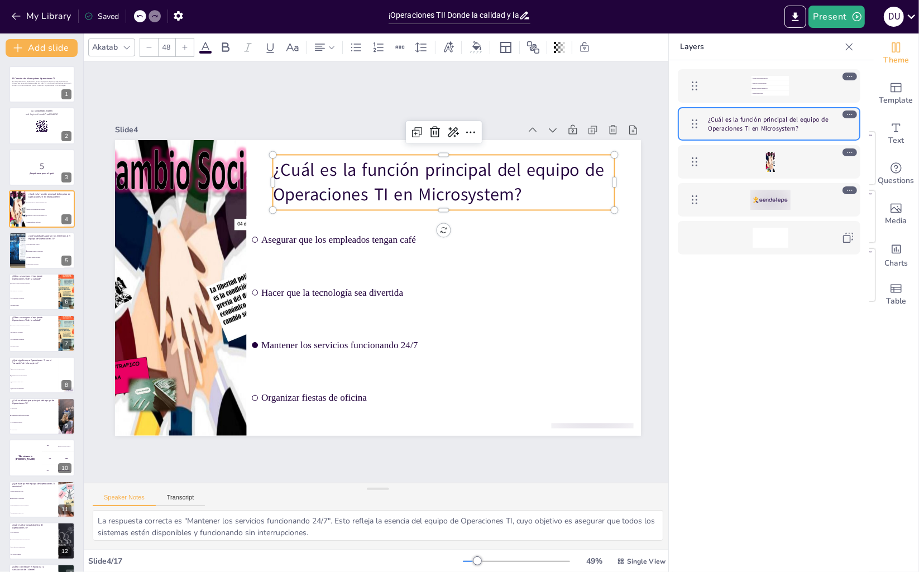
click at [319, 195] on p "¿Cuál es la función principal del equipo de Operaciones TI en Microsystem?" at bounding box center [479, 227] width 320 height 213
click at [298, 195] on p "¿Cuál es la función principal del equipo de Operaciones TI en Microsystem?" at bounding box center [468, 207] width 341 height 152
click at [50, 251] on span "Diversidad, pasión y creatividad" at bounding box center [51, 251] width 48 height 2
